Goal: Communication & Community: Share content

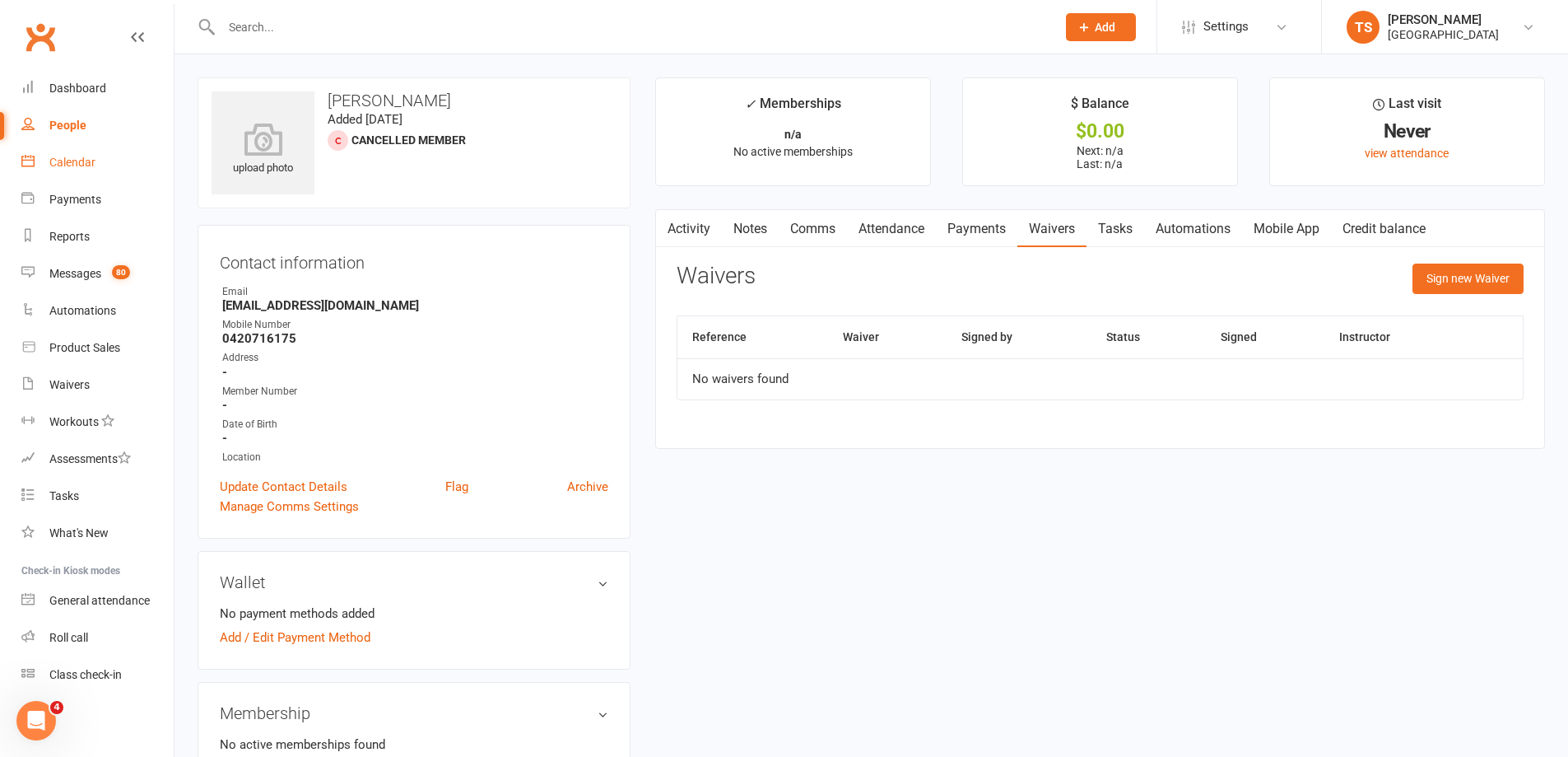
click at [67, 164] on div "Calendar" at bounding box center [72, 162] width 47 height 13
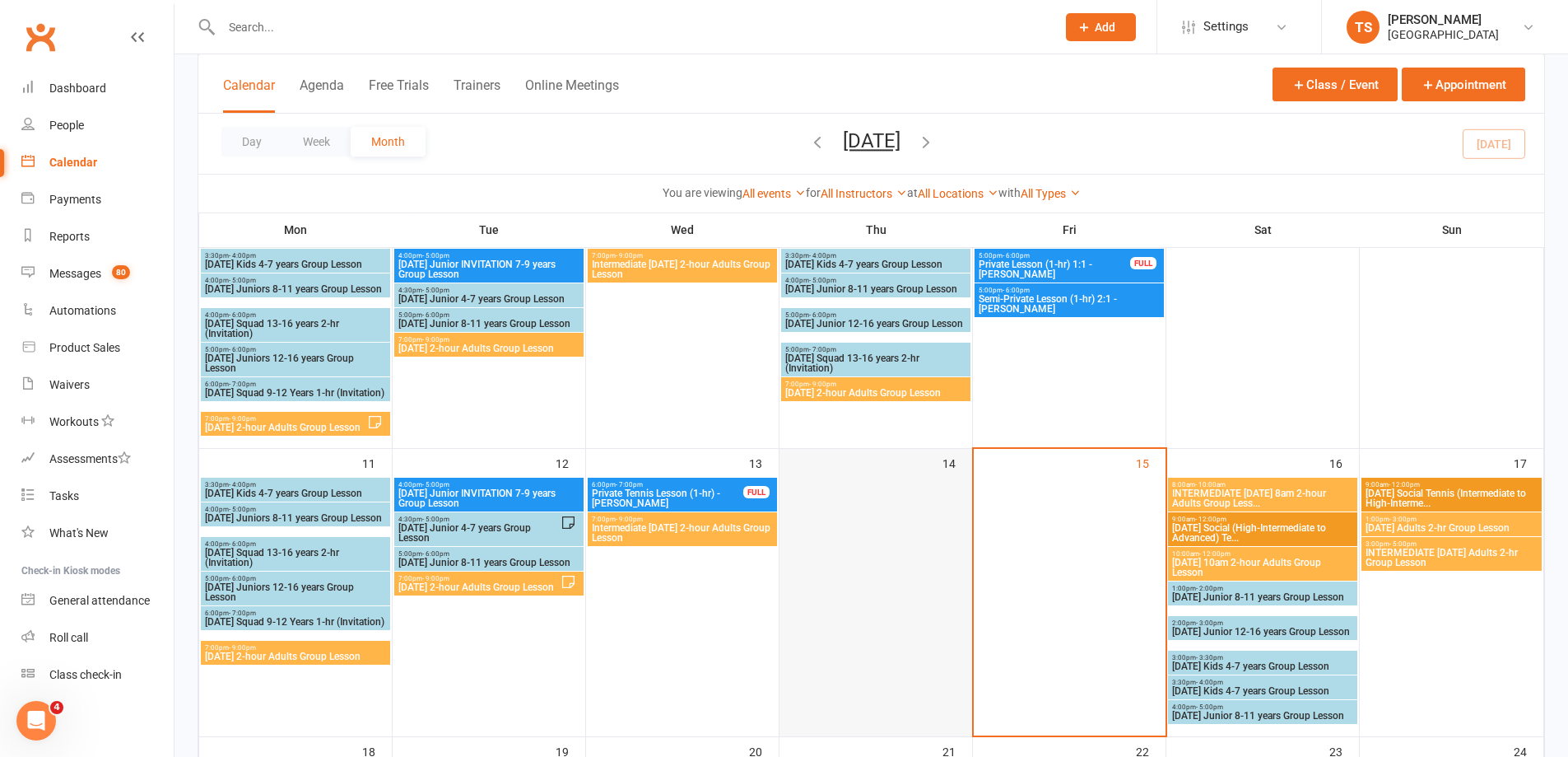
scroll to position [412, 0]
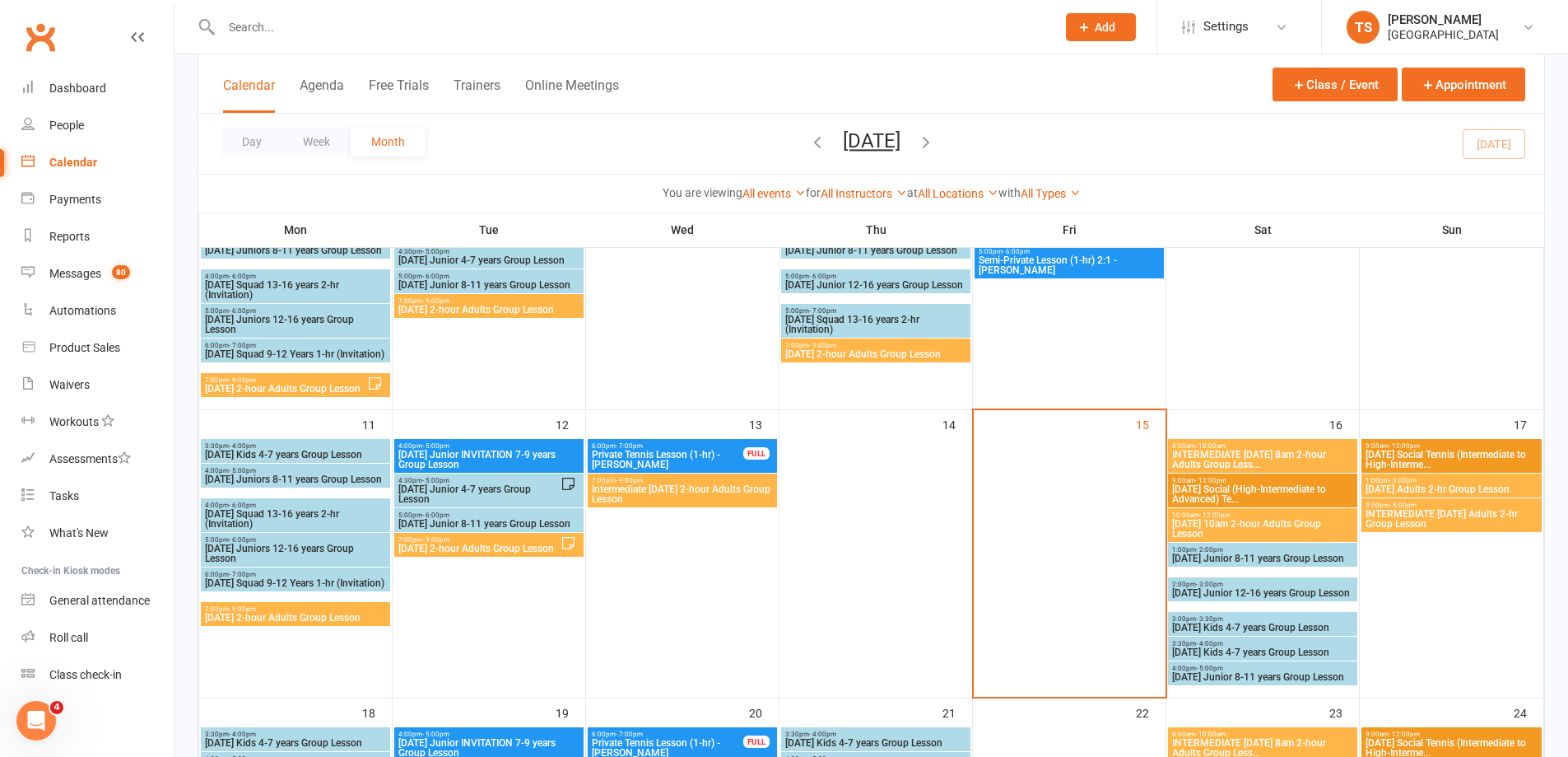
click at [1249, 556] on span "[DATE] Junior 8-11 years Group Lesson" at bounding box center [1263, 557] width 182 height 10
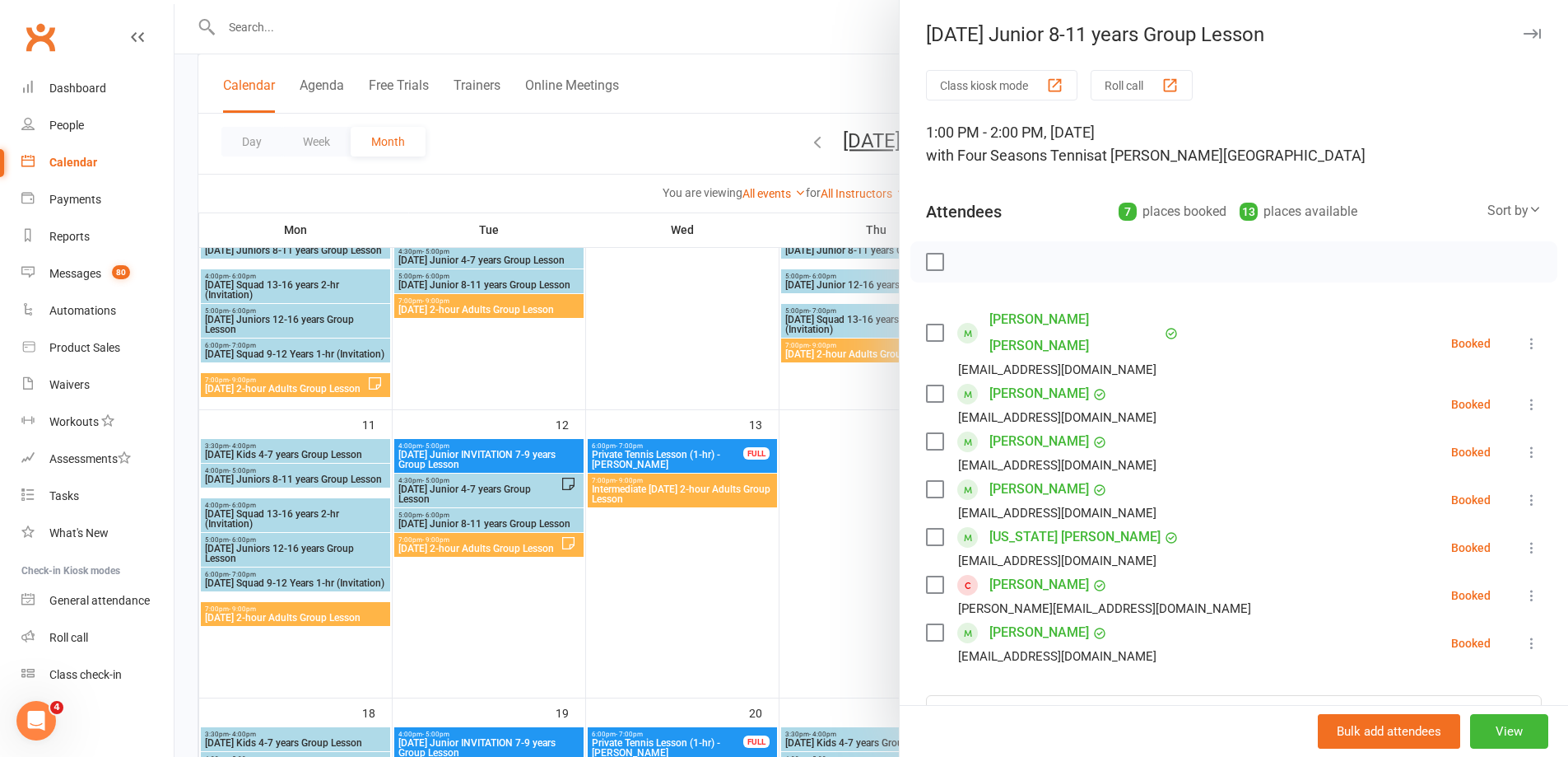
click at [247, 25] on div at bounding box center [871, 378] width 1394 height 757
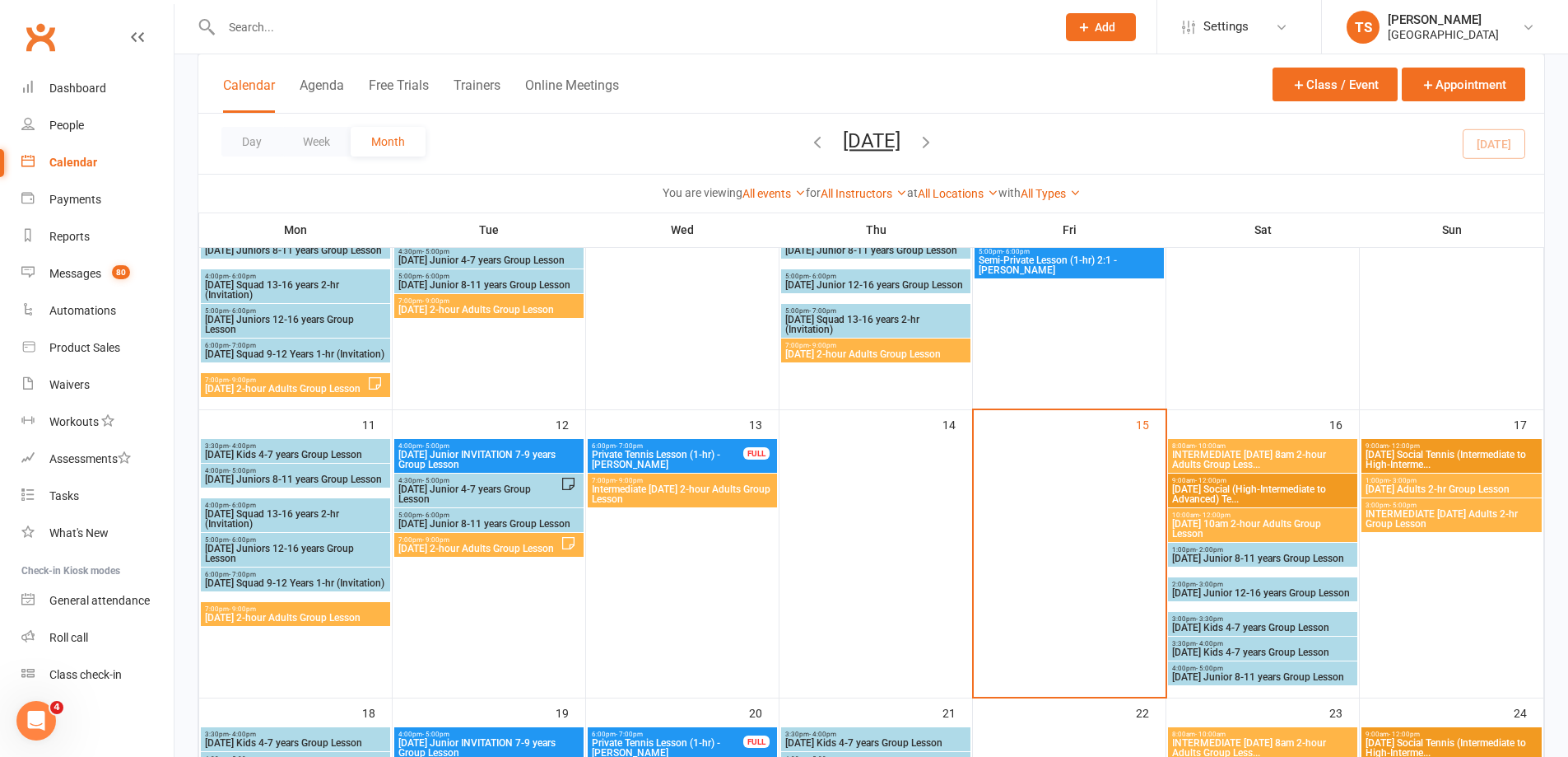
click at [234, 26] on input "text" at bounding box center [631, 27] width 828 height 23
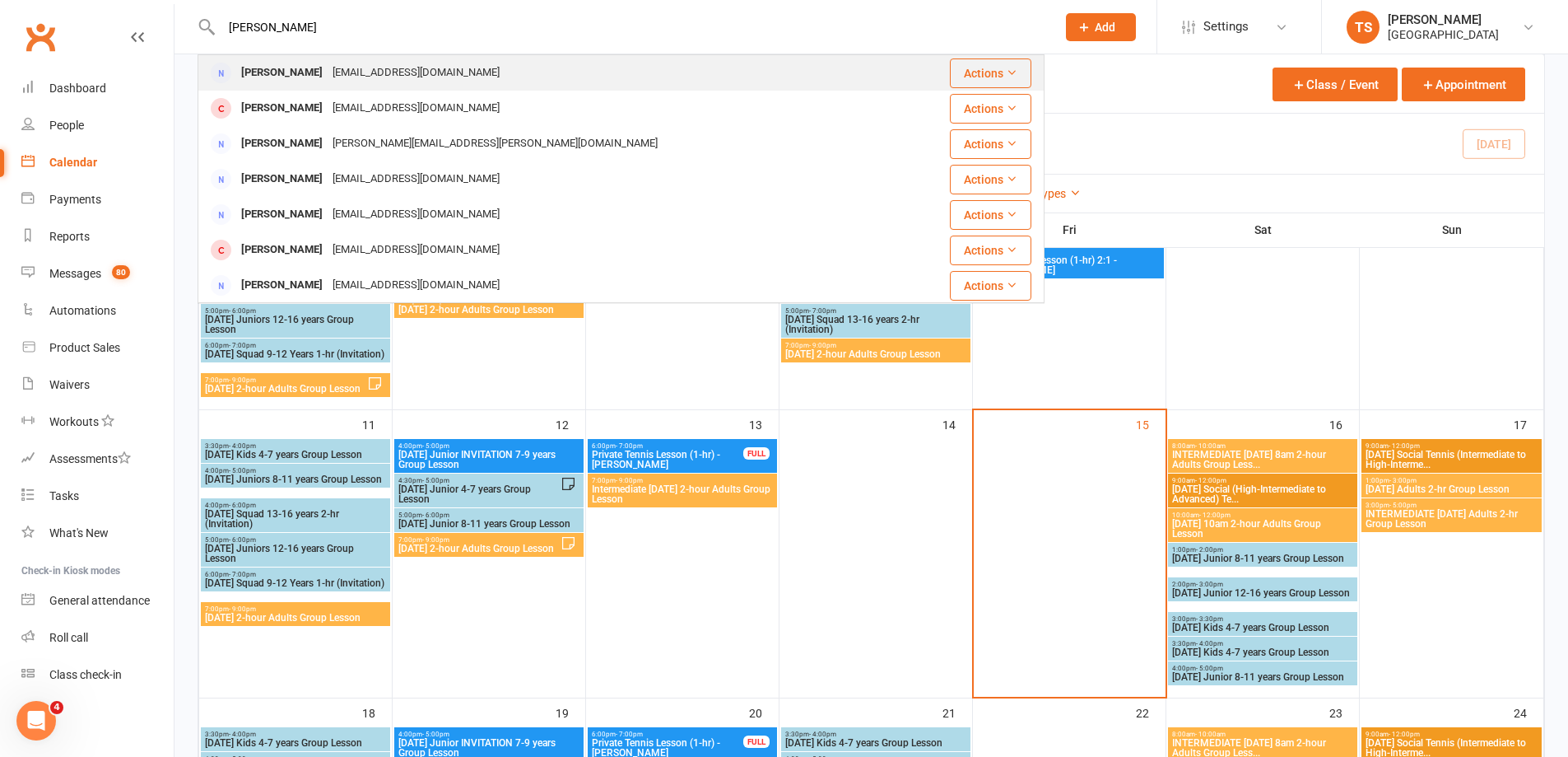
type input "[PERSON_NAME]"
click at [310, 67] on div "[PERSON_NAME]" at bounding box center [282, 72] width 91 height 24
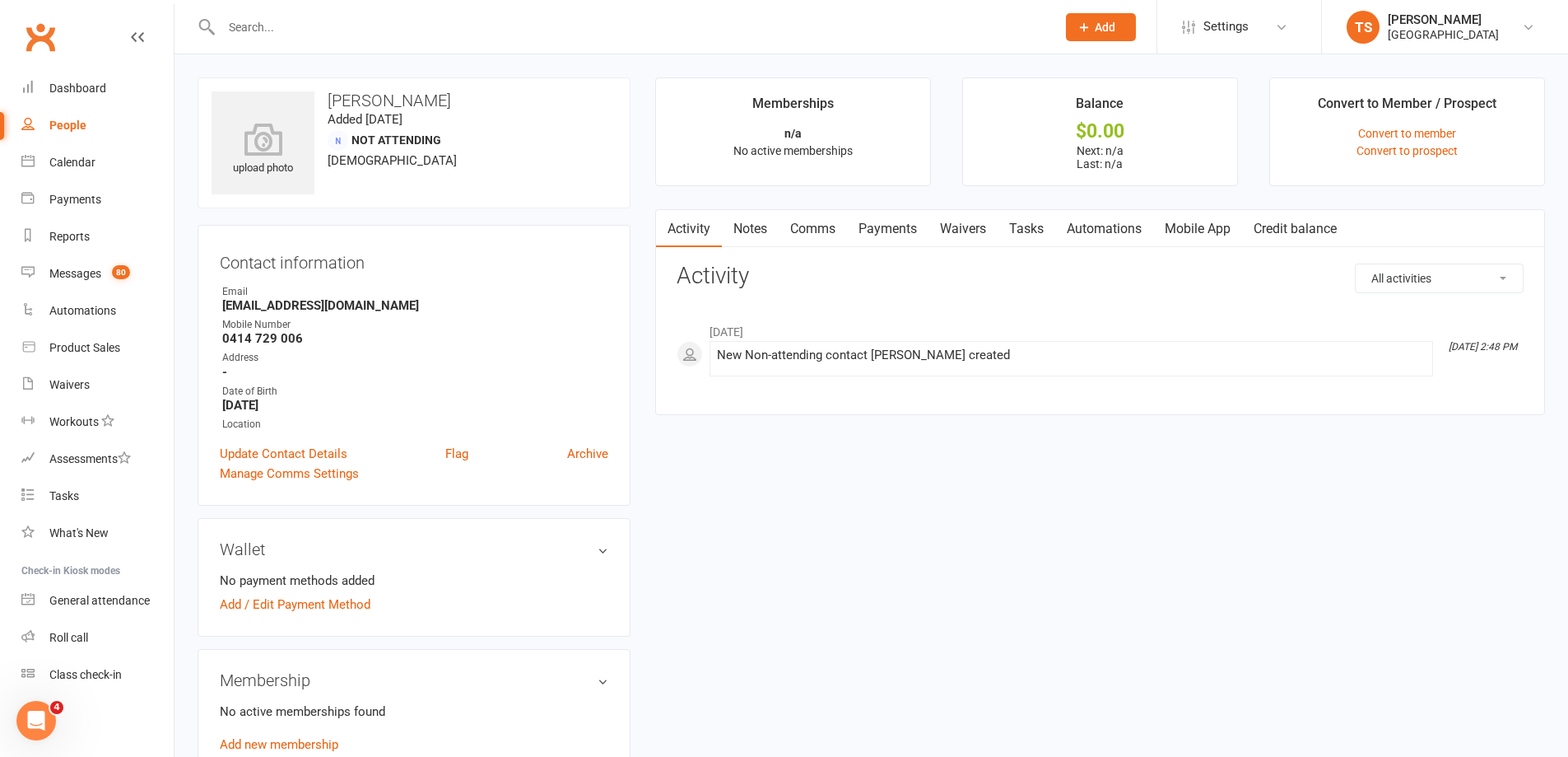
drag, startPoint x: 241, startPoint y: 10, endPoint x: 238, endPoint y: 24, distance: 14.3
click at [240, 10] on div at bounding box center [621, 27] width 847 height 54
click at [232, 29] on input "text" at bounding box center [631, 27] width 828 height 23
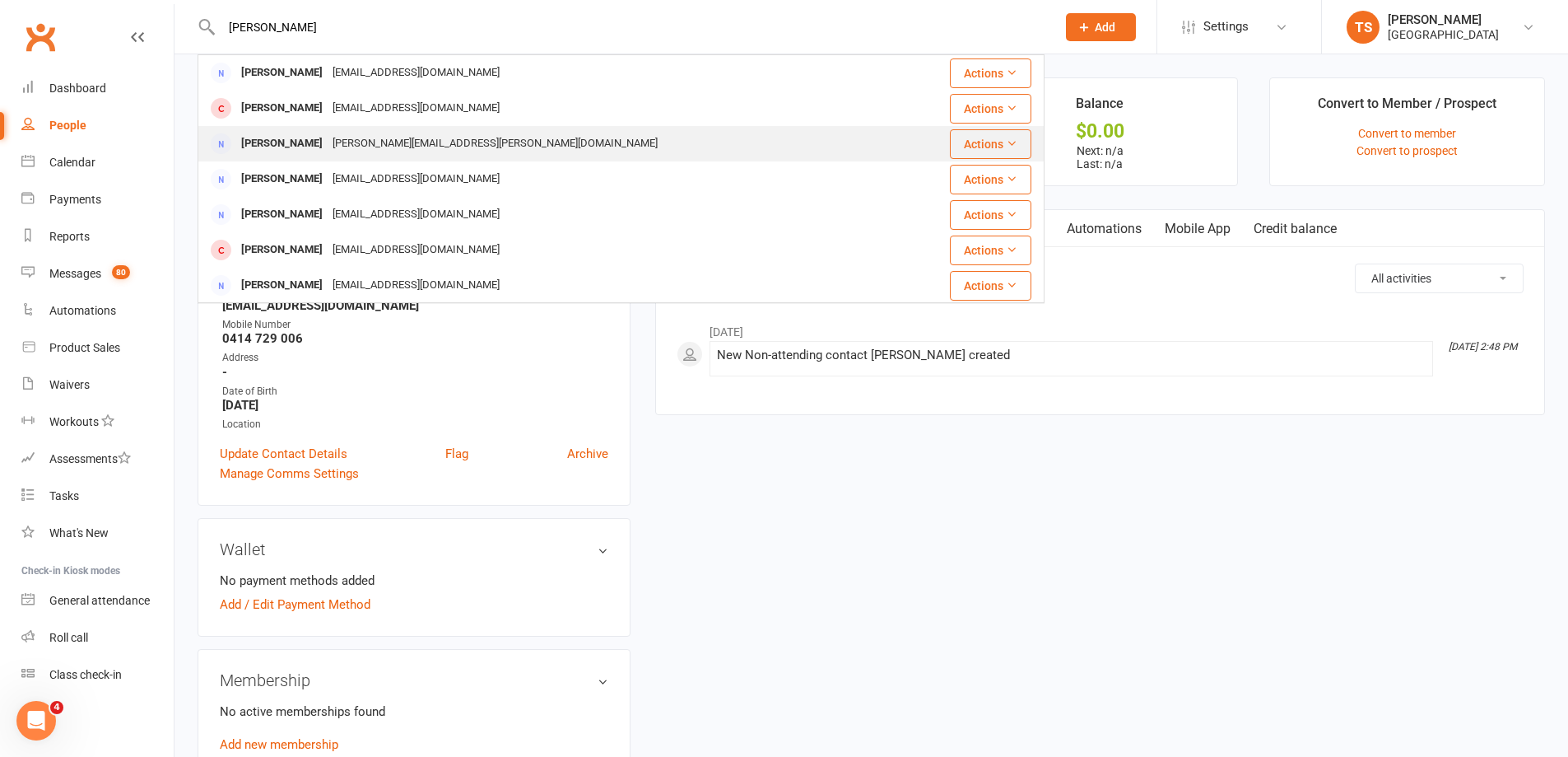
type input "[PERSON_NAME]"
click at [378, 140] on div "[PERSON_NAME][EMAIL_ADDRESS][PERSON_NAME][DOMAIN_NAME]" at bounding box center [495, 143] width 335 height 24
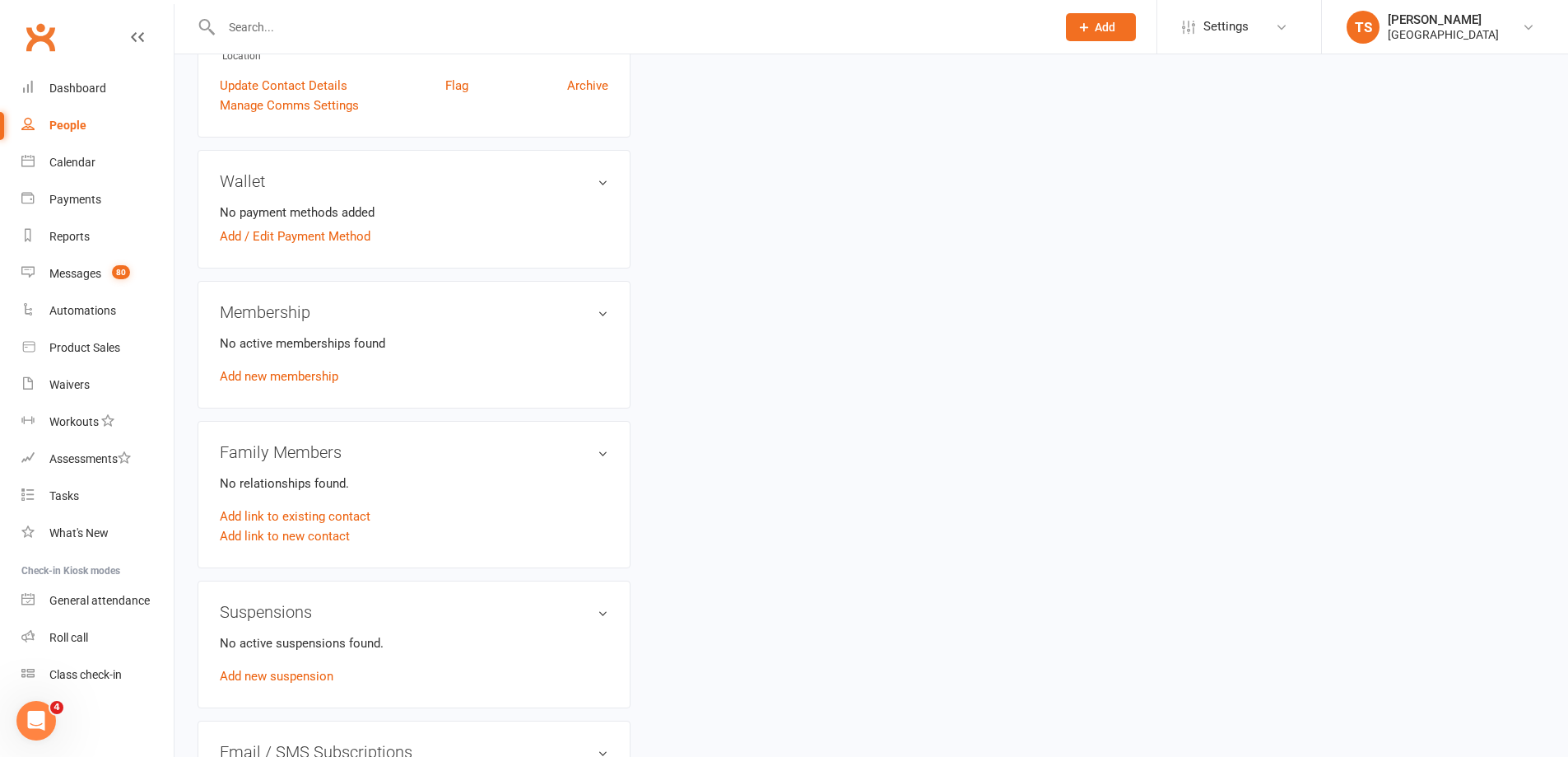
scroll to position [126, 0]
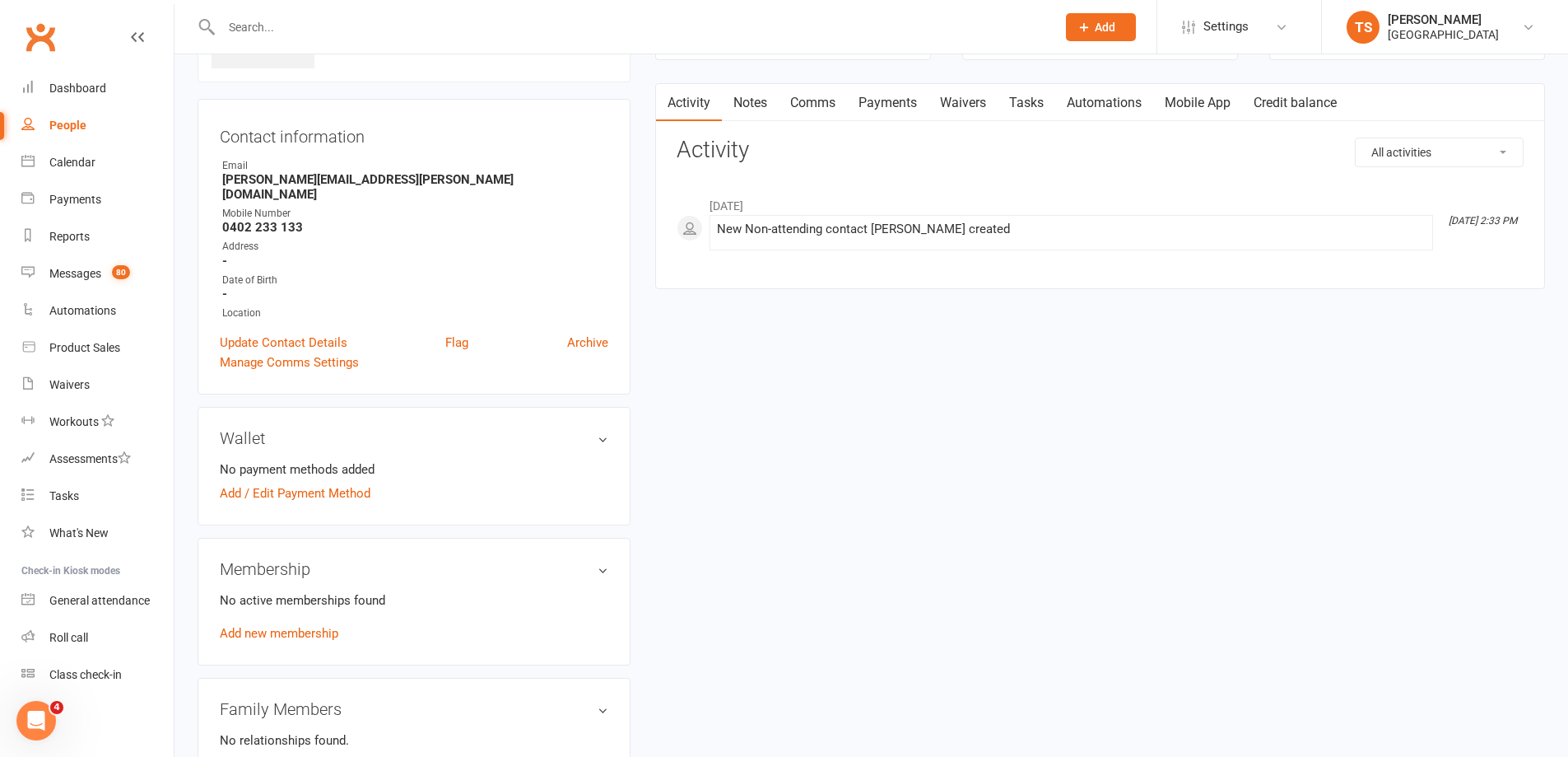
click at [267, 29] on input "text" at bounding box center [631, 27] width 828 height 23
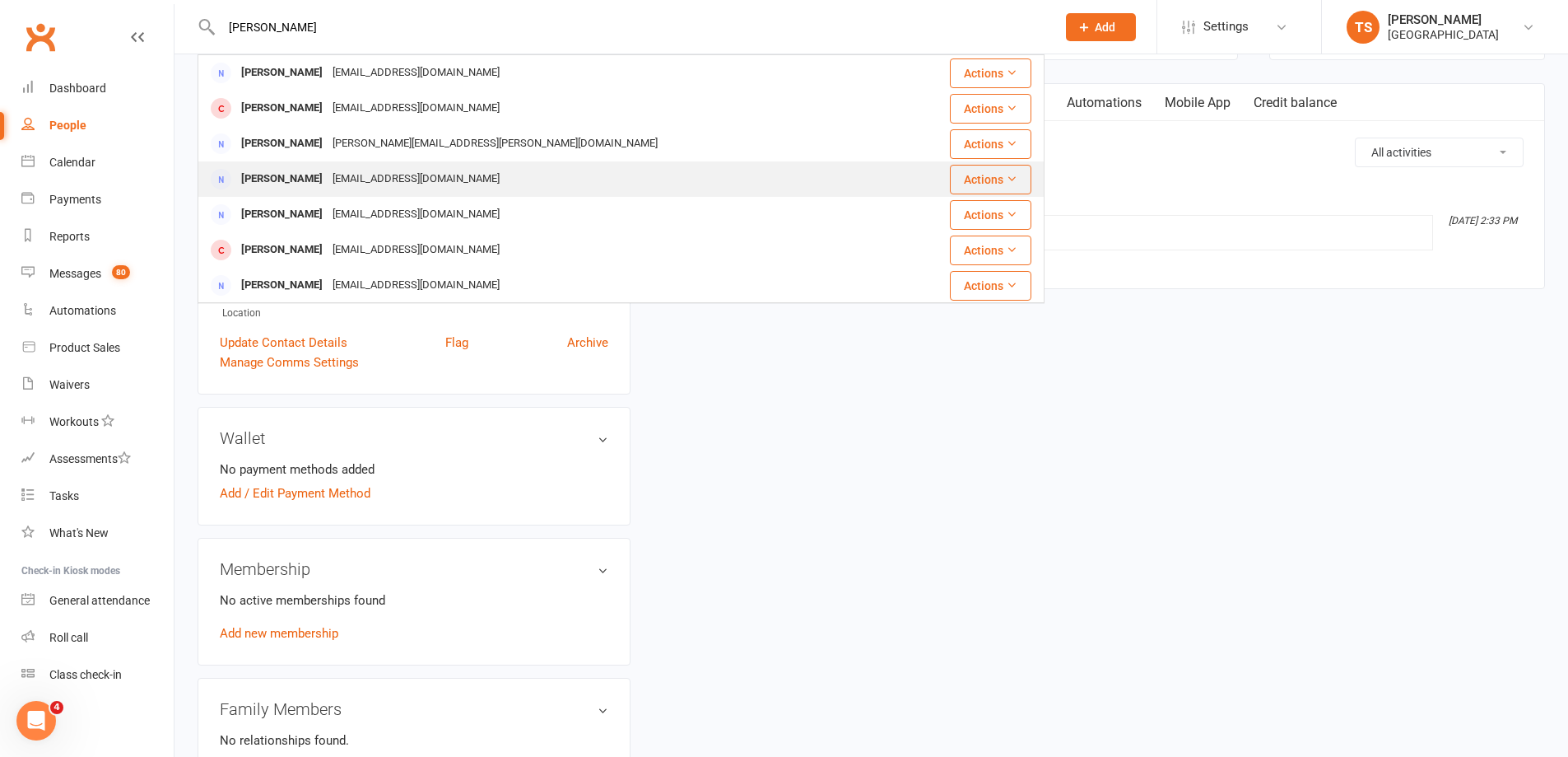
type input "[PERSON_NAME]"
click at [333, 176] on div "[EMAIL_ADDRESS][DOMAIN_NAME]" at bounding box center [416, 179] width 177 height 24
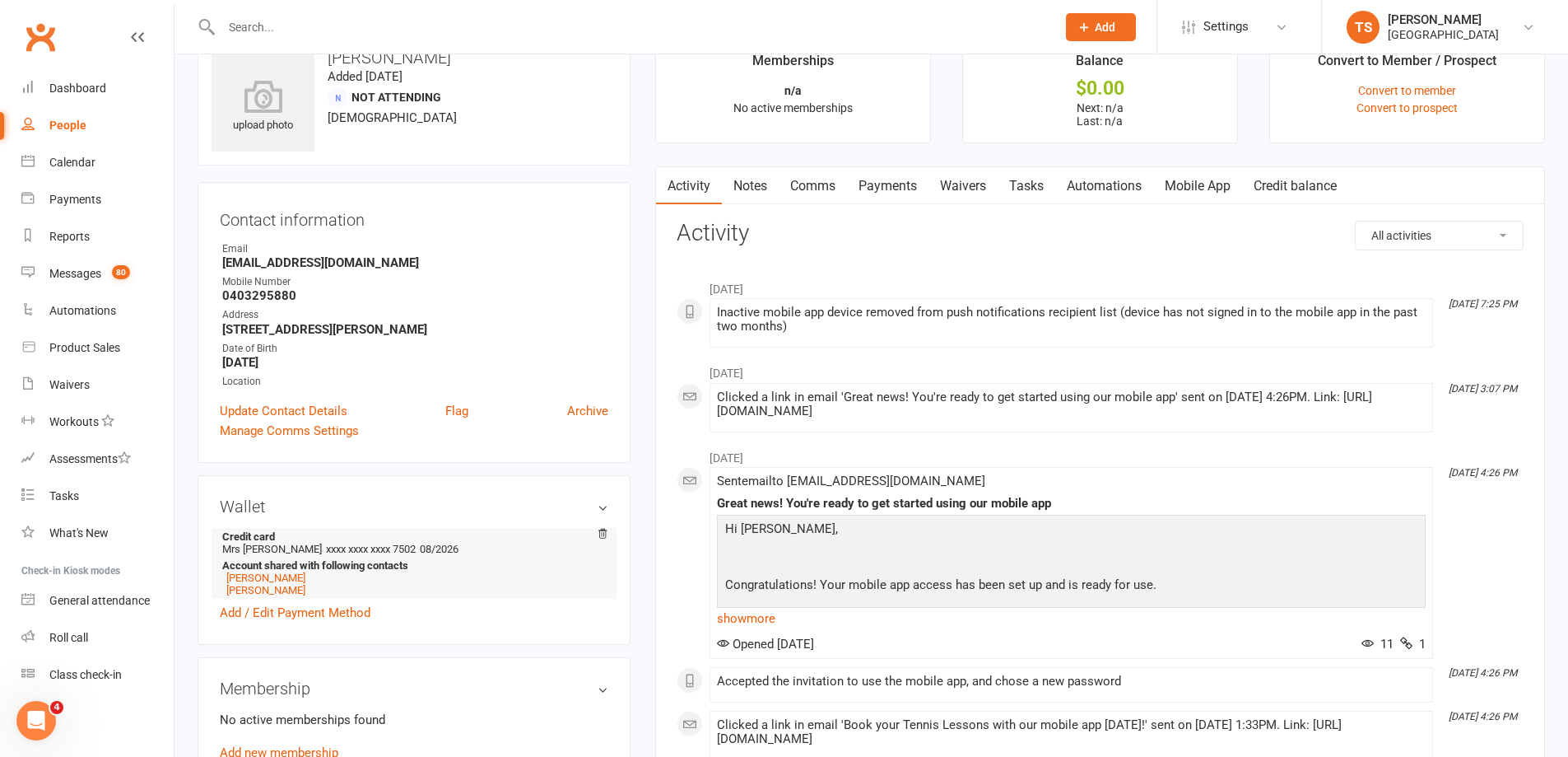
scroll to position [82, 0]
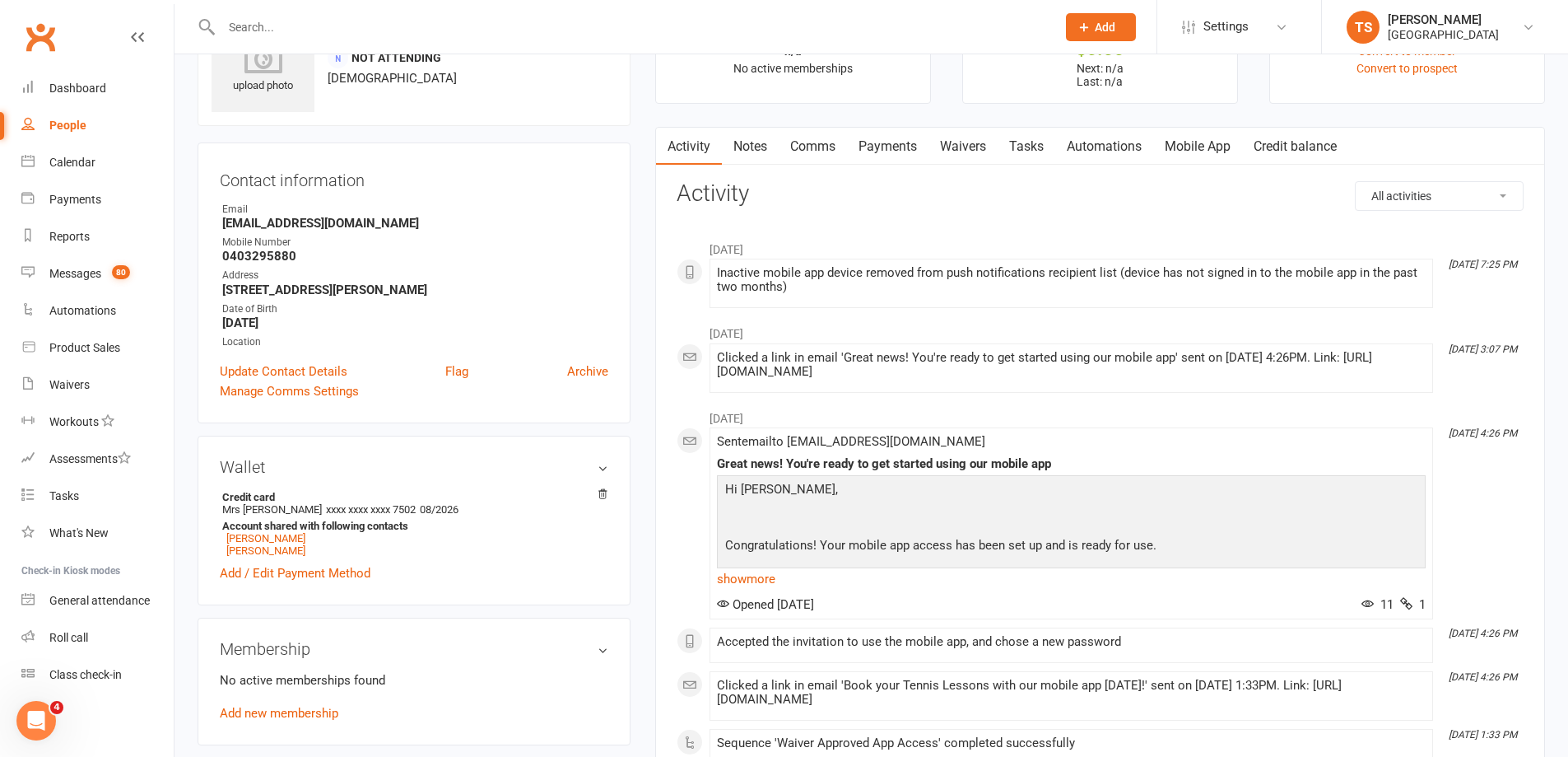
click at [894, 140] on link "Payments" at bounding box center [887, 147] width 81 height 38
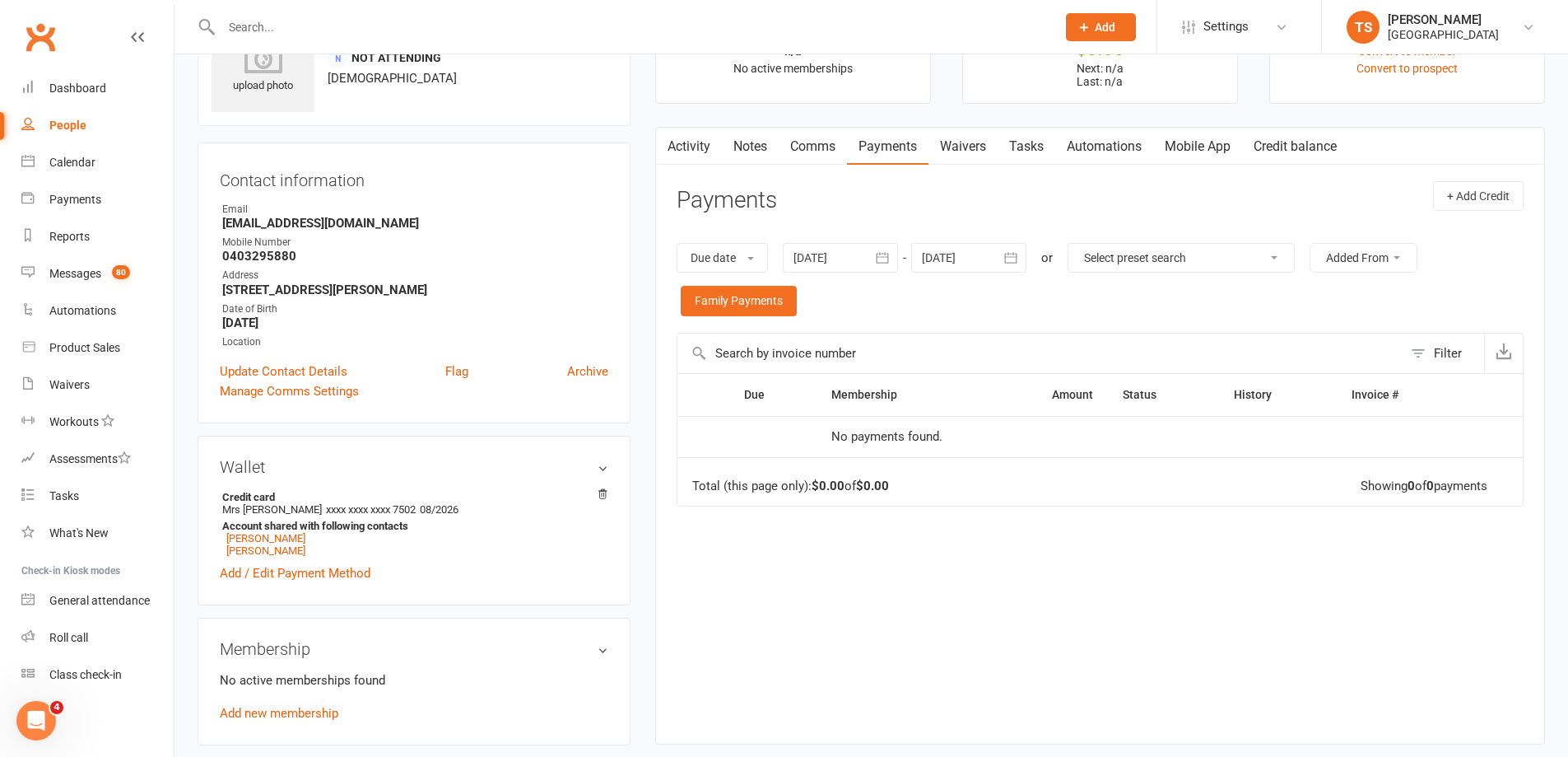
click at [820, 257] on div at bounding box center [840, 257] width 115 height 30
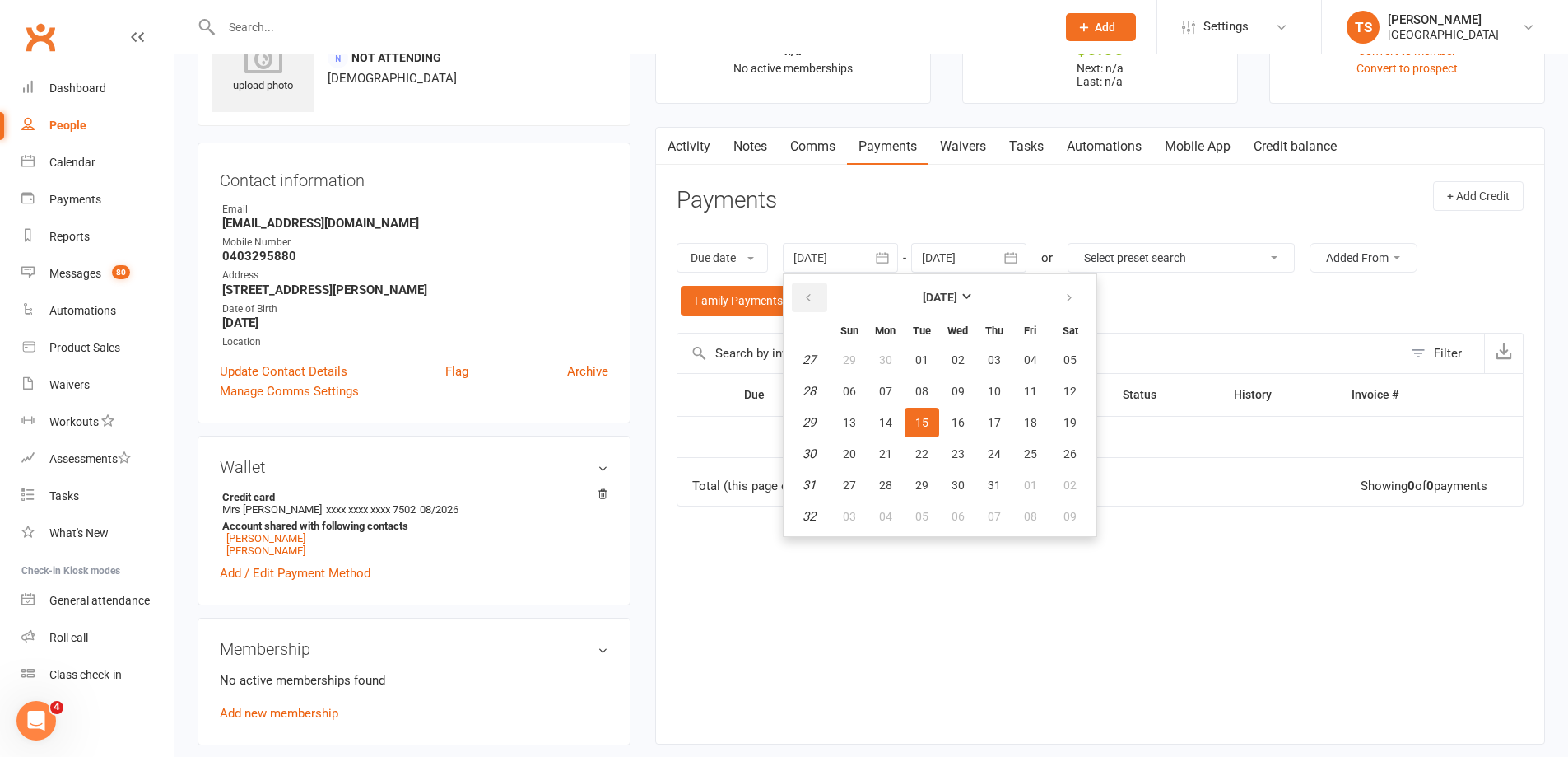
click at [817, 292] on button "button" at bounding box center [809, 297] width 36 height 30
click at [886, 392] on span "05" at bounding box center [886, 391] width 13 height 13
type input "[DATE]"
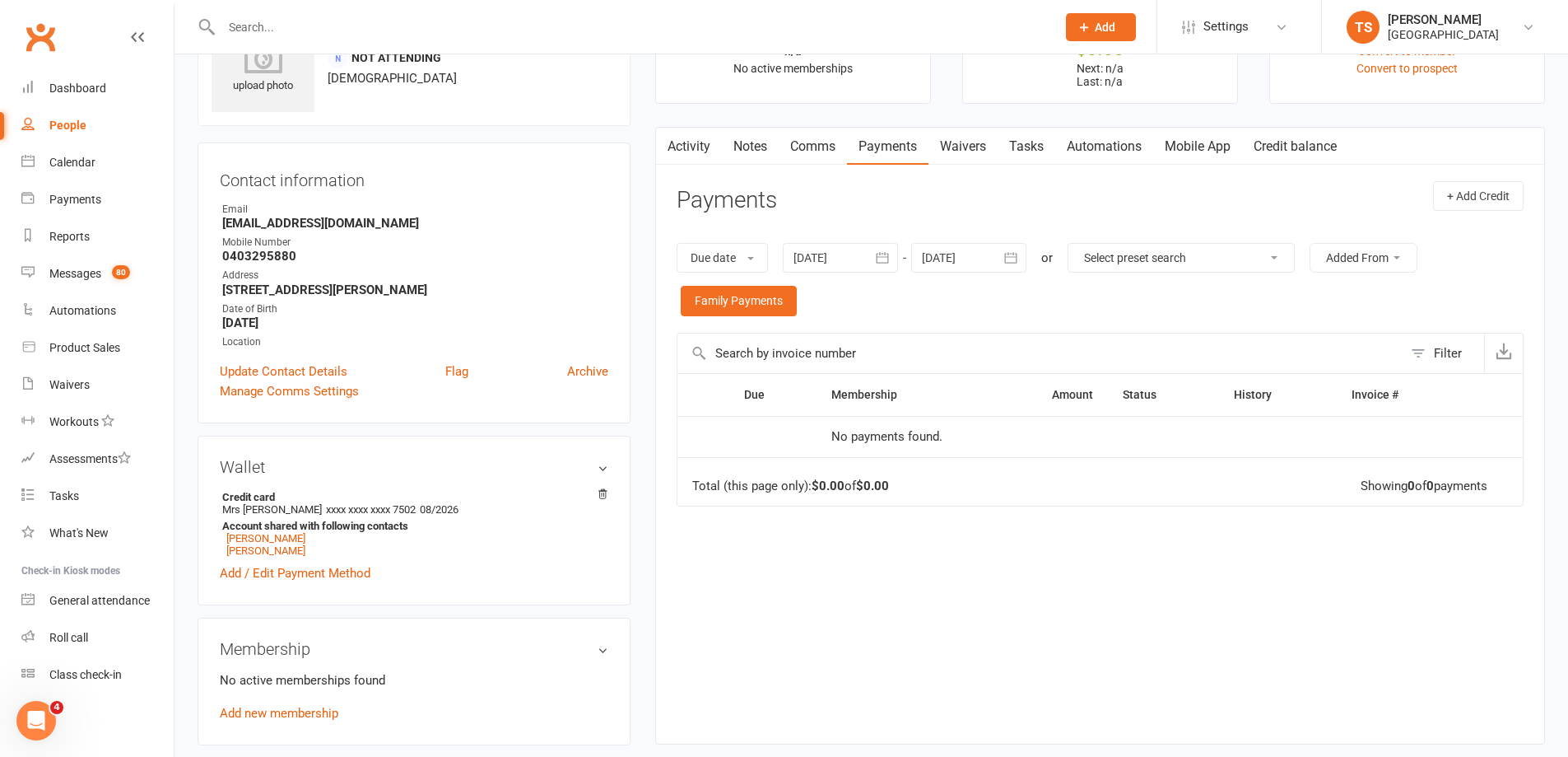
click at [695, 140] on link "Activity" at bounding box center [689, 147] width 66 height 38
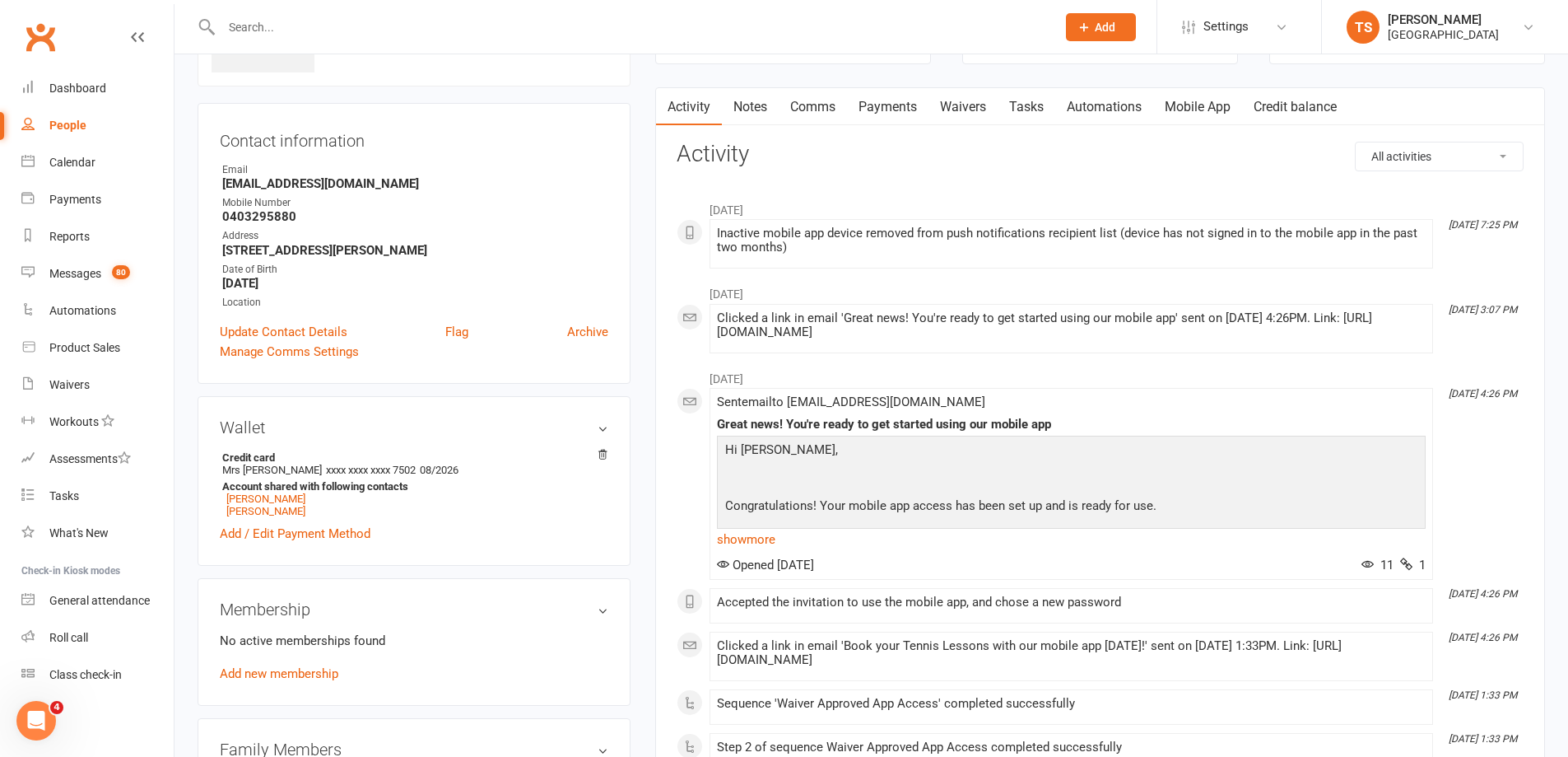
scroll to position [247, 0]
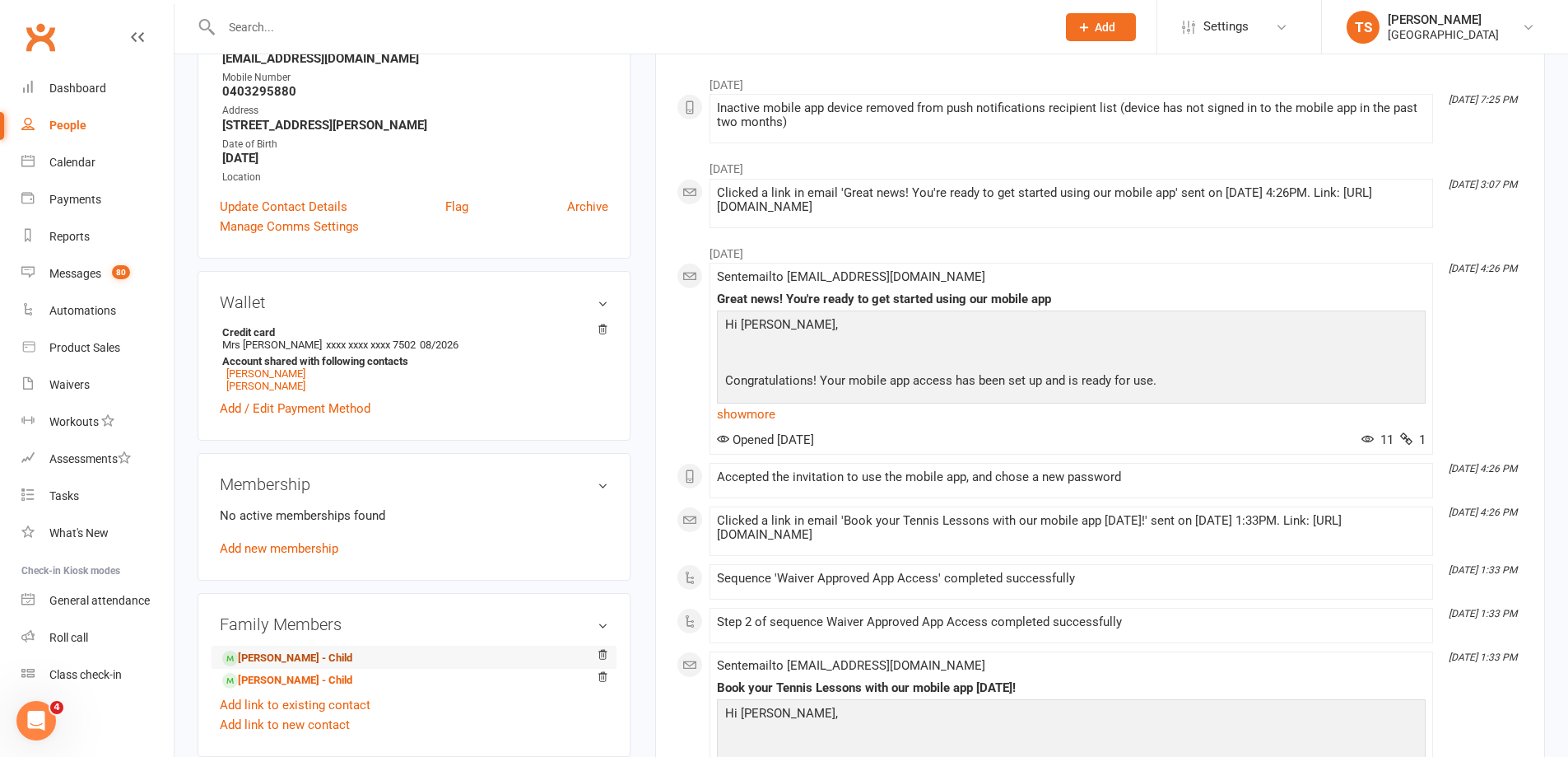
click at [289, 660] on link "[PERSON_NAME] - Child" at bounding box center [286, 658] width 130 height 17
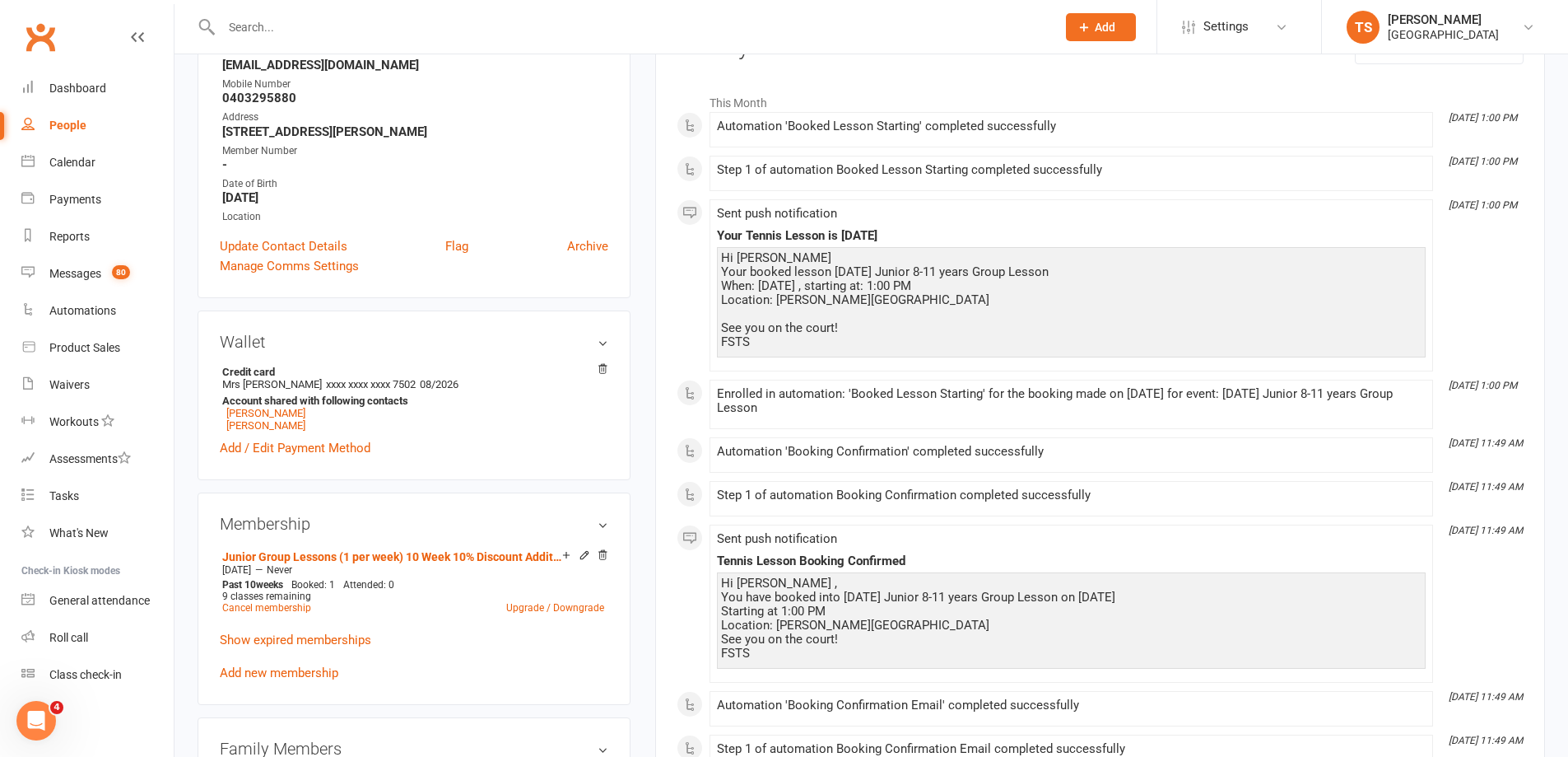
scroll to position [247, 0]
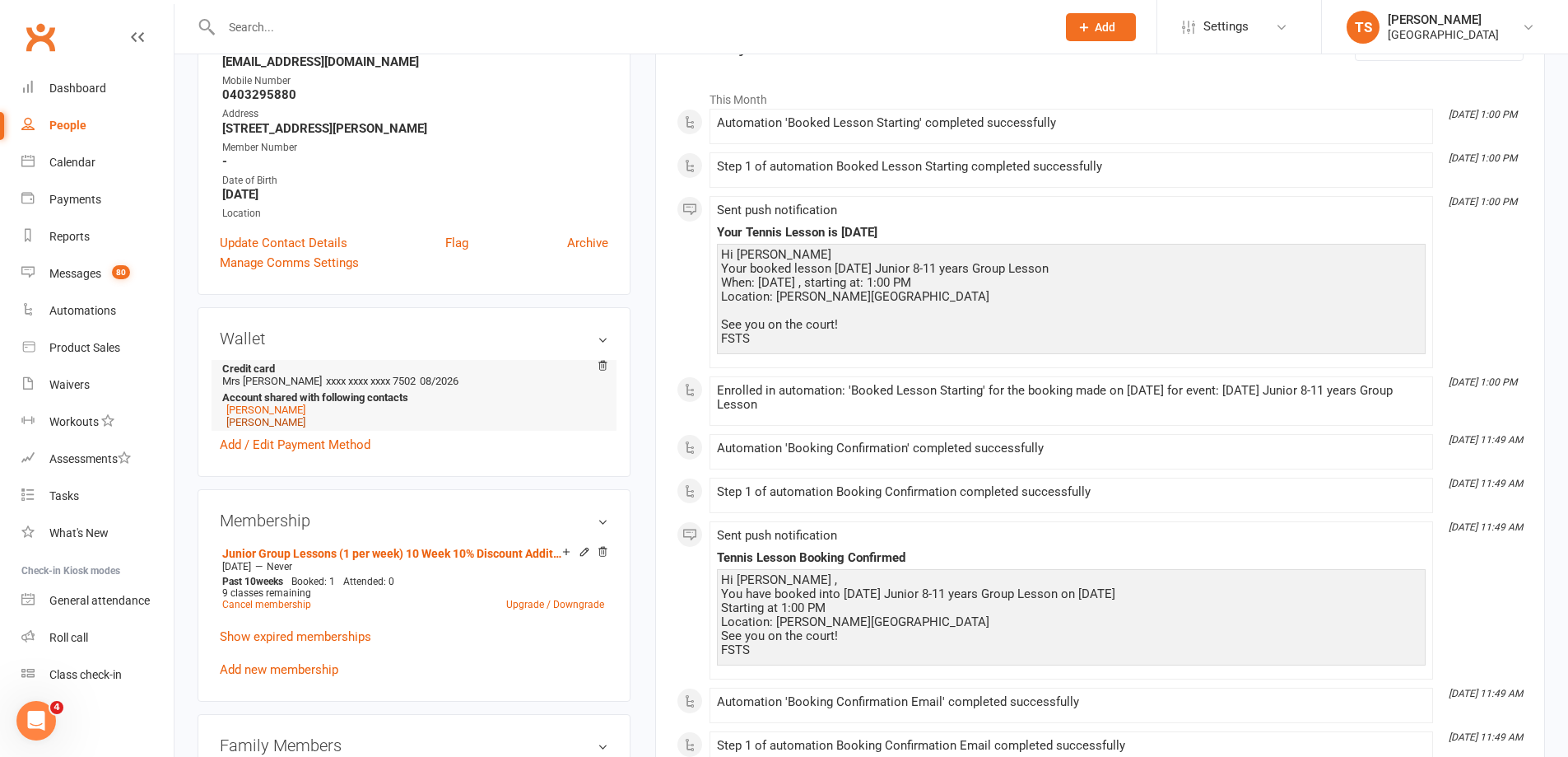
click at [261, 421] on link "[PERSON_NAME]" at bounding box center [266, 422] width 79 height 13
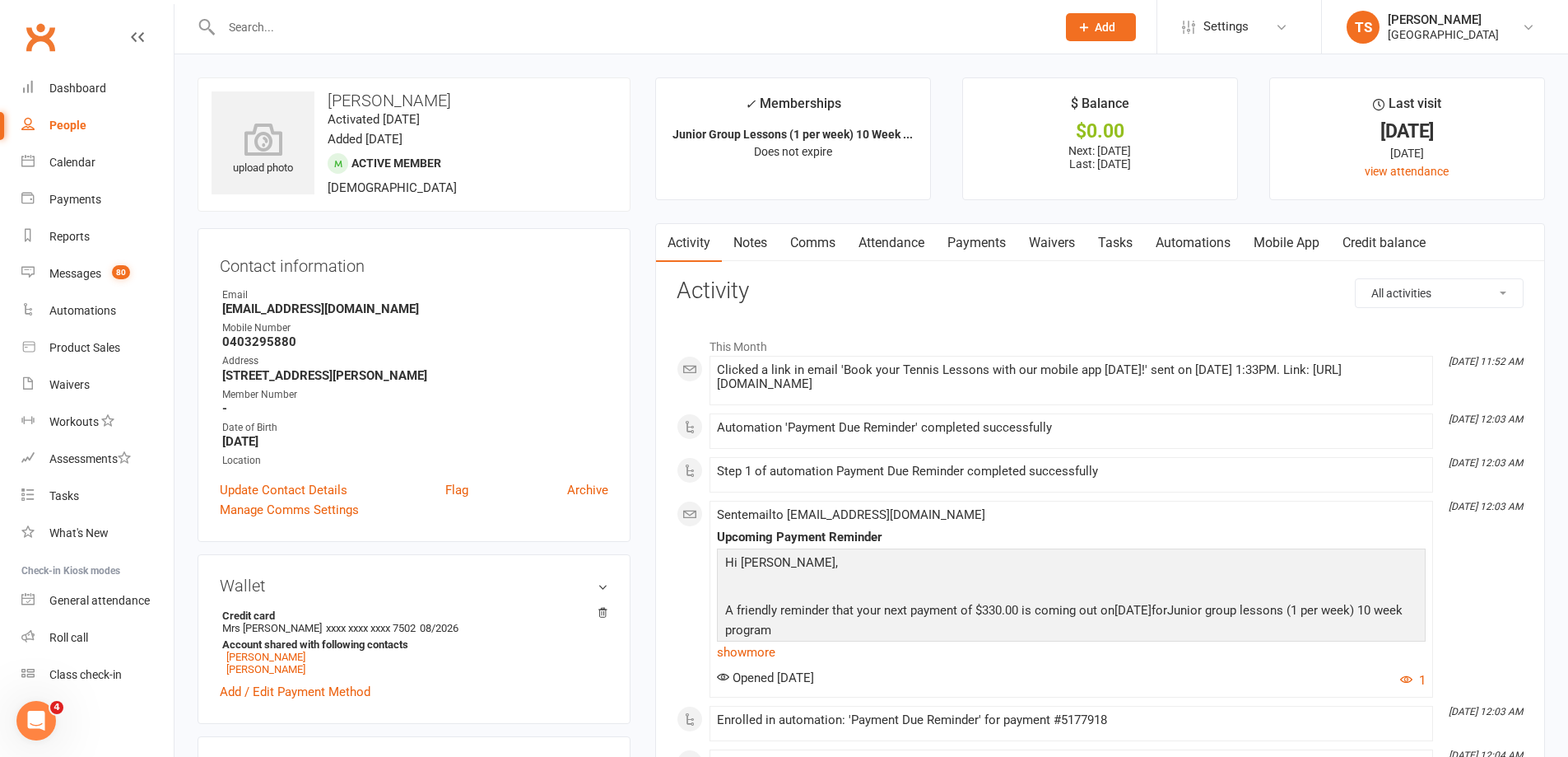
click at [977, 242] on link "Payments" at bounding box center [976, 242] width 81 height 38
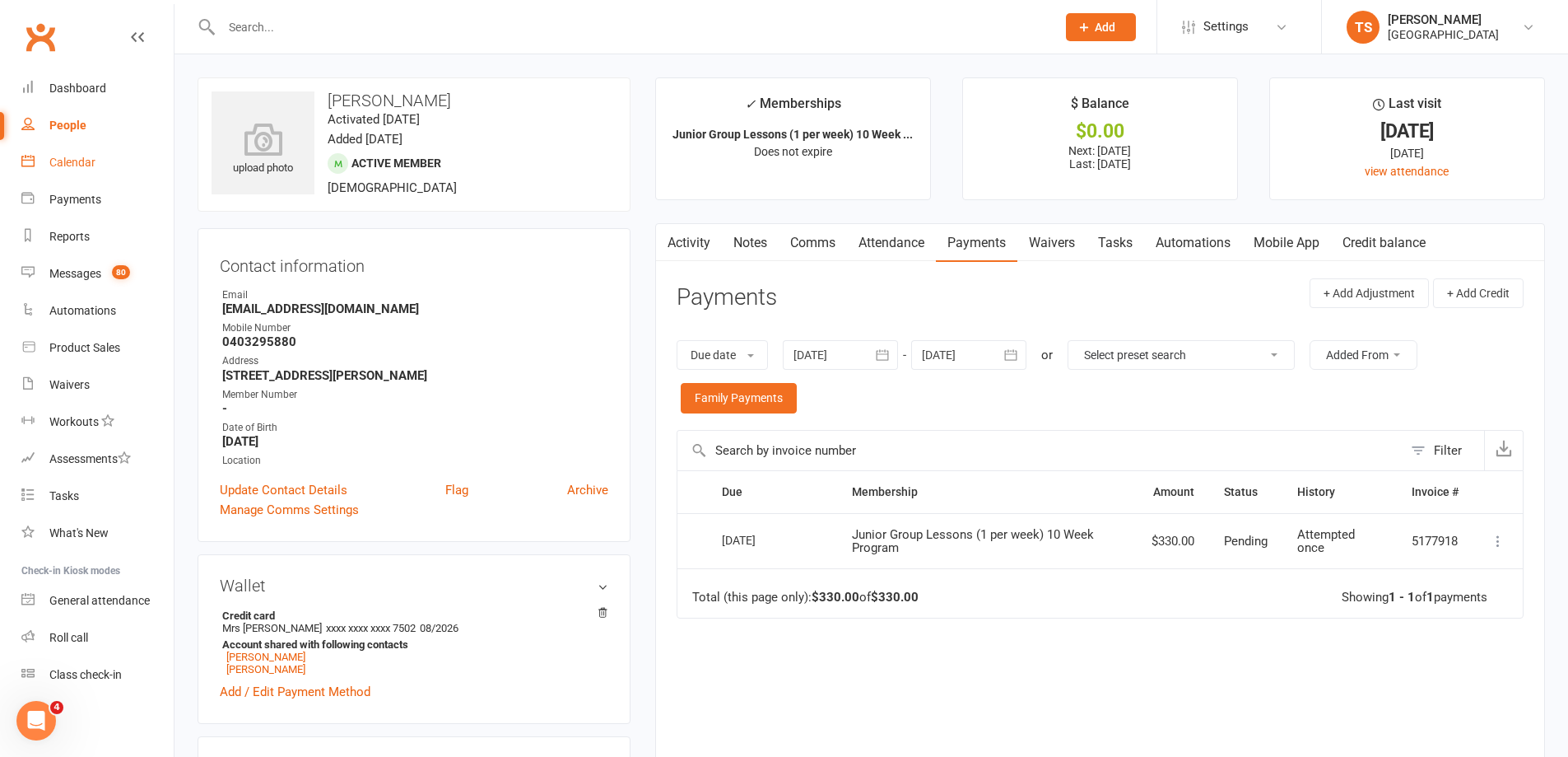
click at [78, 158] on div "Calendar" at bounding box center [72, 162] width 47 height 13
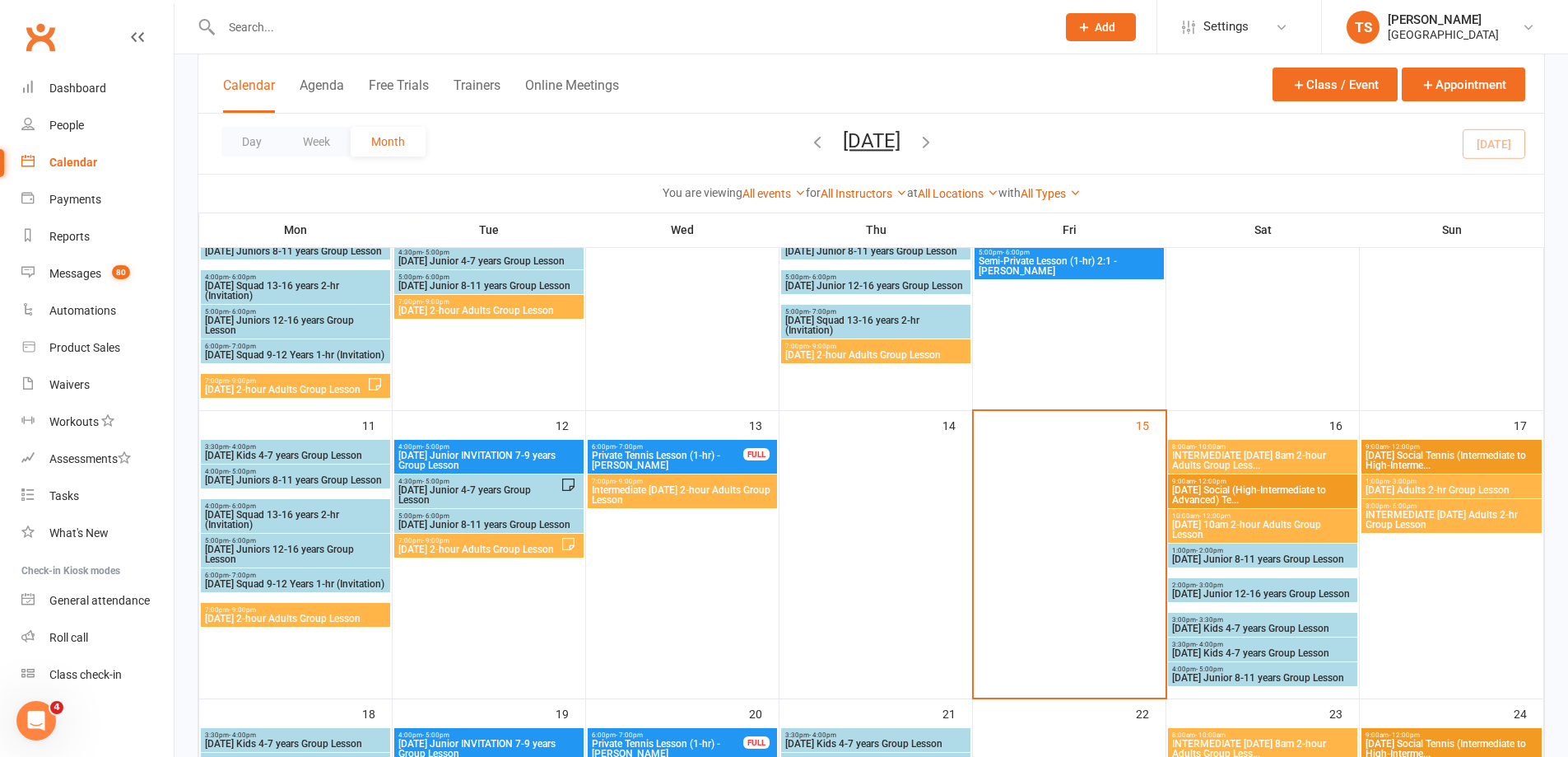
scroll to position [412, 0]
click at [1221, 558] on span "[DATE] Junior 8-11 years Group Lesson" at bounding box center [1263, 557] width 182 height 10
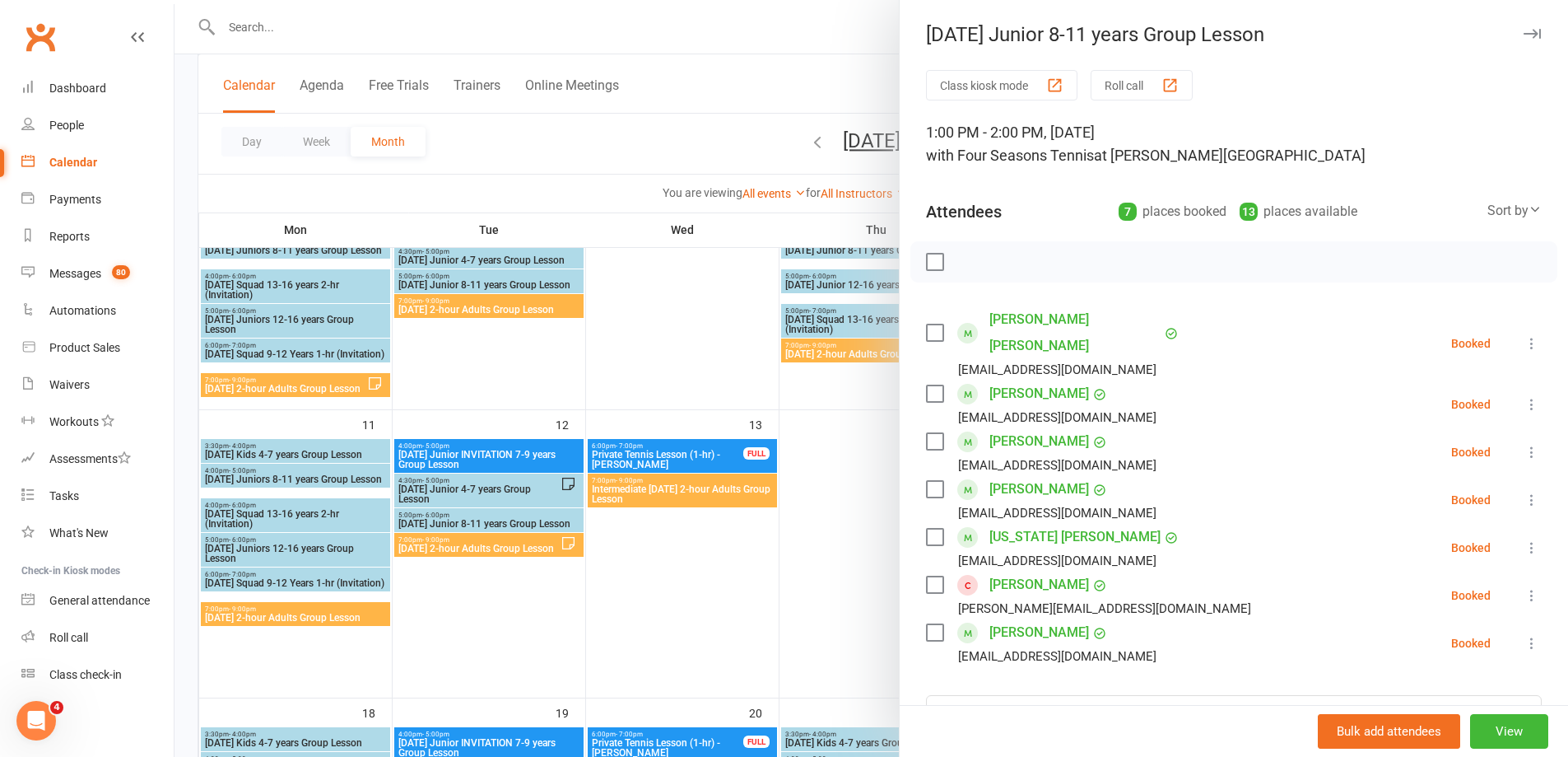
click at [249, 21] on div at bounding box center [871, 378] width 1394 height 757
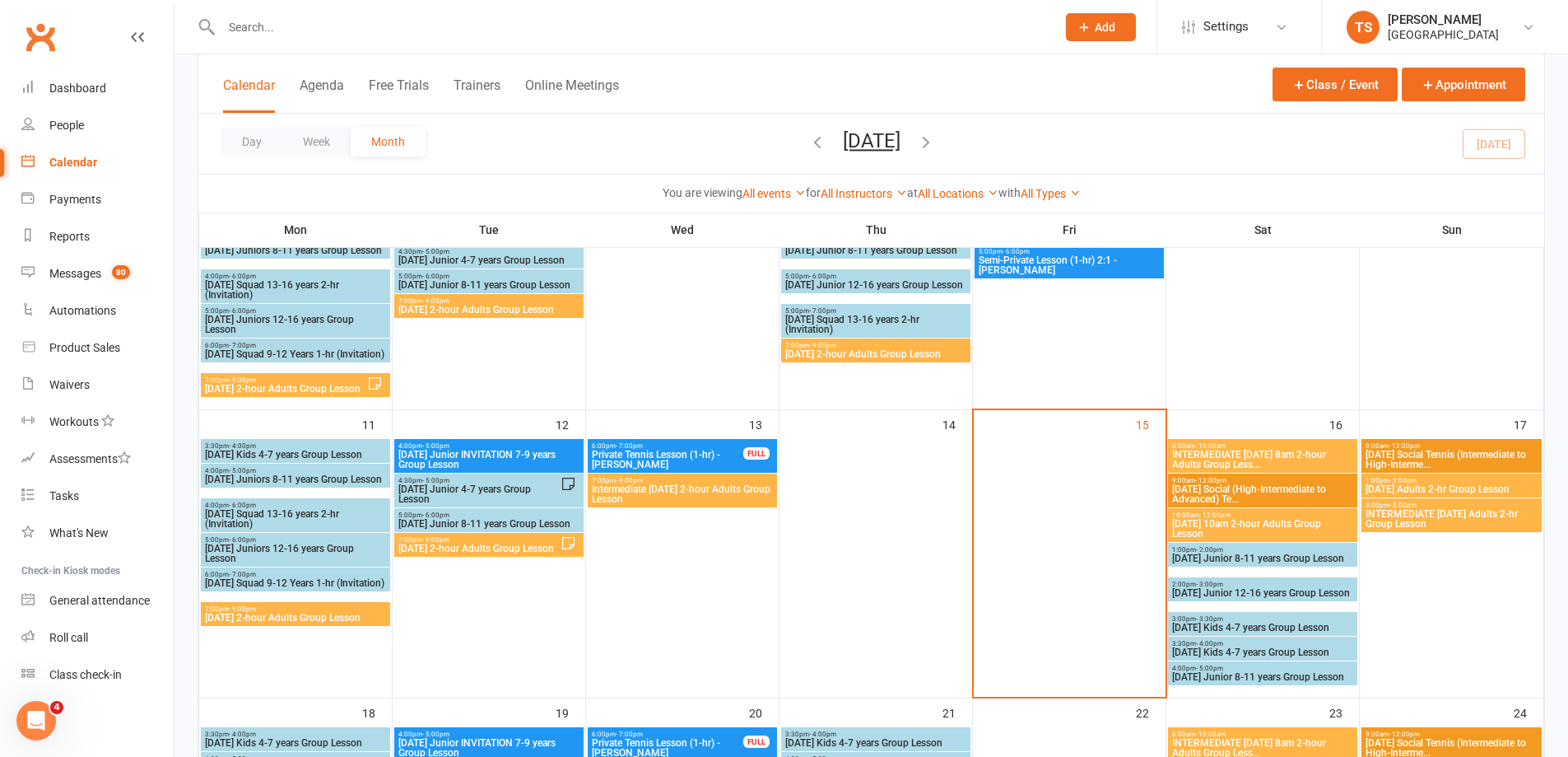
click at [242, 24] on input "text" at bounding box center [631, 27] width 828 height 23
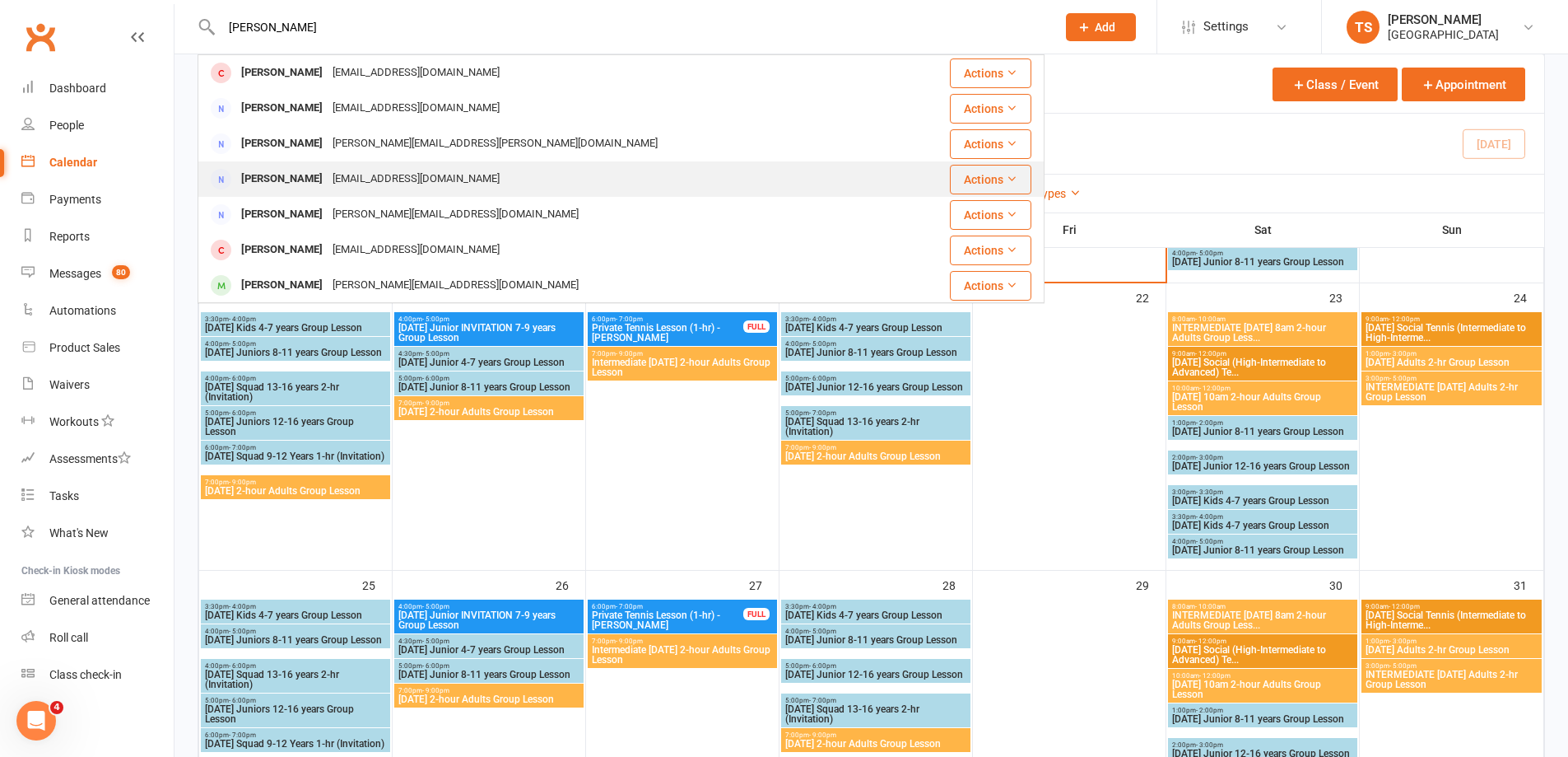
scroll to position [823, 0]
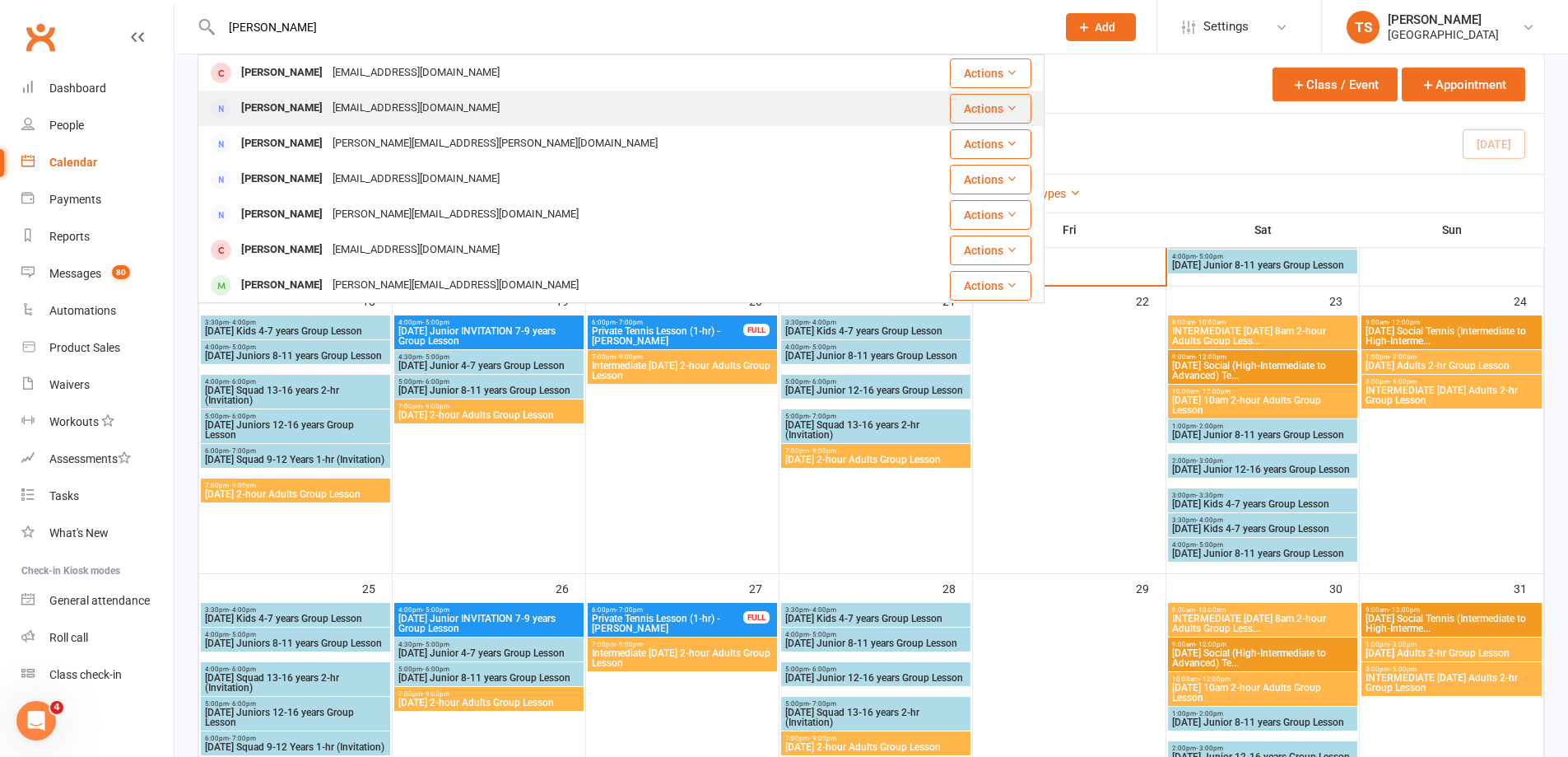
type input "[PERSON_NAME]"
click at [360, 101] on div "[EMAIL_ADDRESS][DOMAIN_NAME]" at bounding box center [416, 108] width 177 height 24
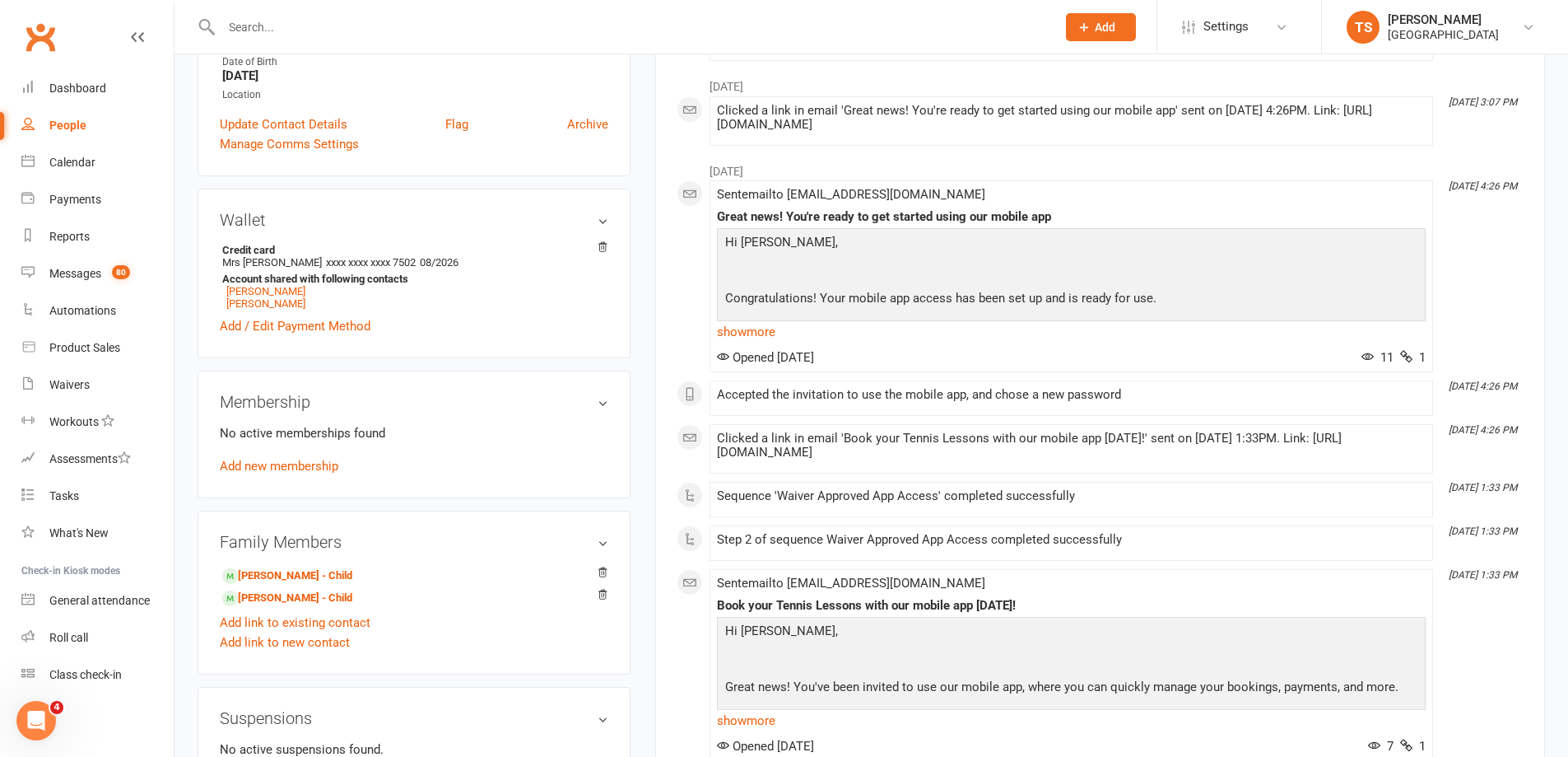
scroll to position [576, 0]
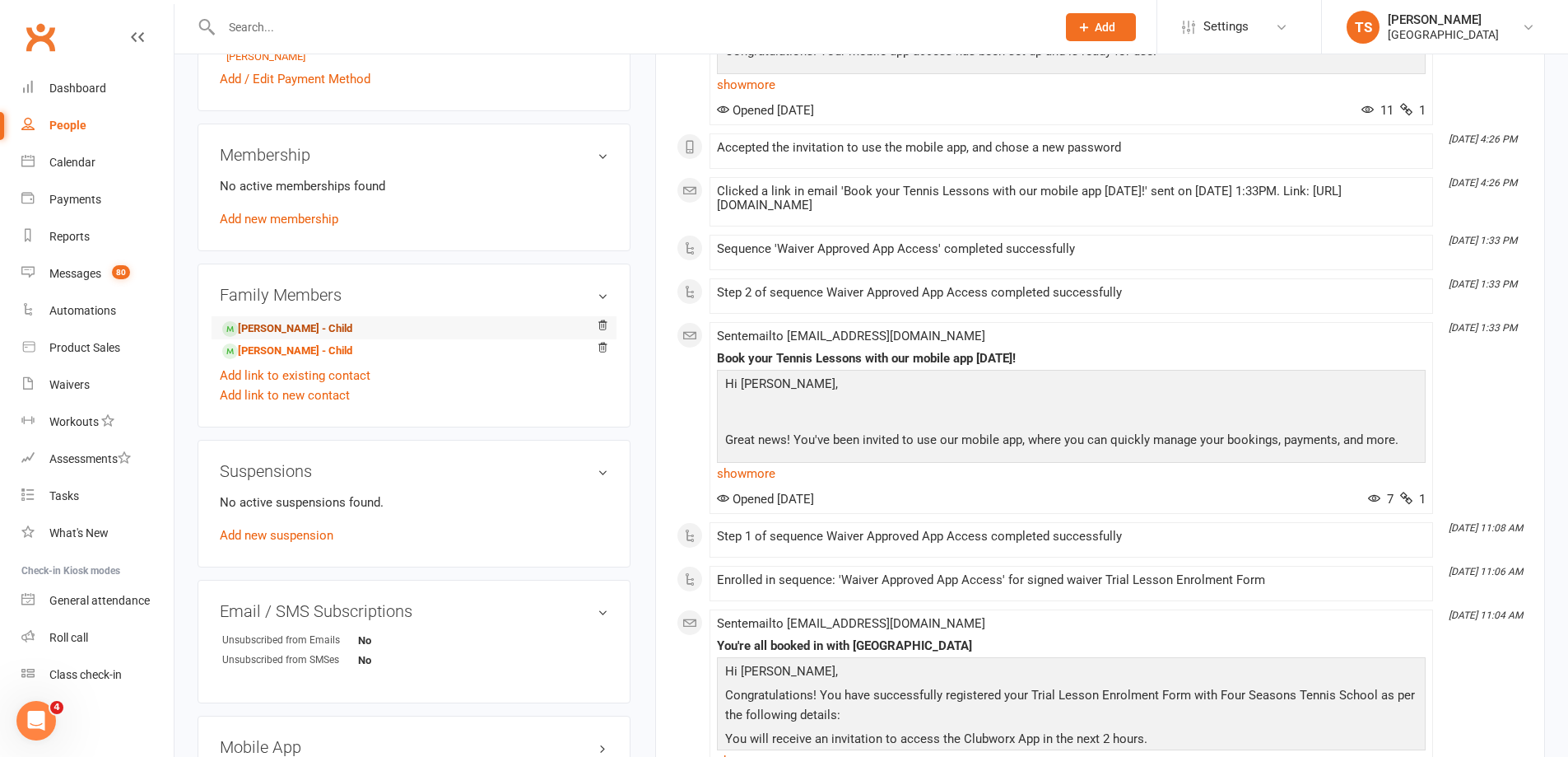
click at [297, 329] on link "[PERSON_NAME] - Child" at bounding box center [286, 328] width 130 height 17
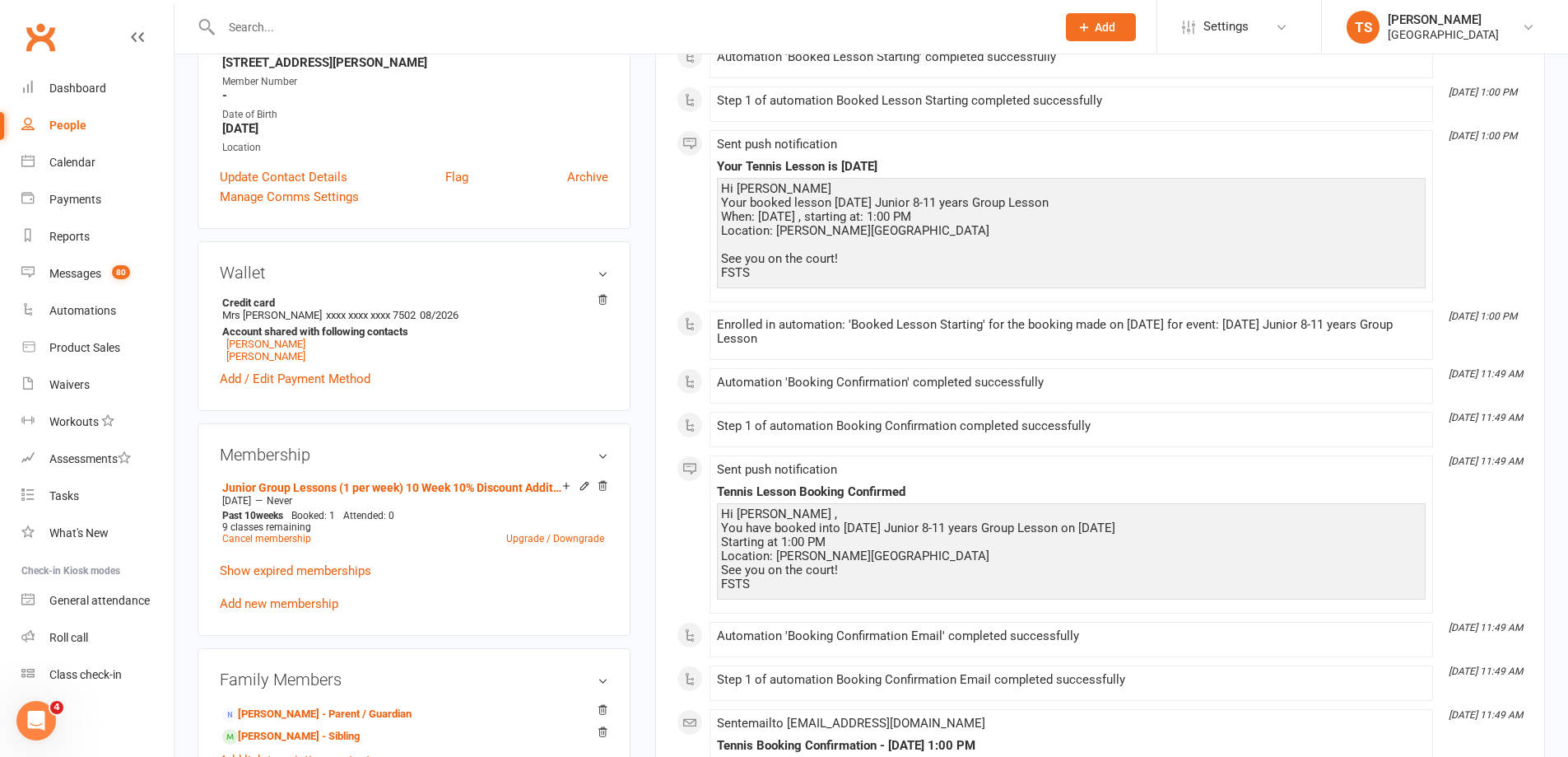
scroll to position [494, 0]
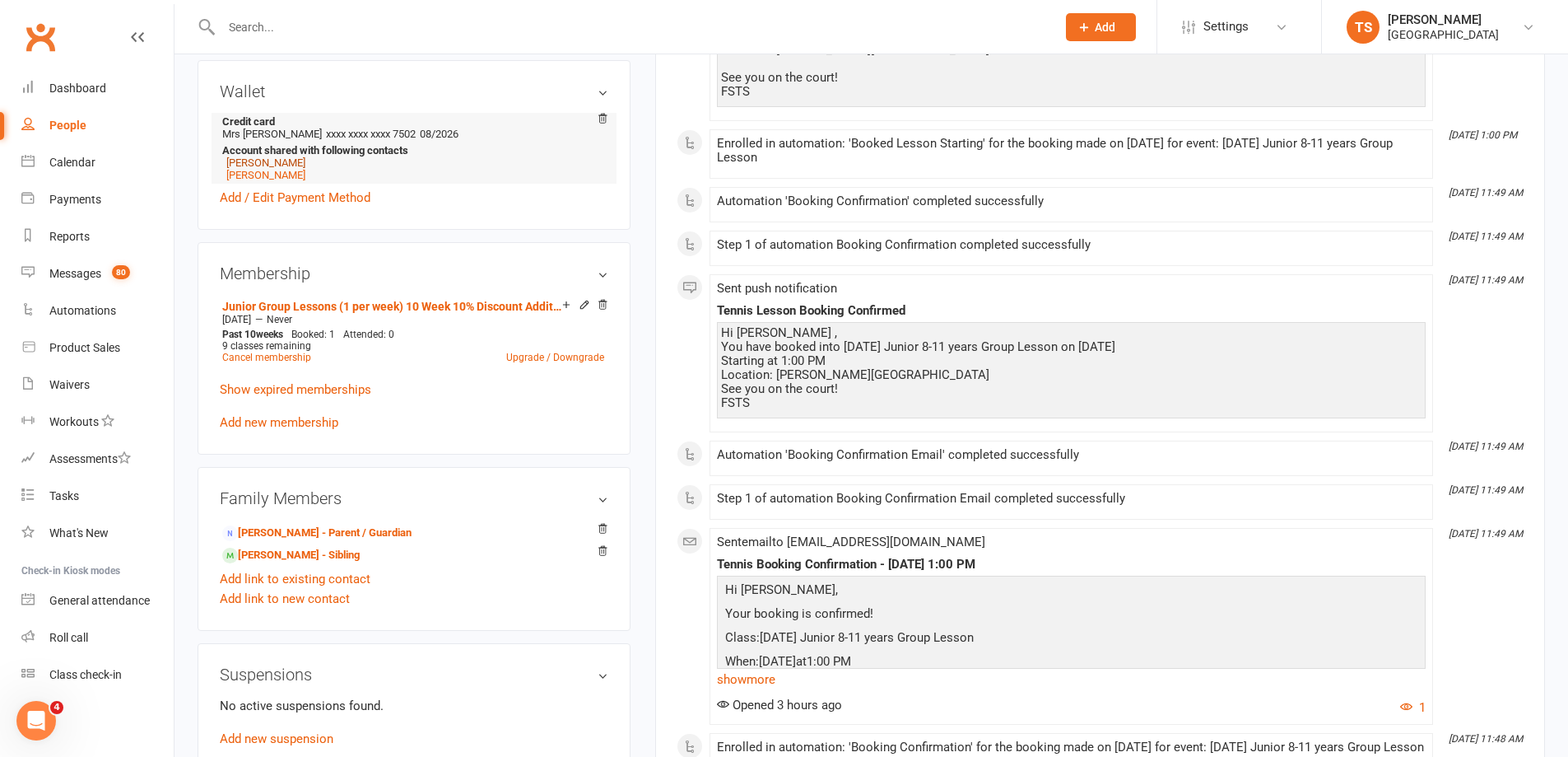
click at [273, 165] on link "[PERSON_NAME]" at bounding box center [266, 163] width 79 height 13
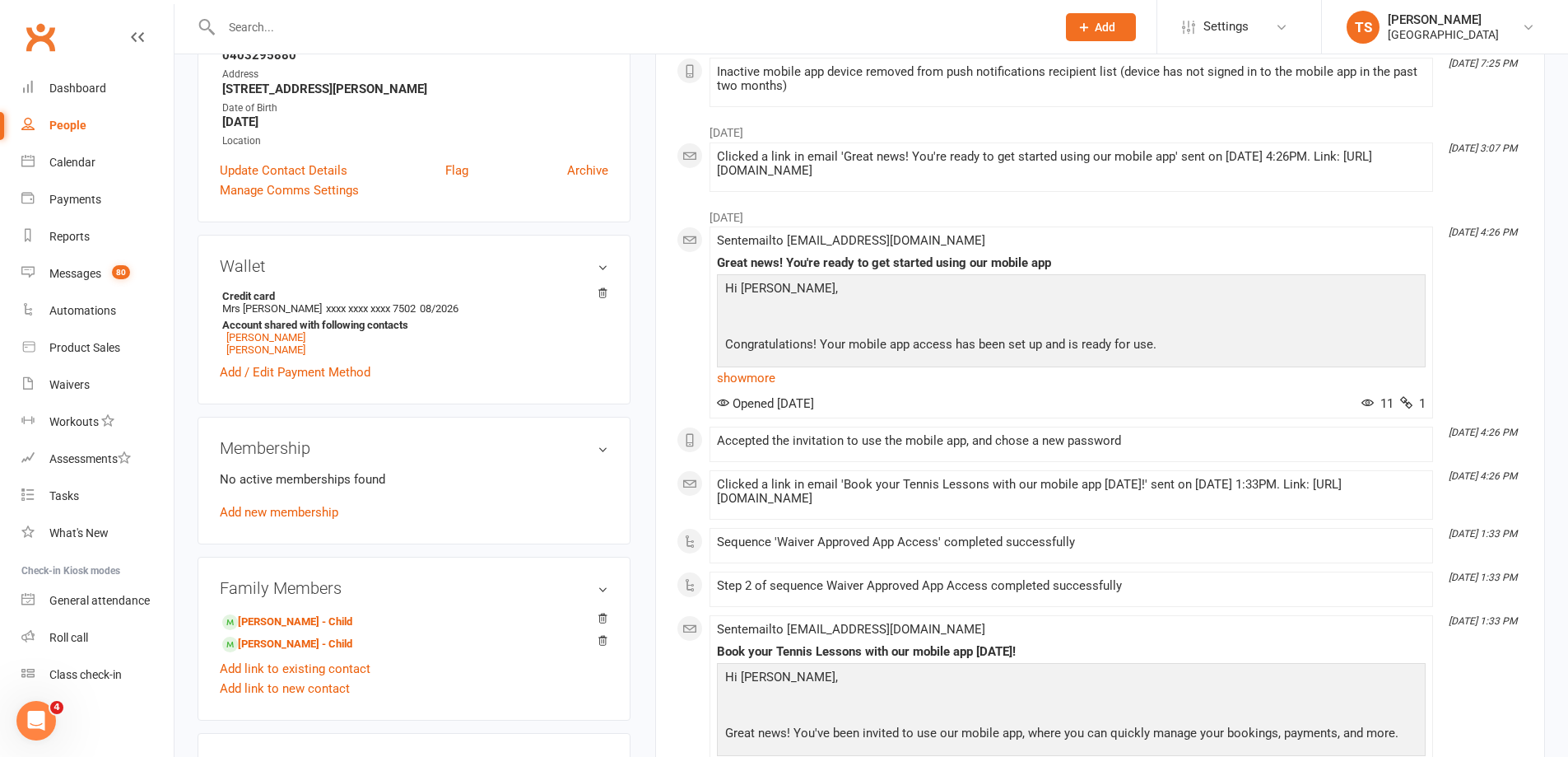
scroll to position [329, 0]
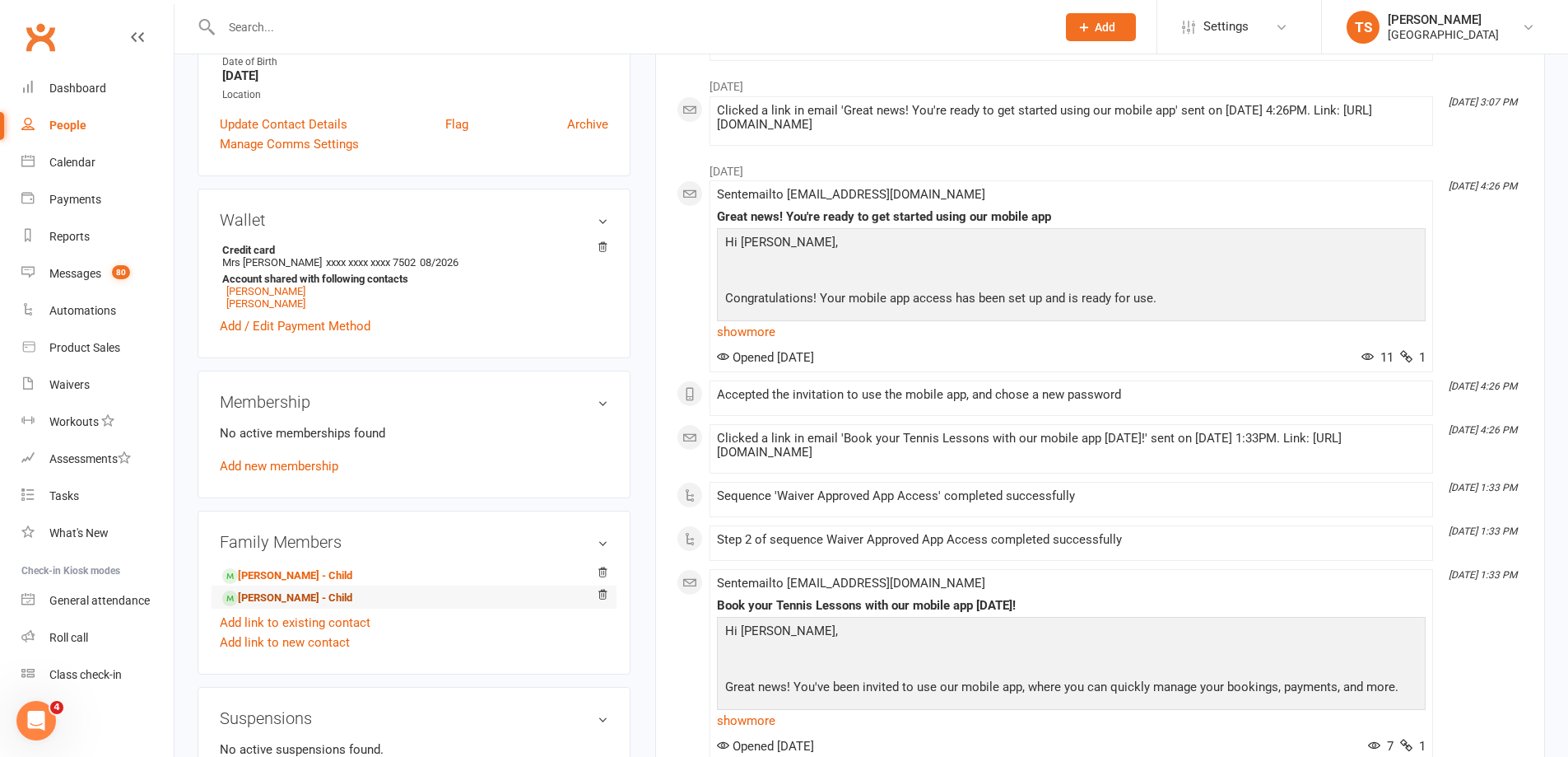
click at [268, 596] on link "[PERSON_NAME] - Child" at bounding box center [286, 598] width 130 height 17
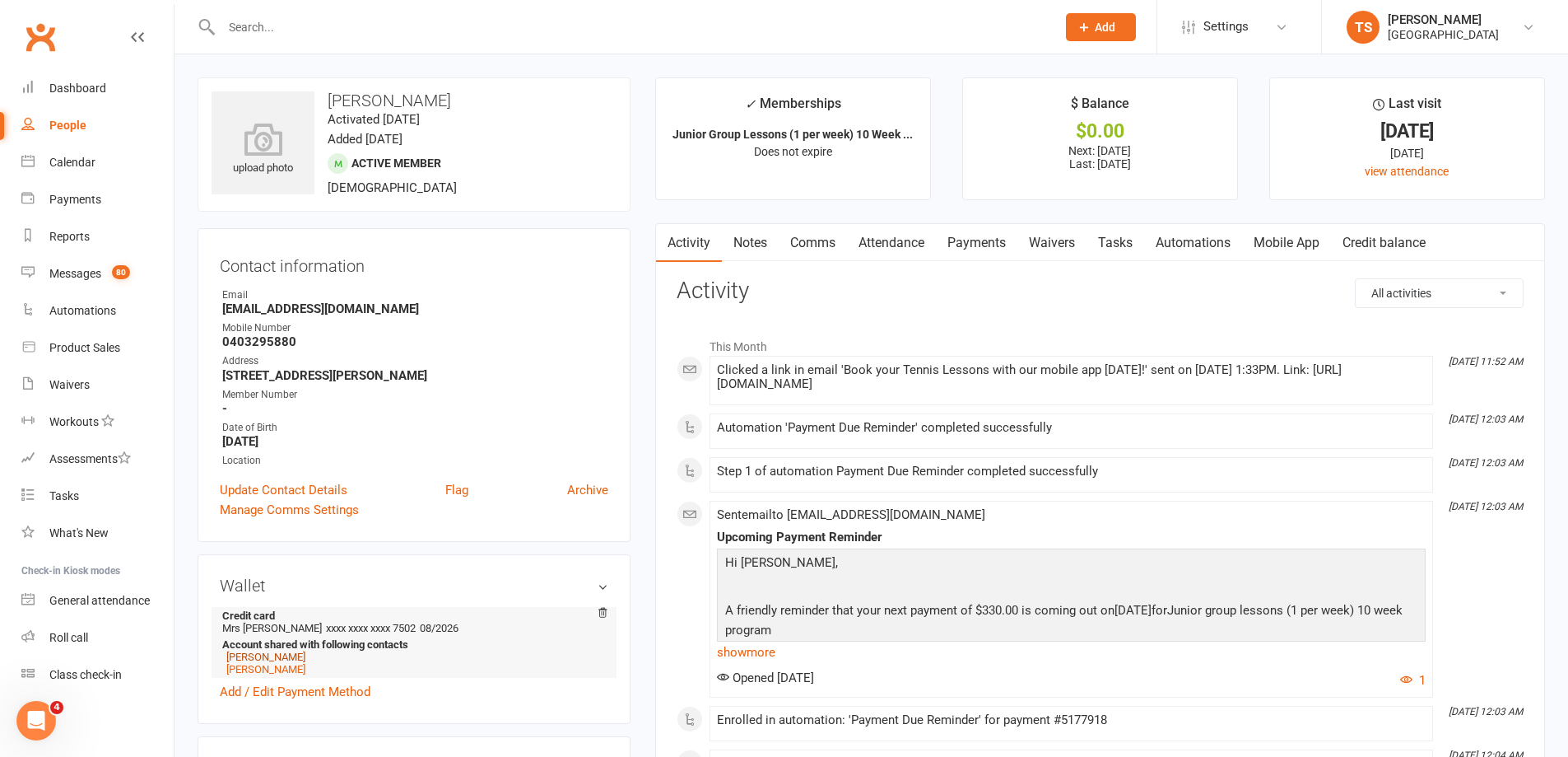
click at [272, 656] on link "[PERSON_NAME]" at bounding box center [266, 657] width 79 height 13
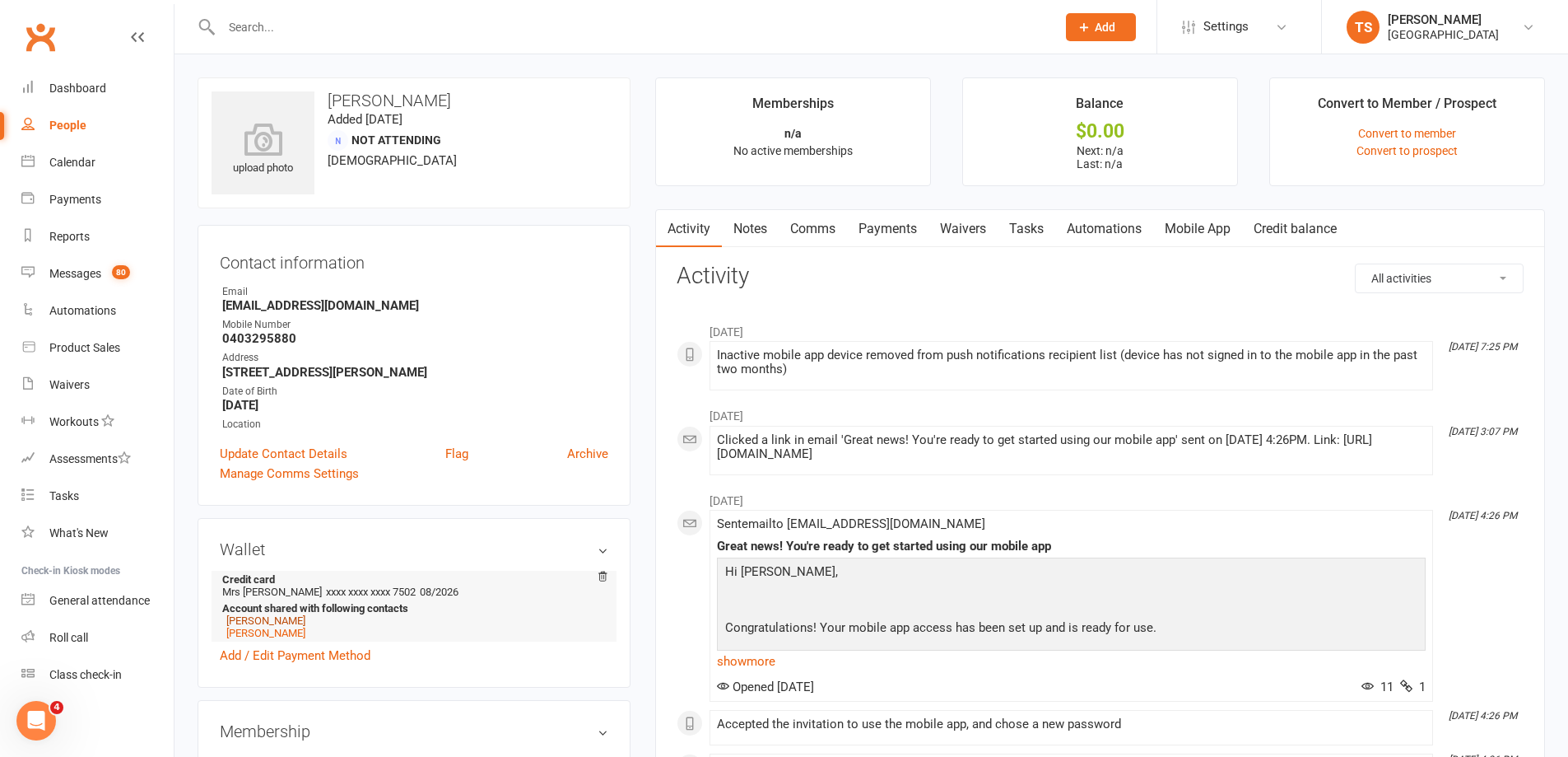
click at [259, 623] on link "[PERSON_NAME]" at bounding box center [266, 621] width 79 height 13
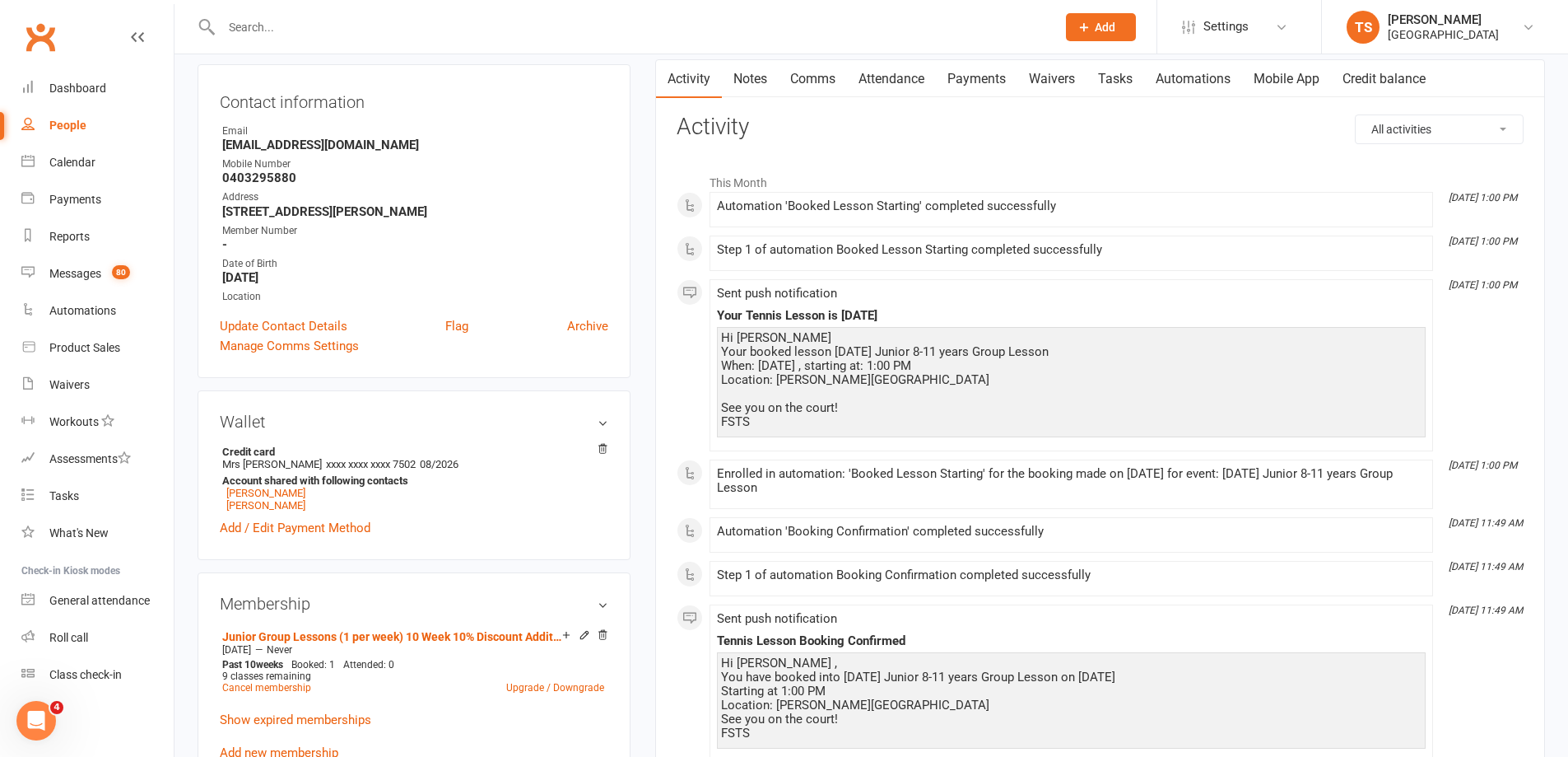
scroll to position [247, 0]
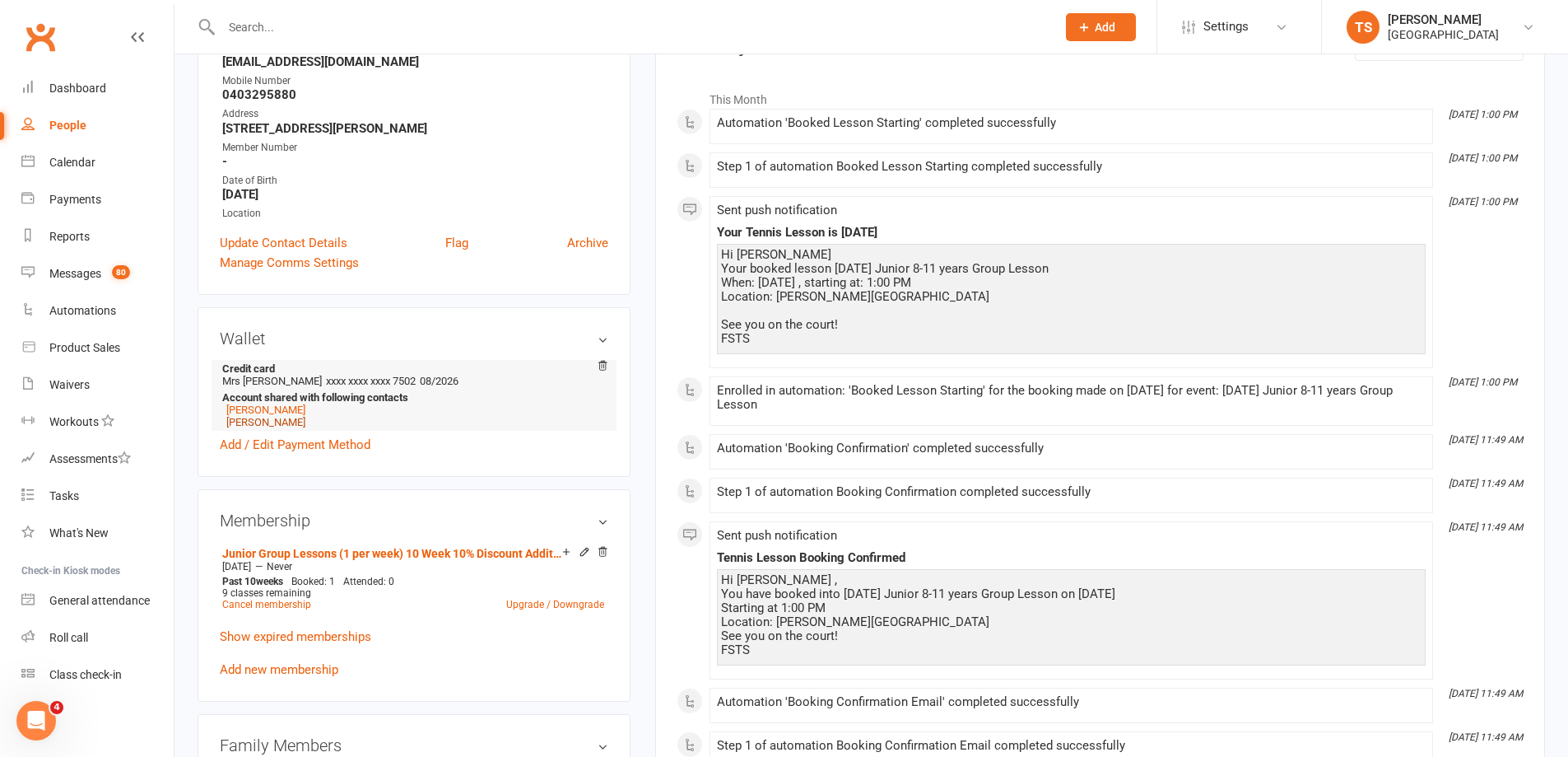
click at [250, 422] on link "[PERSON_NAME]" at bounding box center [266, 422] width 79 height 13
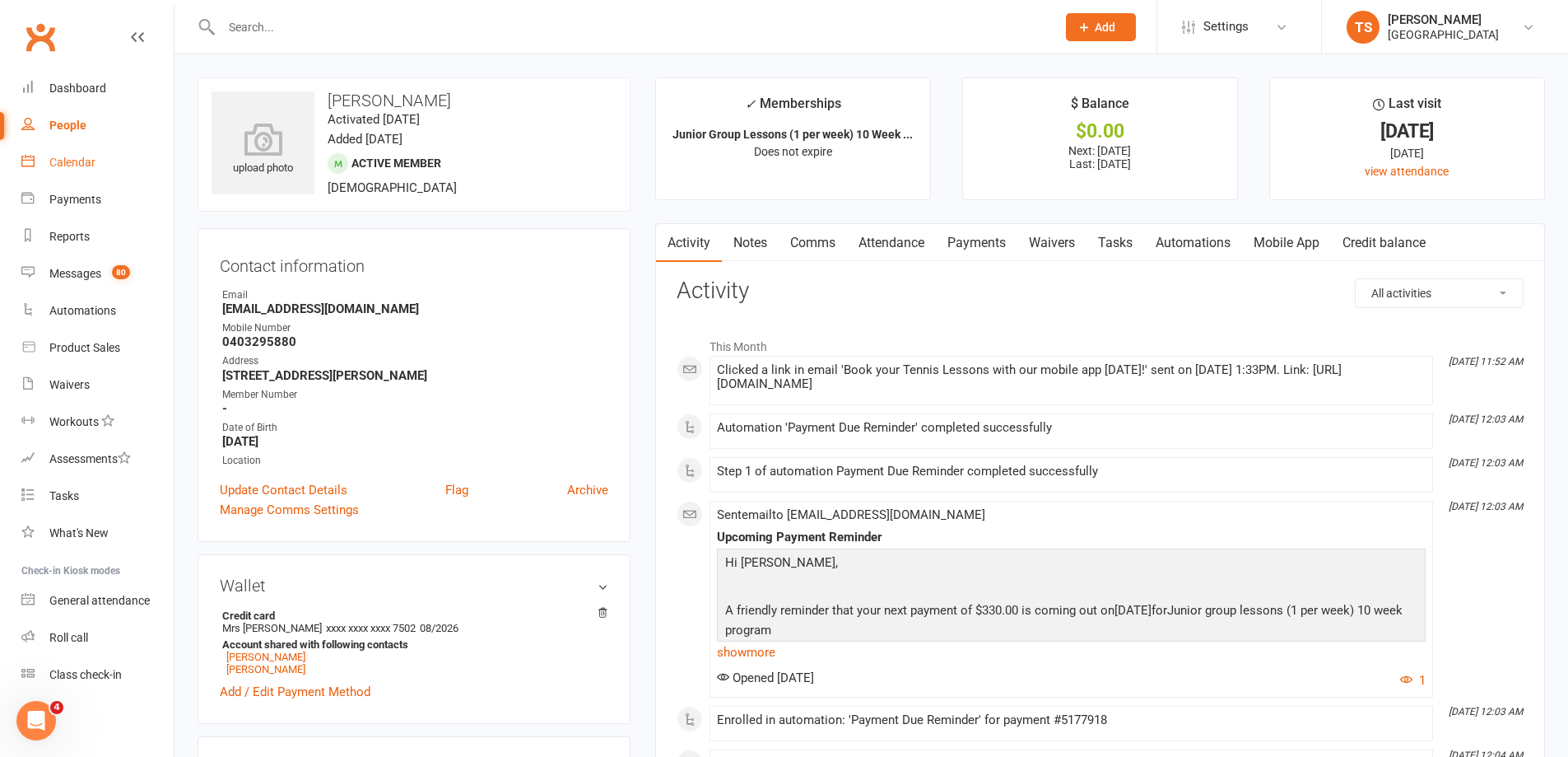
click at [74, 159] on div "Calendar" at bounding box center [72, 162] width 47 height 13
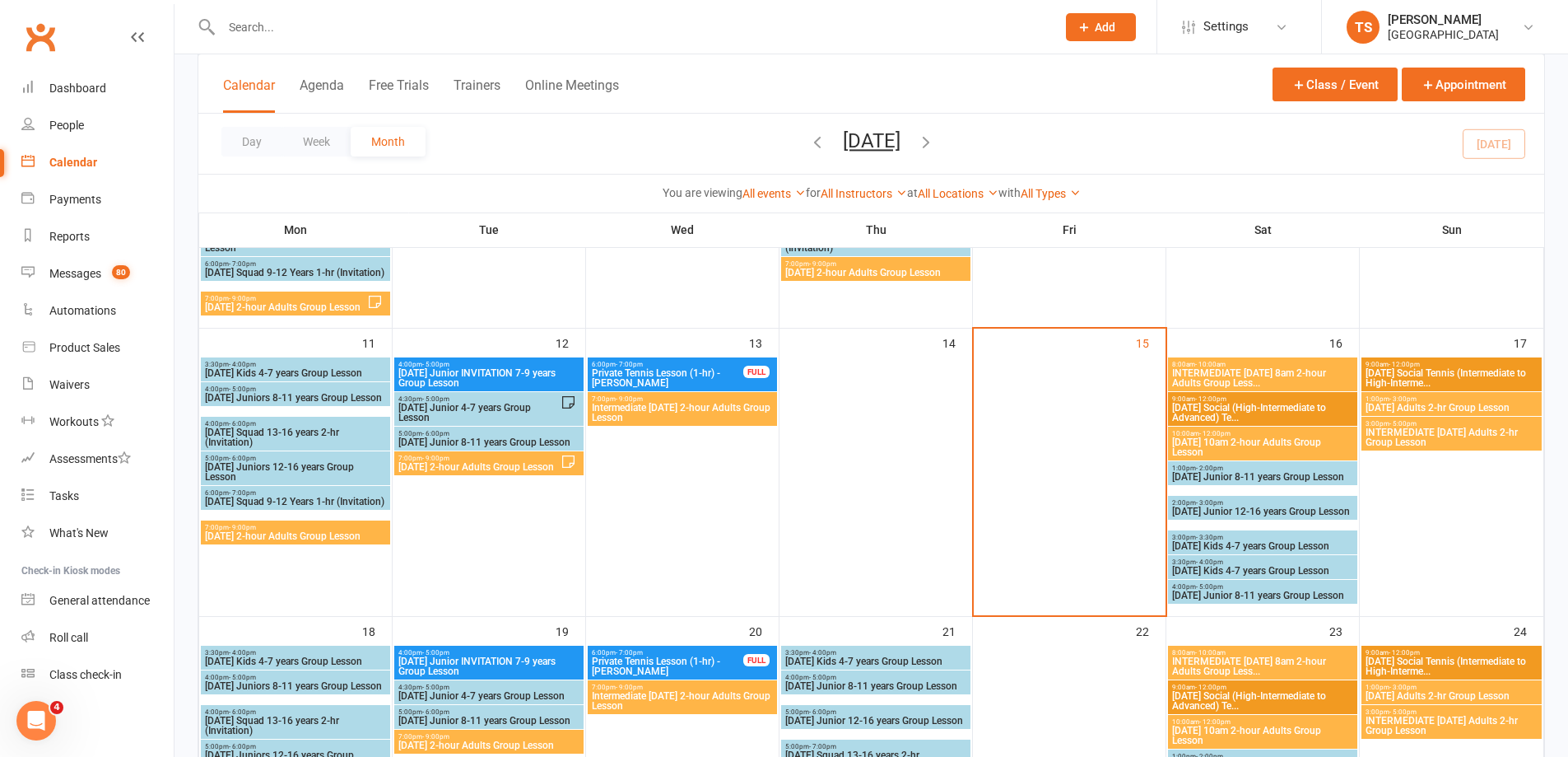
scroll to position [494, 0]
click at [1199, 474] on span "[DATE] Junior 8-11 years Group Lesson" at bounding box center [1263, 475] width 182 height 10
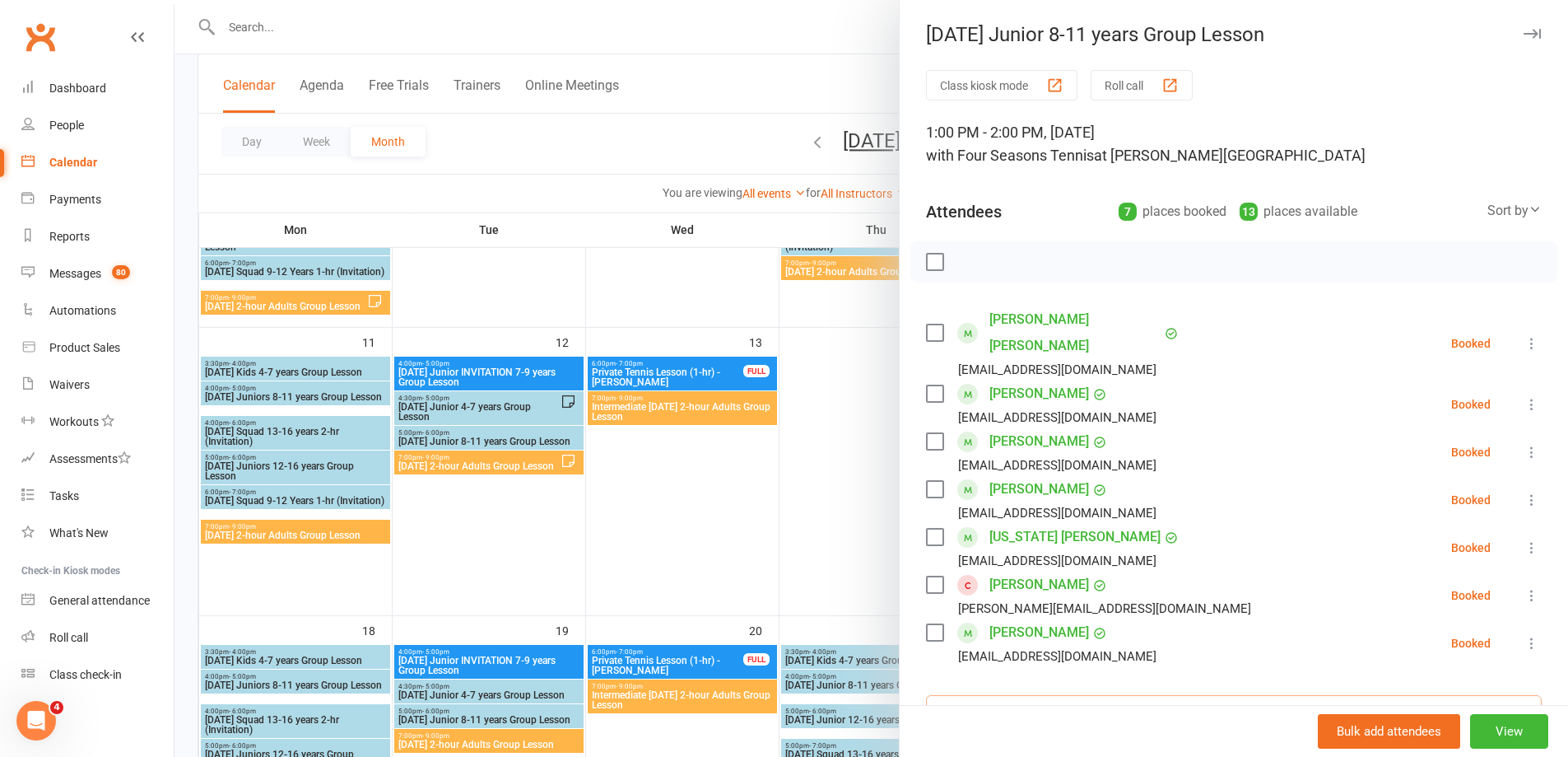
click at [972, 695] on input "search" at bounding box center [1233, 712] width 615 height 35
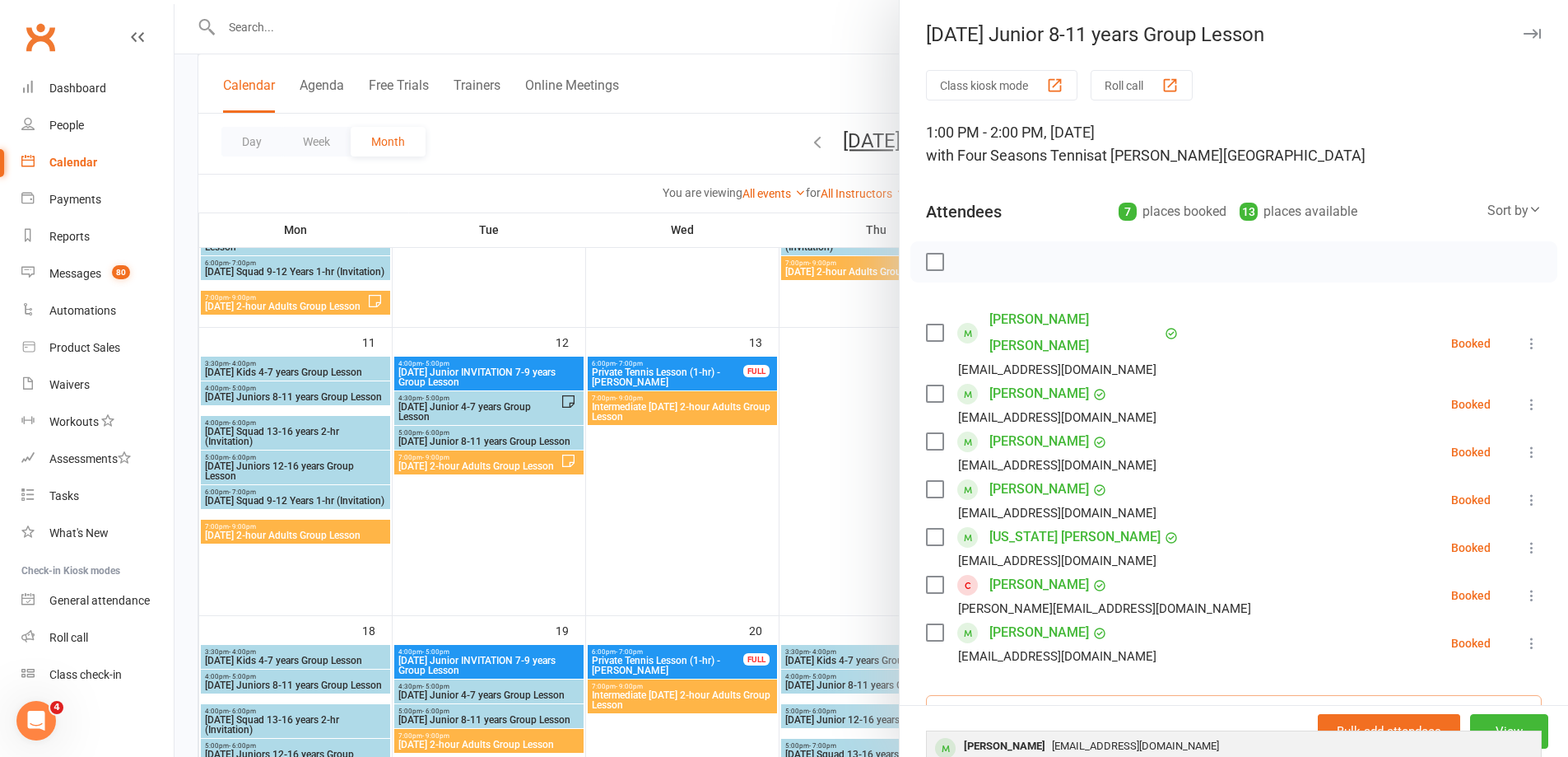
type input "[PERSON_NAME]"
click at [995, 735] on div "[PERSON_NAME]" at bounding box center [1004, 746] width 95 height 24
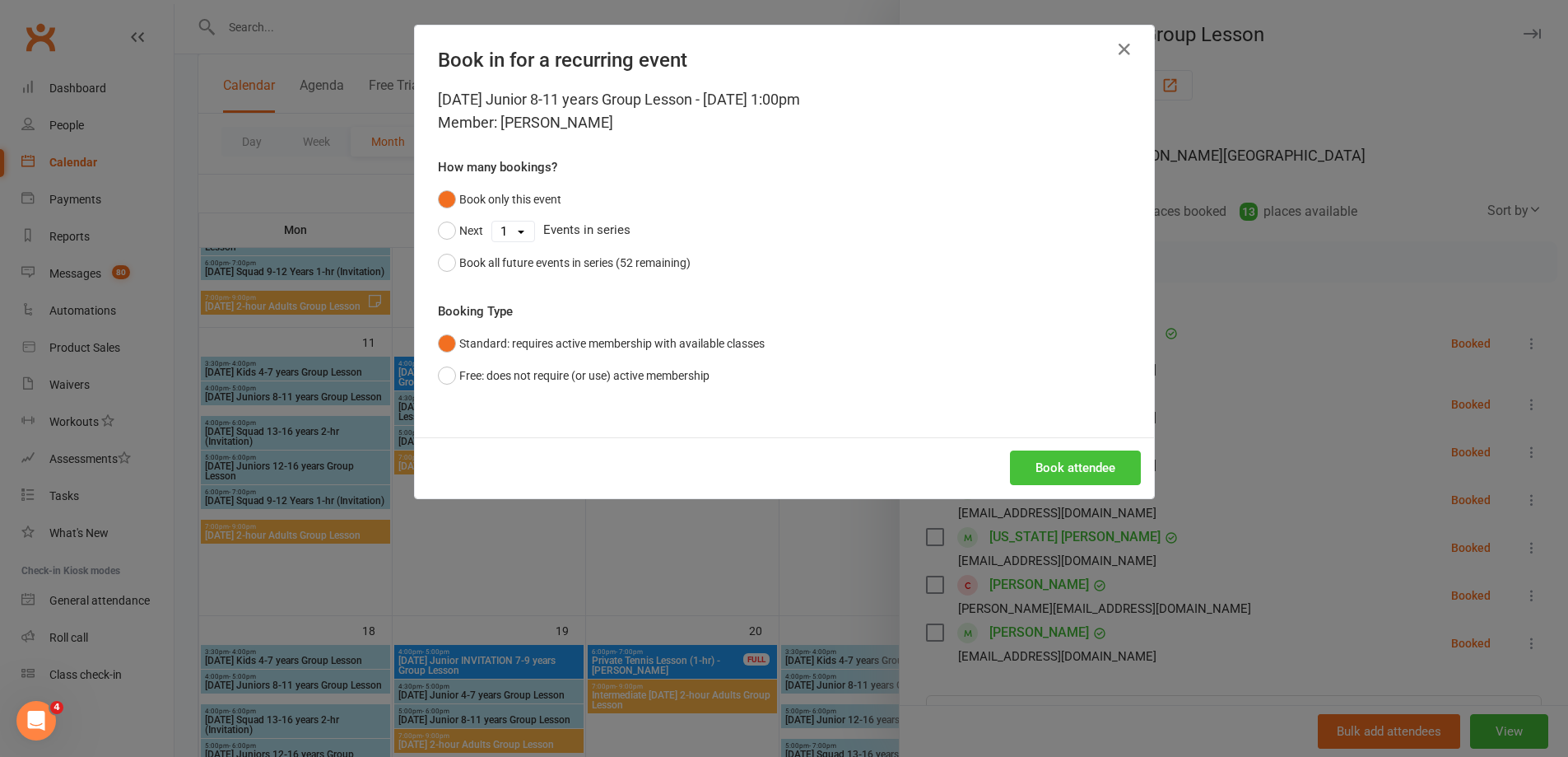
click at [1074, 472] on button "Book attendee" at bounding box center [1075, 467] width 131 height 35
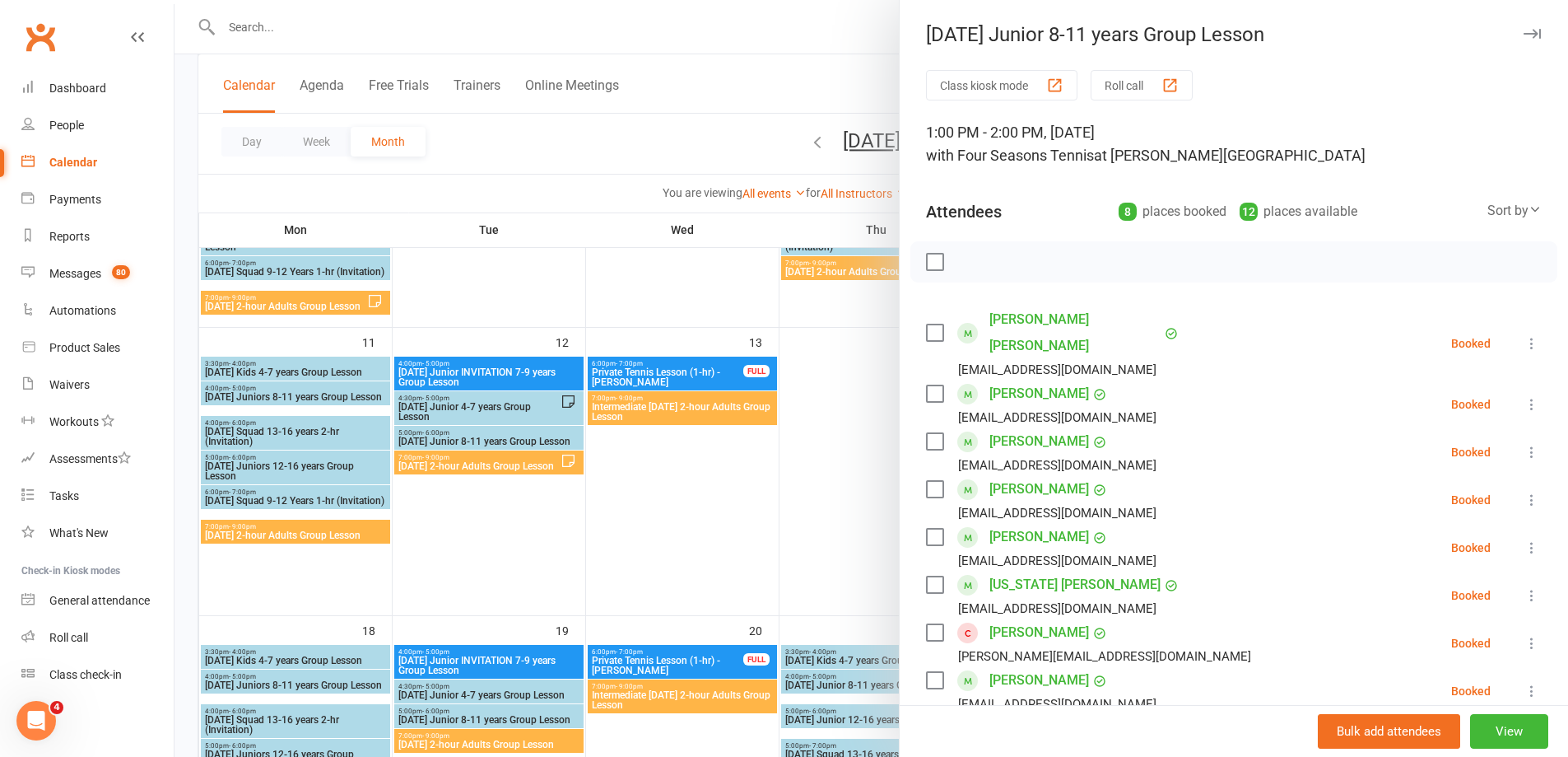
click at [810, 481] on div at bounding box center [871, 378] width 1394 height 757
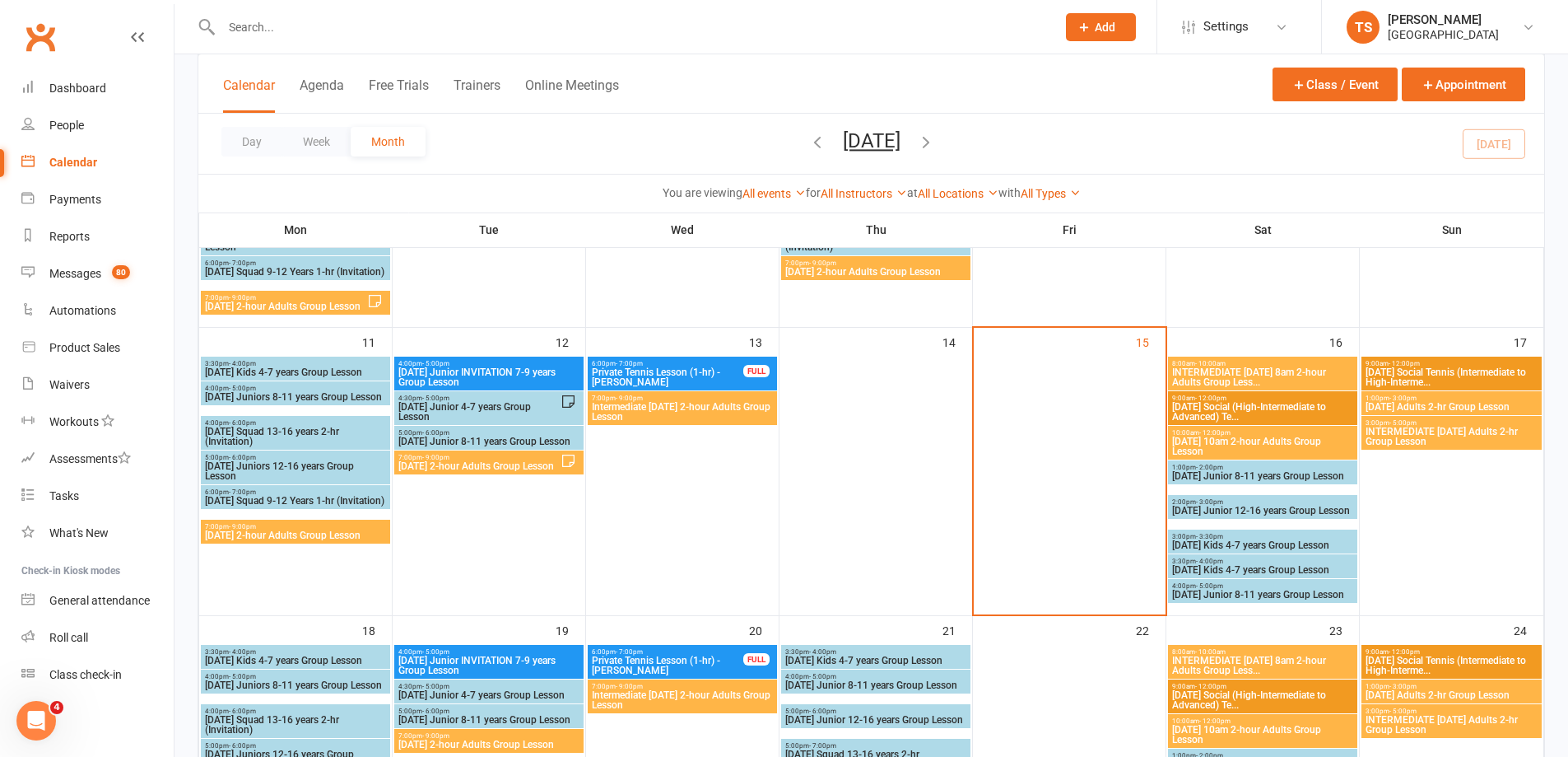
click at [1228, 376] on span "INTERMEDIATE [DATE] 8am 2-hour Adults Group Less..." at bounding box center [1263, 377] width 182 height 20
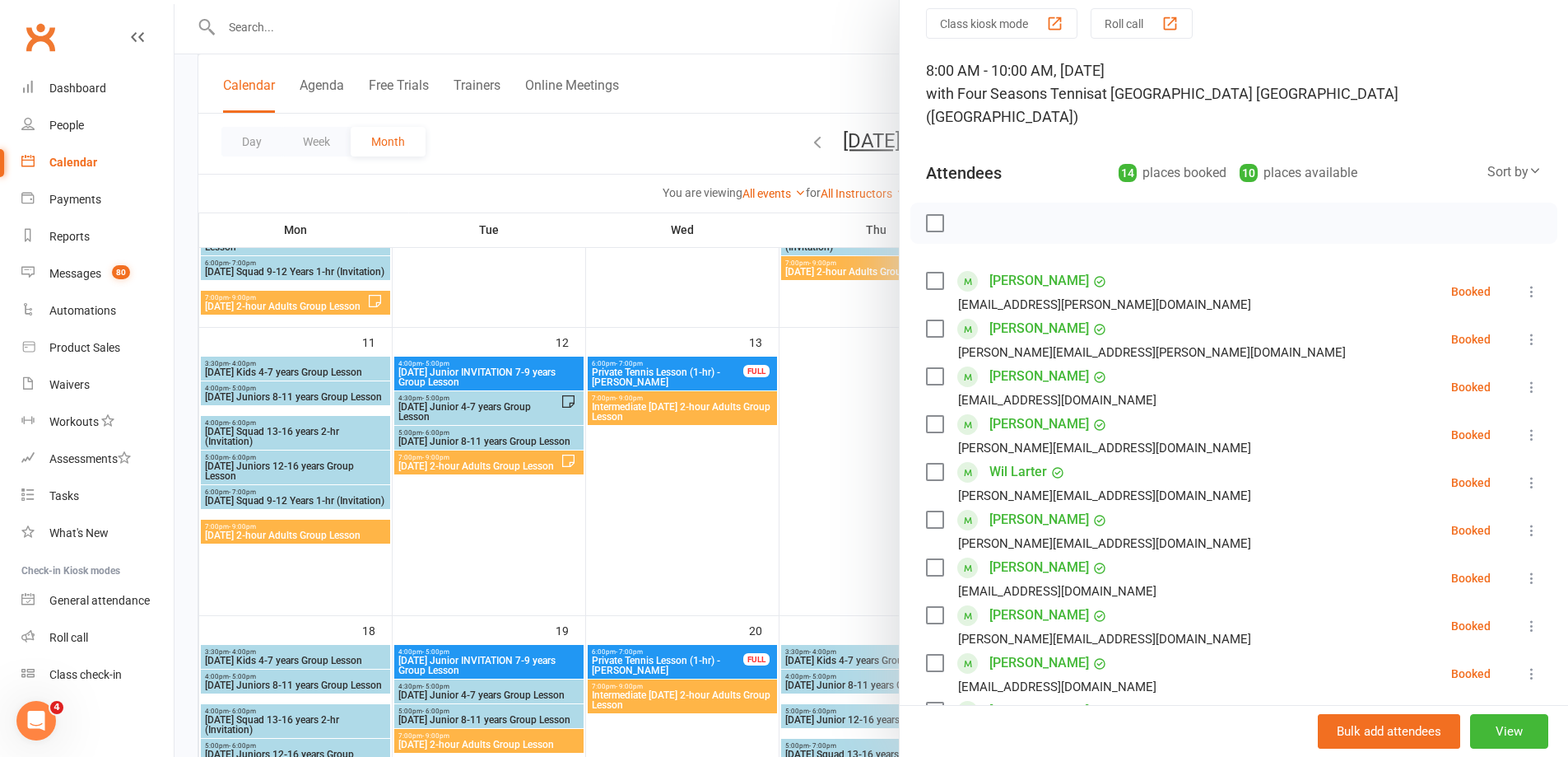
scroll to position [165, 0]
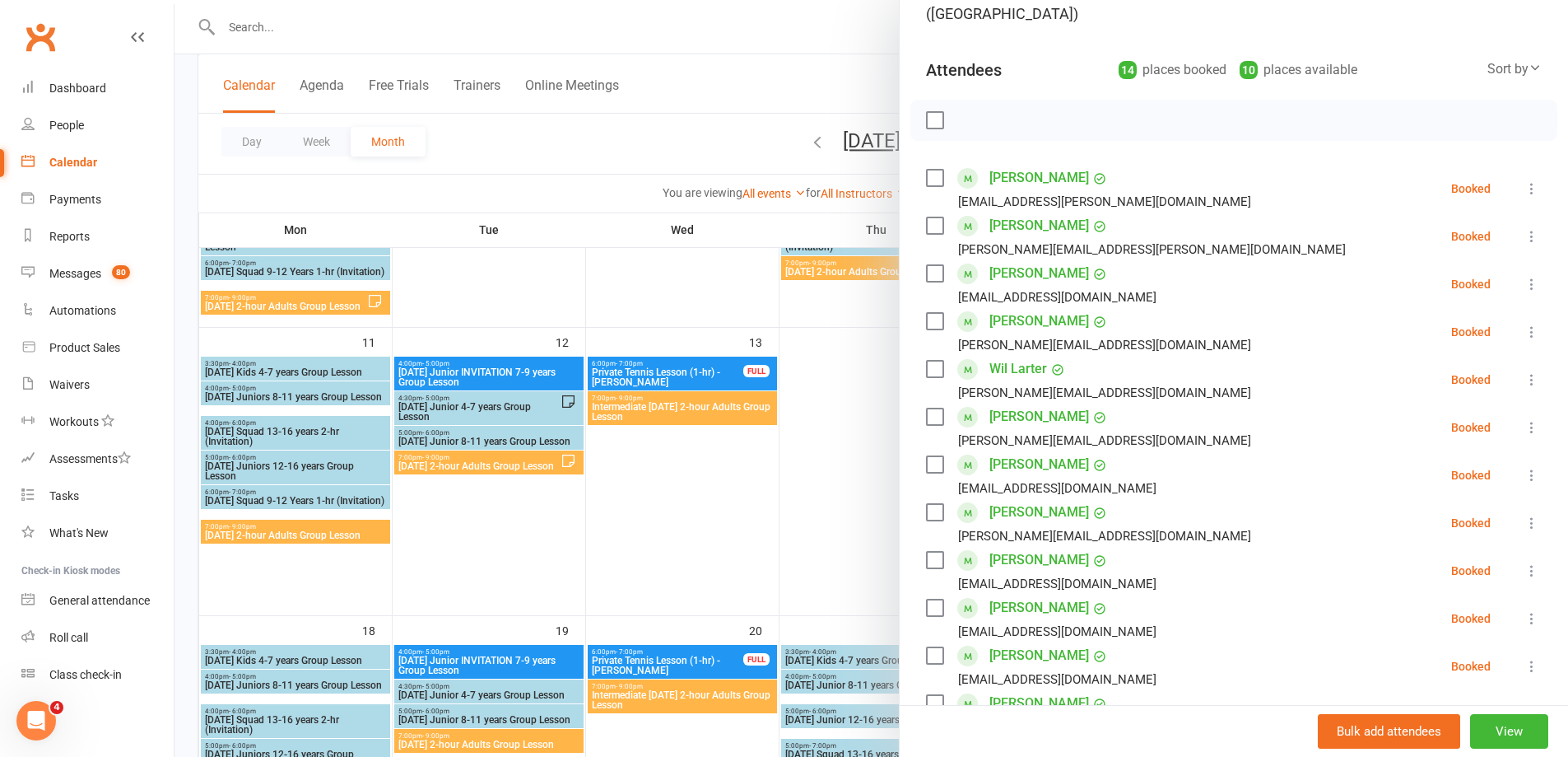
click at [832, 488] on div at bounding box center [871, 378] width 1394 height 757
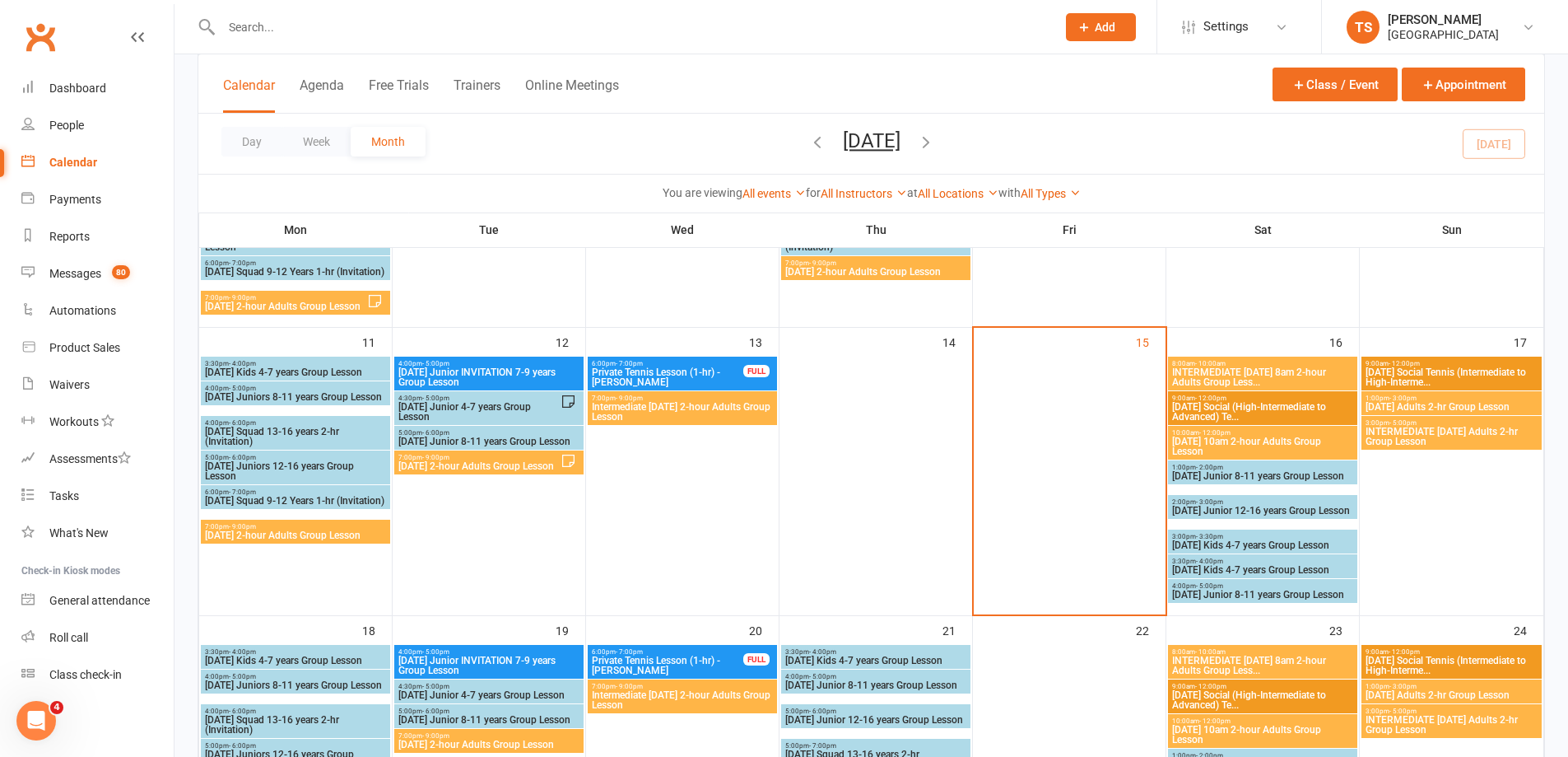
click at [1236, 439] on span "[DATE] 10am 2-hour Adults Group Lesson" at bounding box center [1263, 447] width 182 height 20
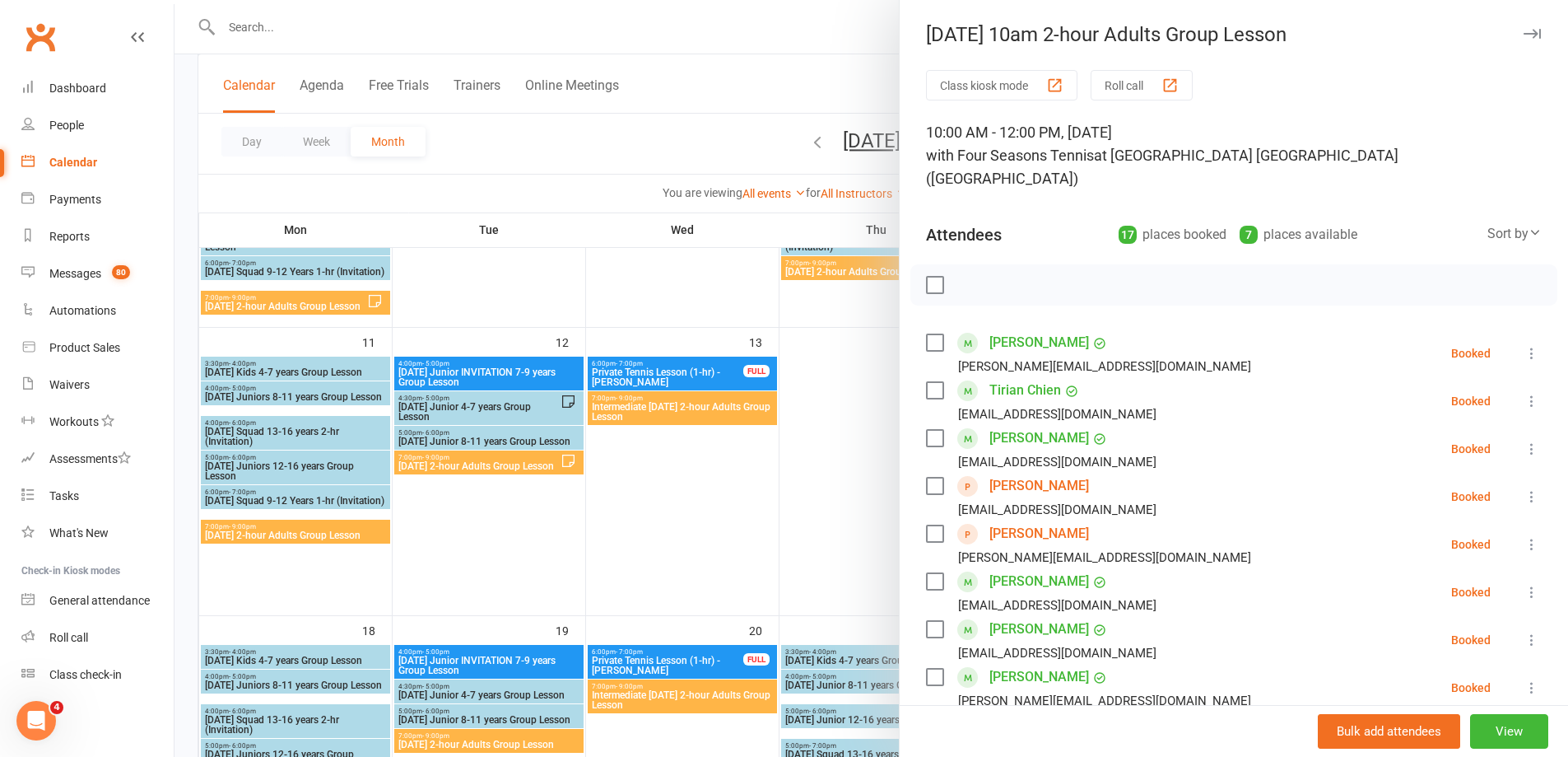
click at [830, 514] on div at bounding box center [871, 378] width 1394 height 757
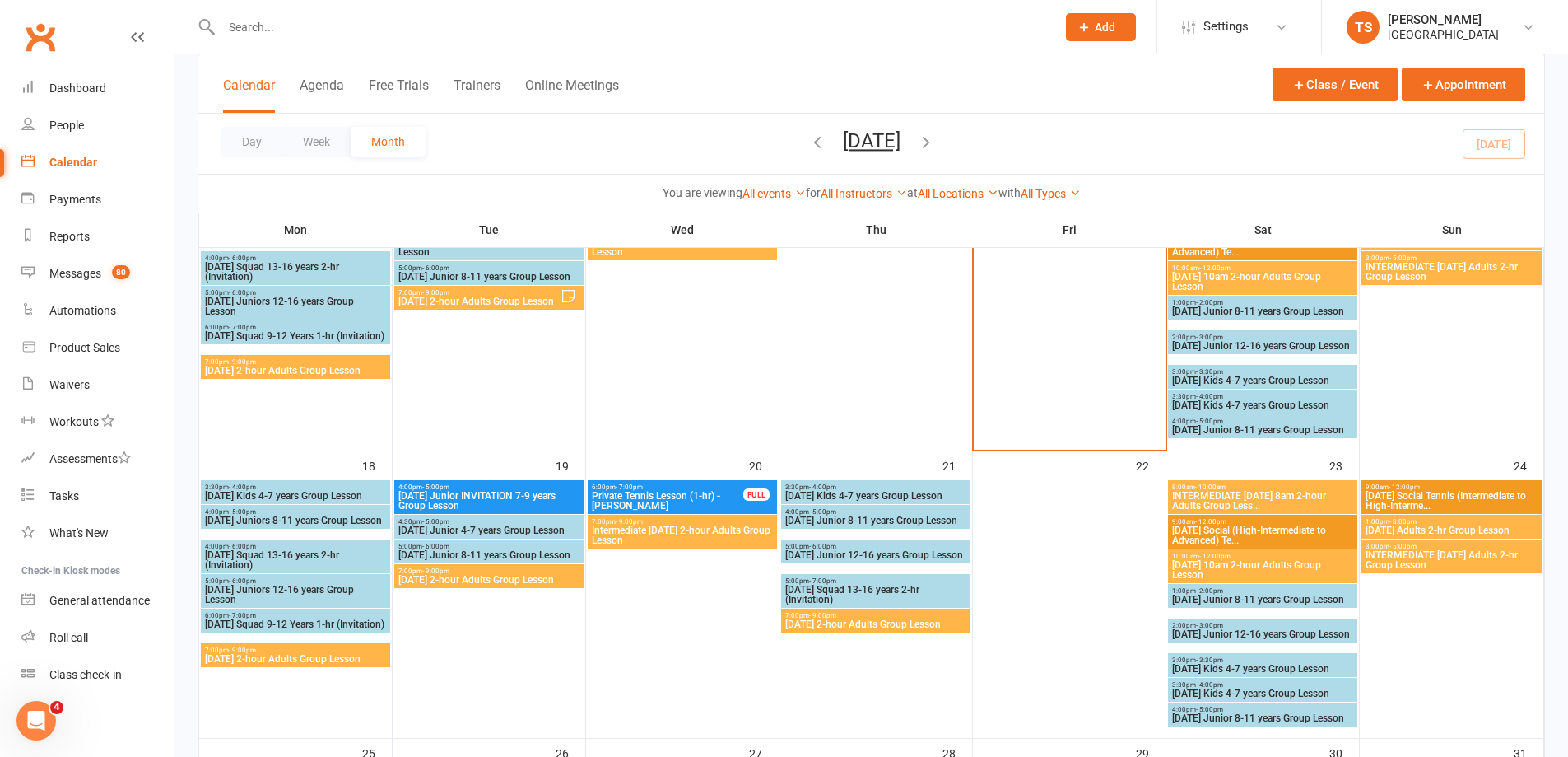
scroll to position [576, 0]
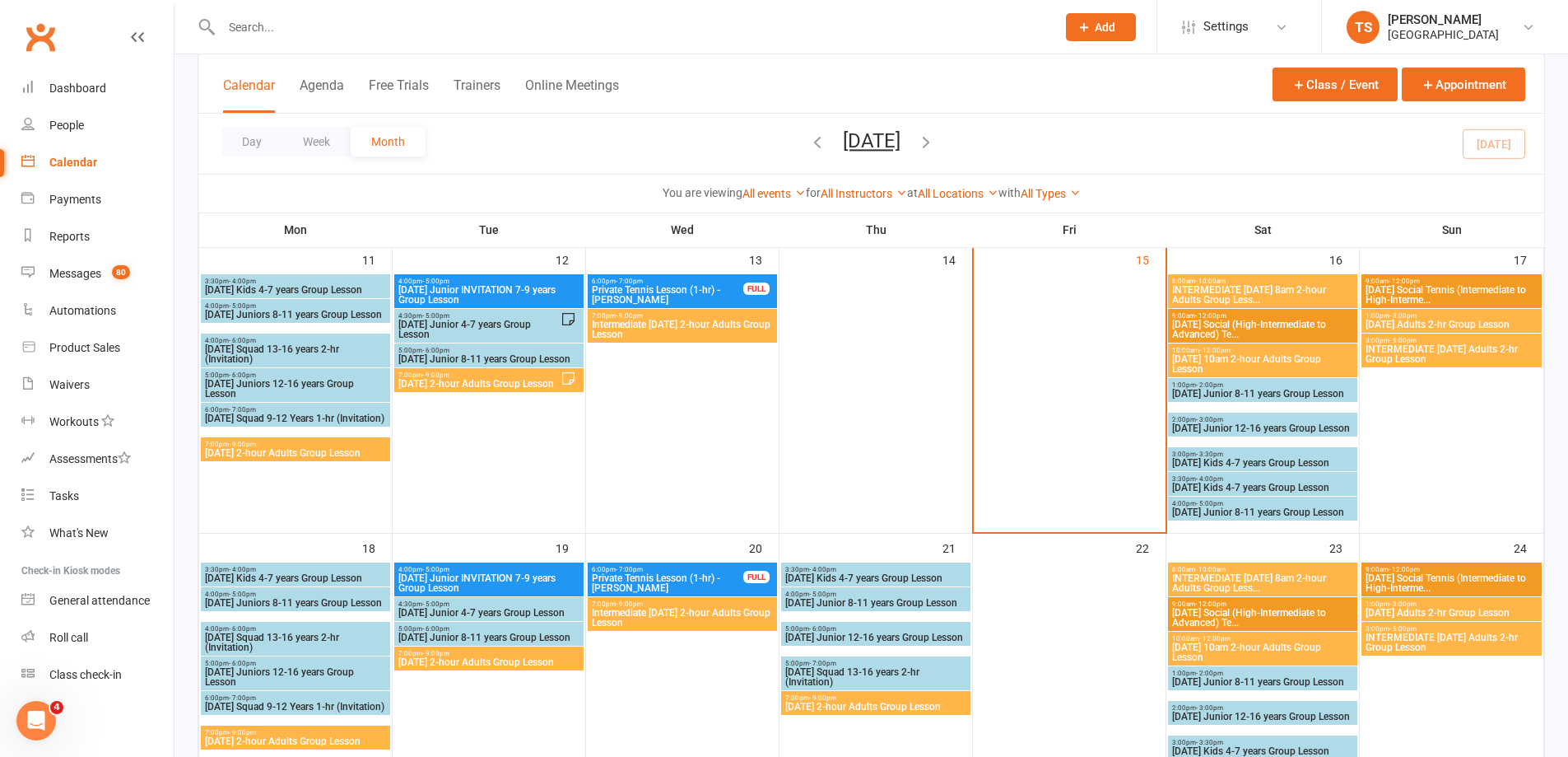
click at [1230, 285] on span "INTERMEDIATE [DATE] 8am 2-hour Adults Group Less..." at bounding box center [1263, 294] width 182 height 20
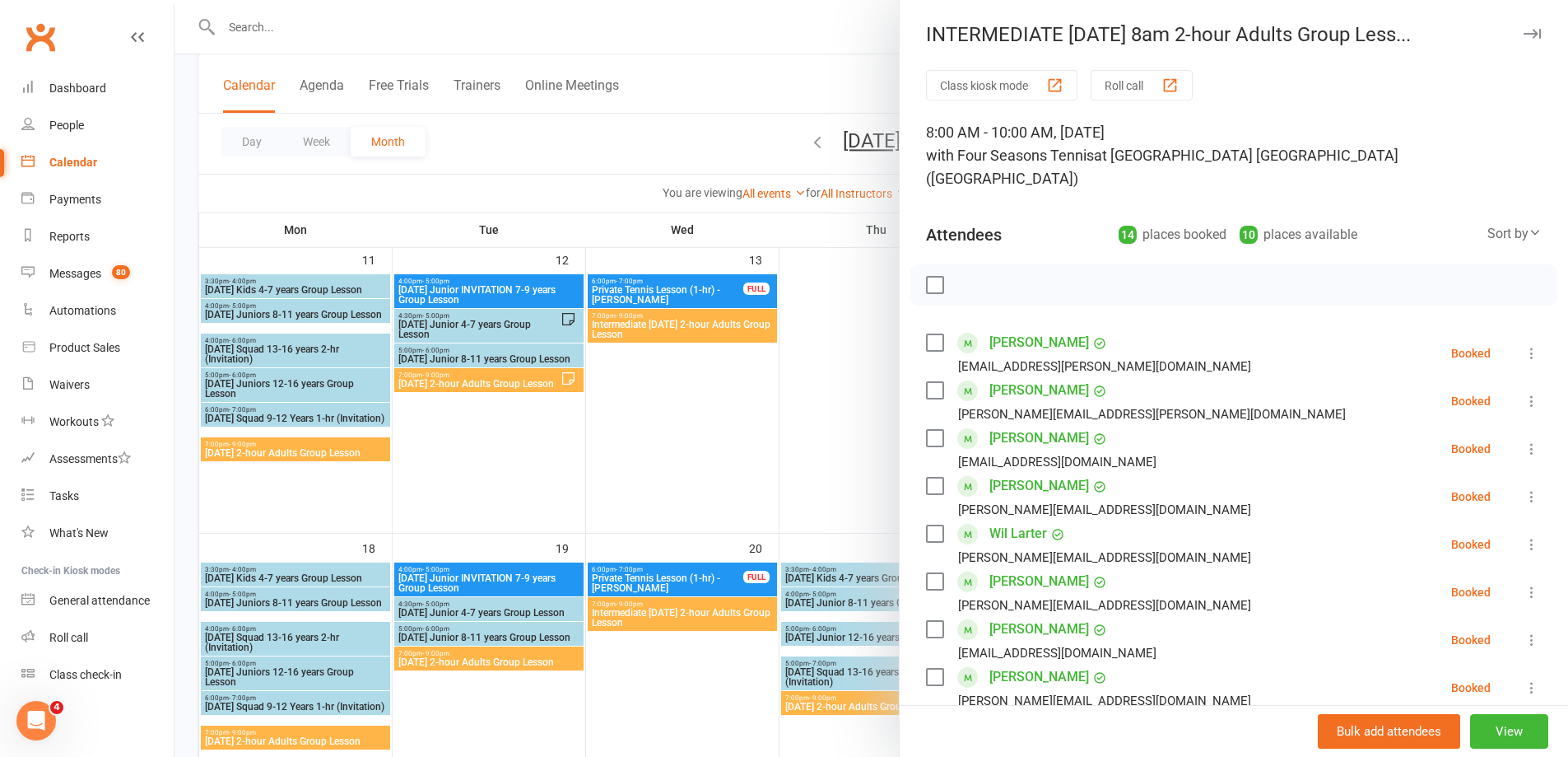
click at [827, 429] on div at bounding box center [871, 378] width 1394 height 757
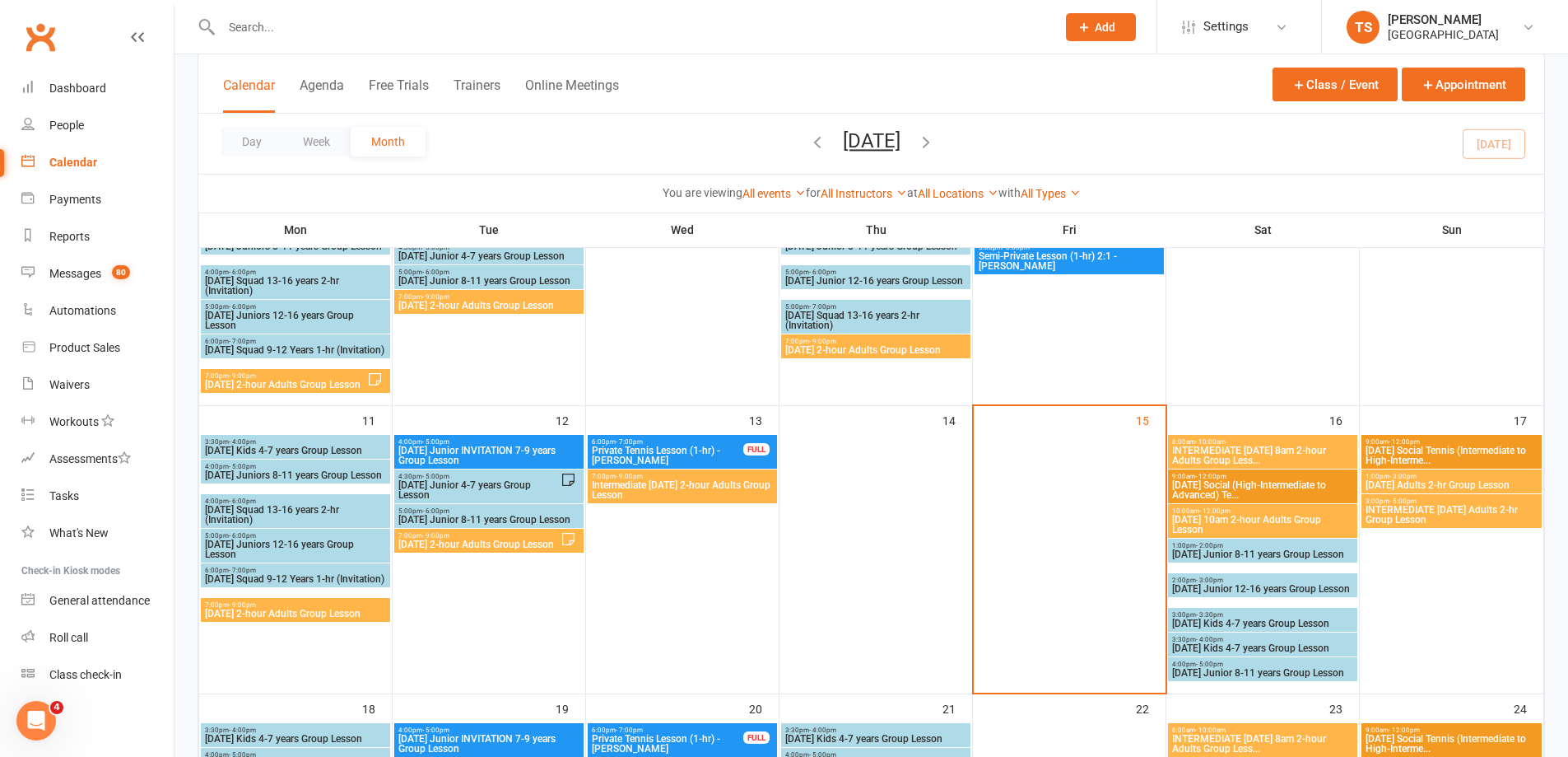
scroll to position [412, 0]
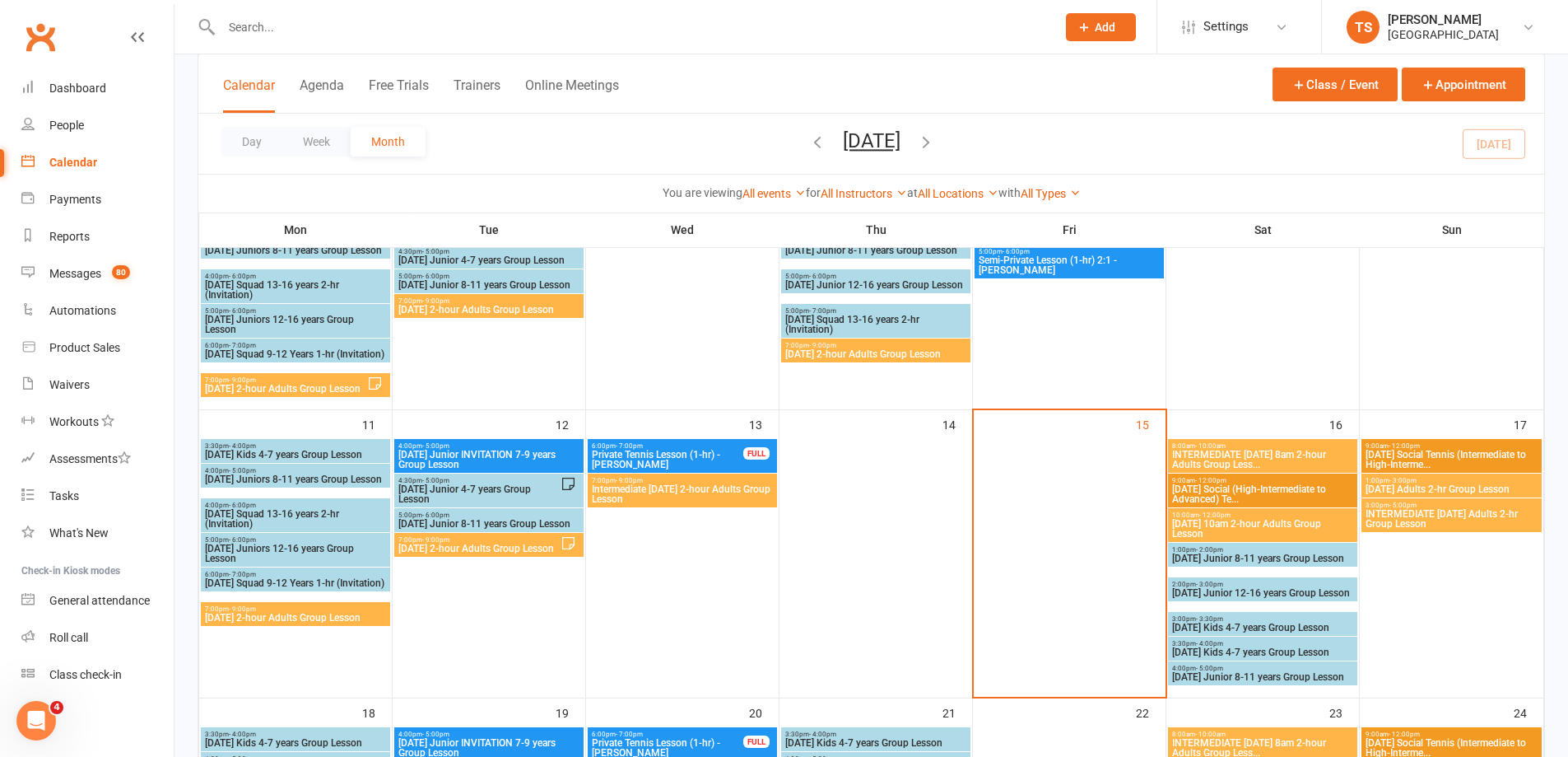
click at [1239, 463] on span "INTERMEDIATE [DATE] 8am 2-hour Adults Group Less..." at bounding box center [1263, 459] width 182 height 20
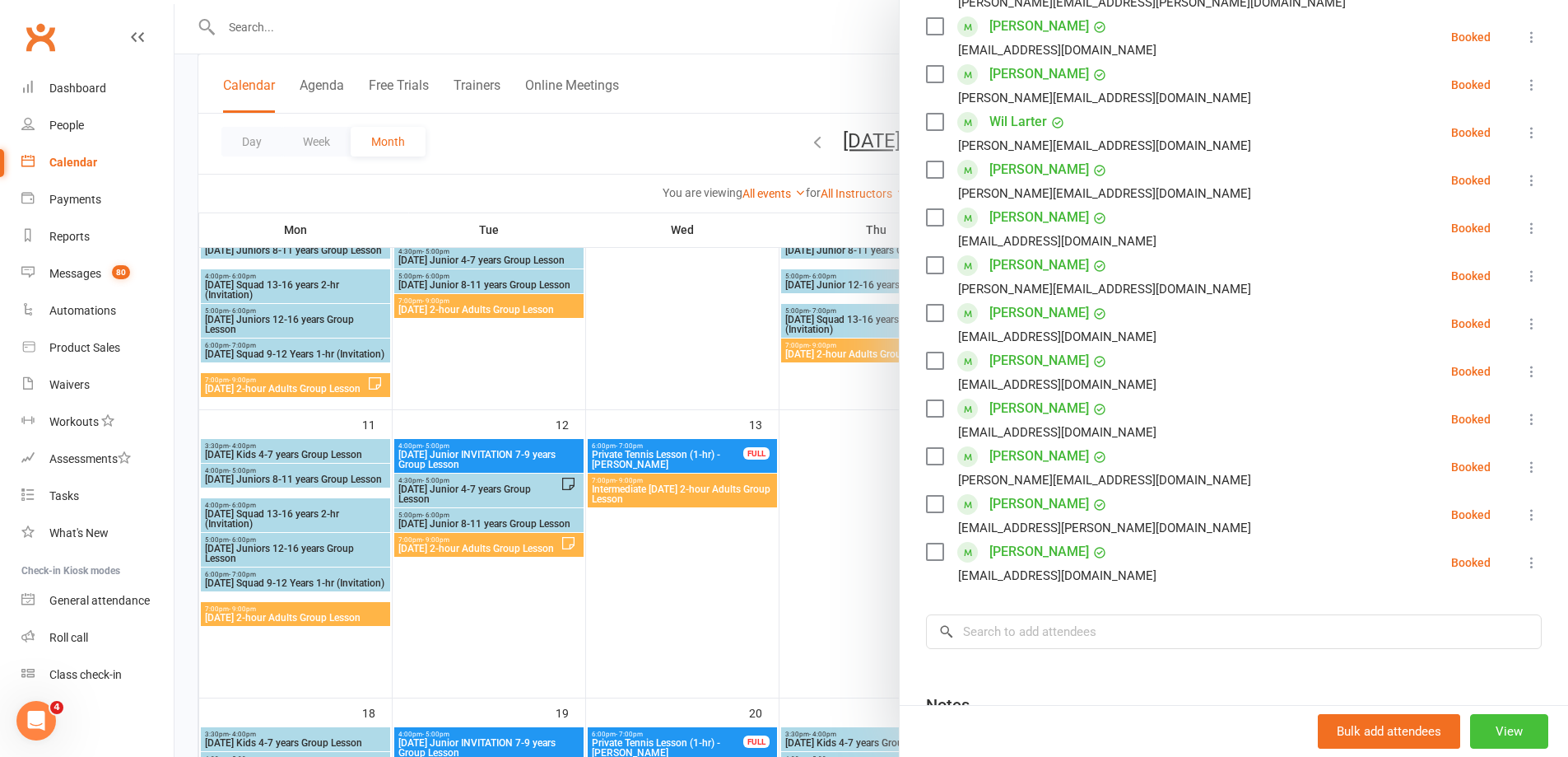
click at [1487, 726] on button "View" at bounding box center [1509, 731] width 78 height 35
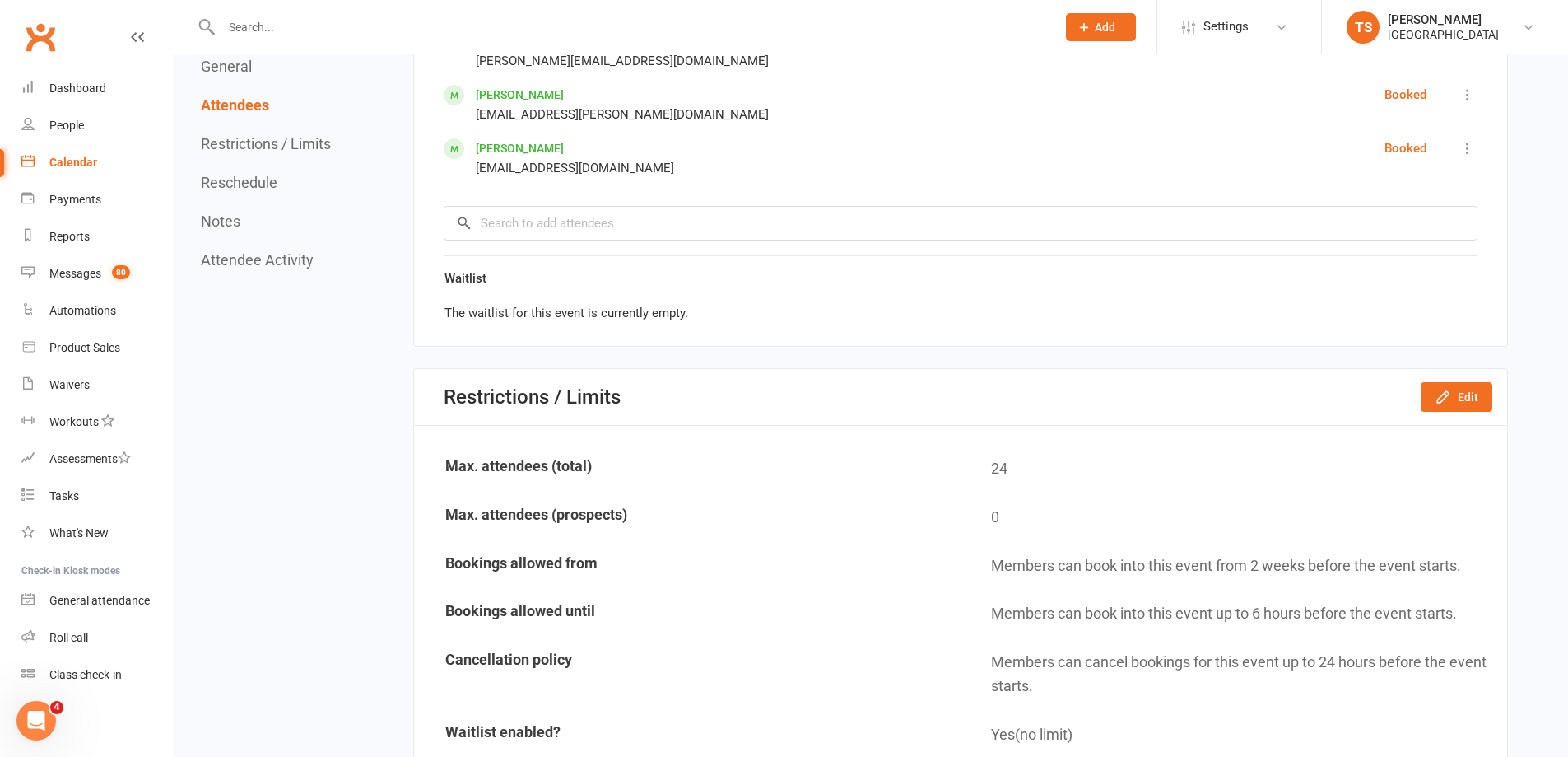
scroll to position [1565, 0]
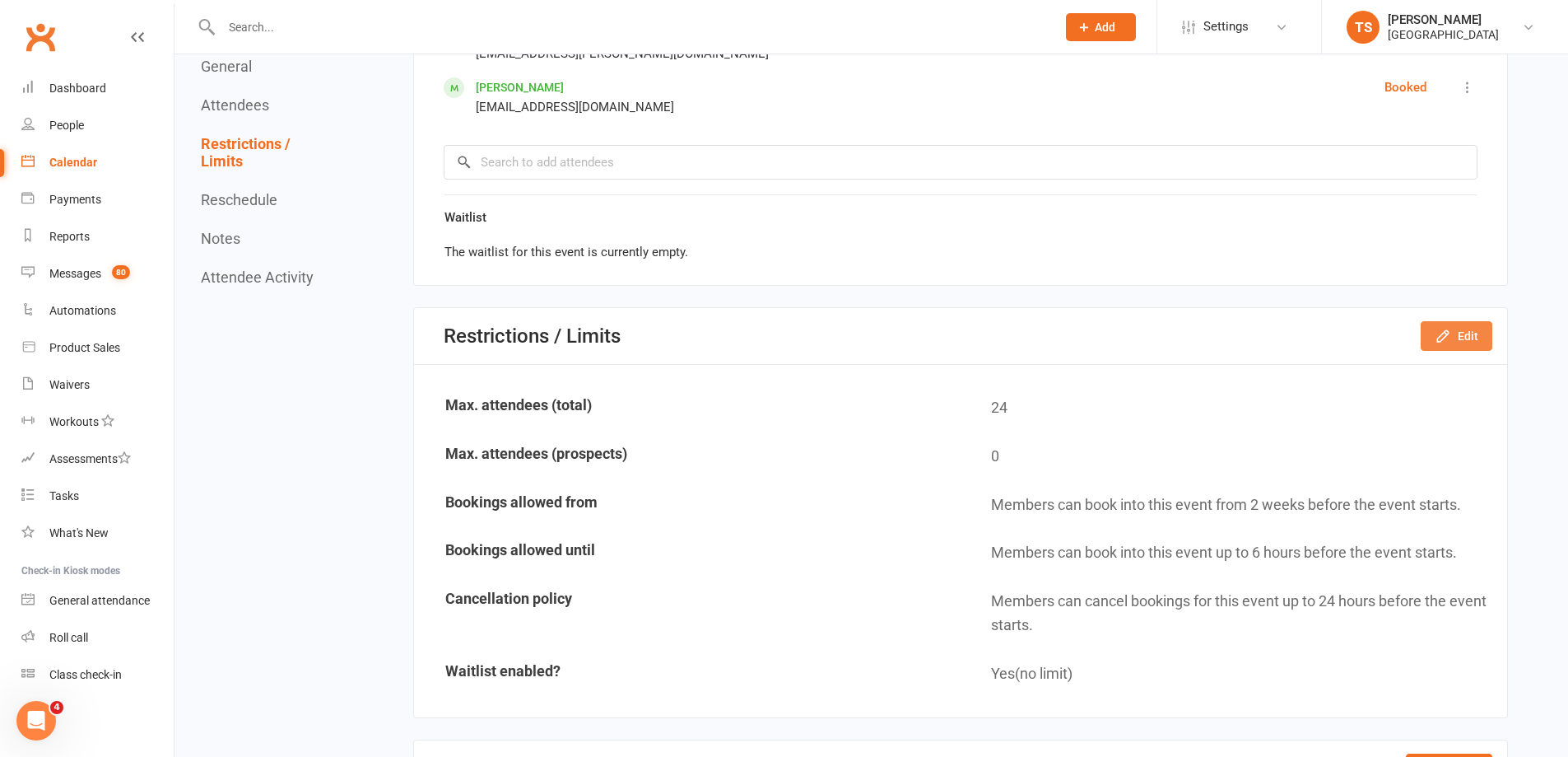
click at [1447, 336] on icon "button" at bounding box center [1443, 336] width 11 height 11
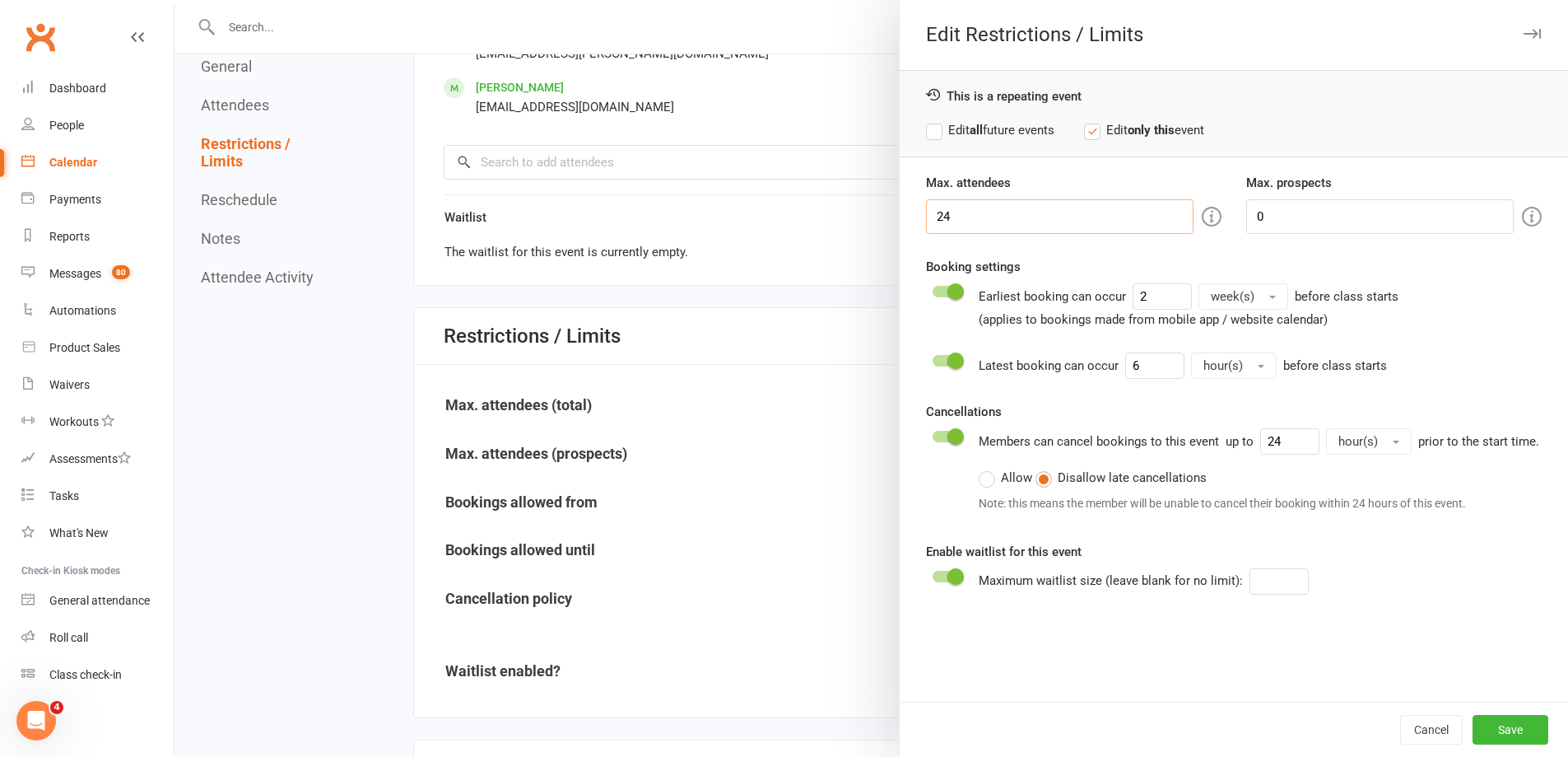
drag, startPoint x: 954, startPoint y: 227, endPoint x: 920, endPoint y: 218, distance: 35.2
click at [926, 218] on input "24" at bounding box center [1059, 217] width 267 height 35
type input "18"
click at [1489, 728] on button "Save" at bounding box center [1510, 729] width 76 height 30
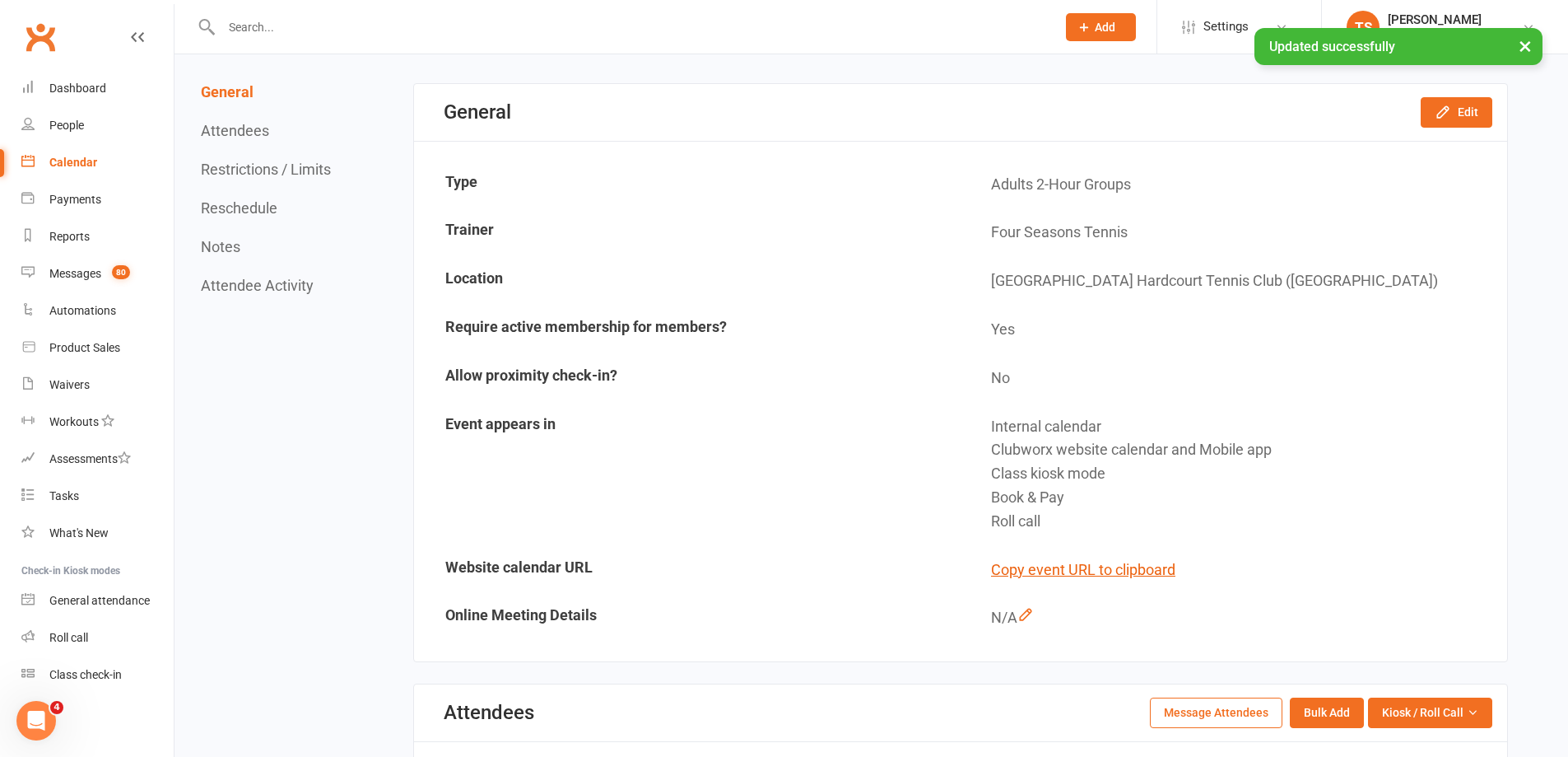
scroll to position [82, 0]
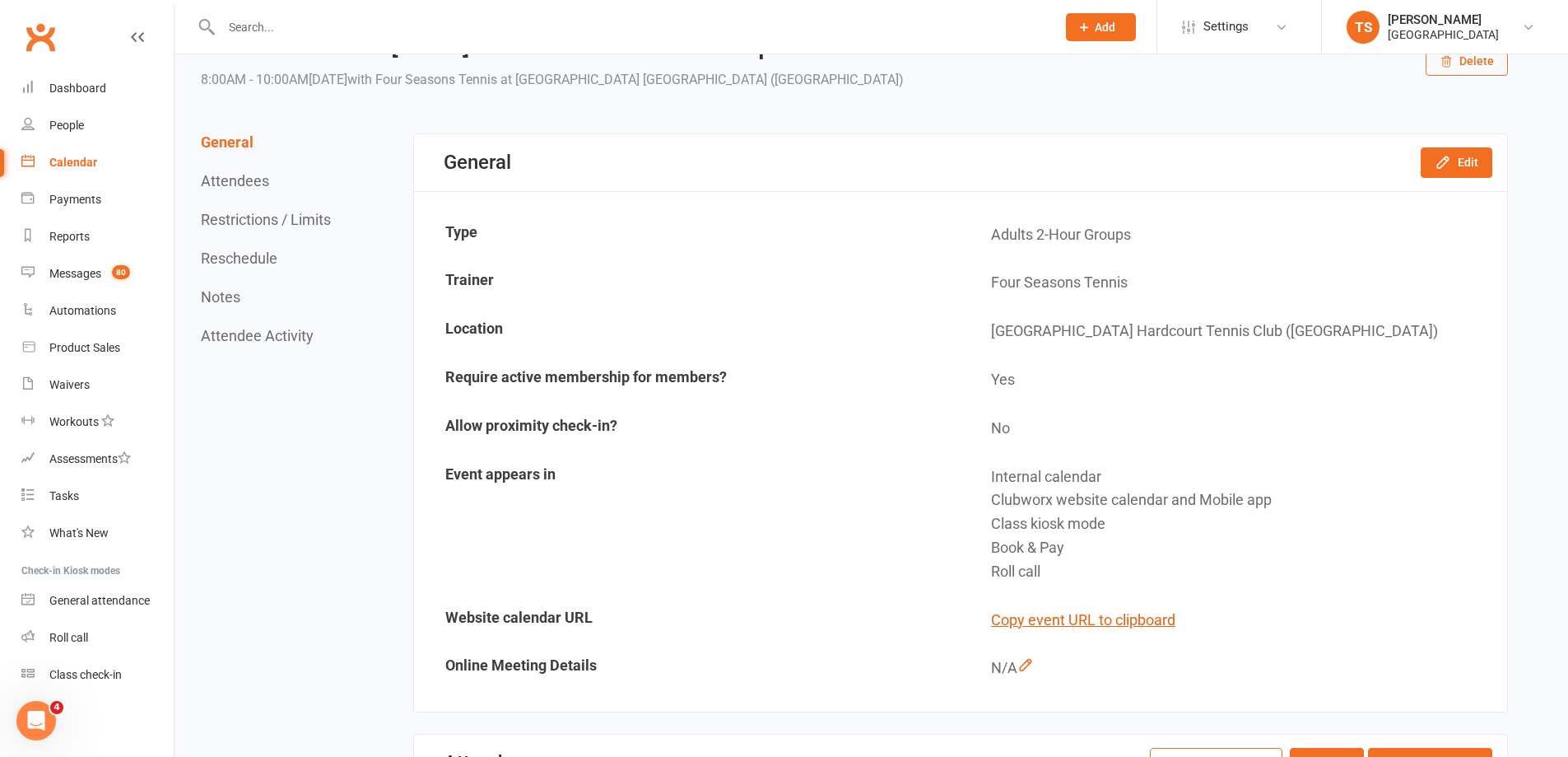
click at [62, 161] on div "Calendar" at bounding box center [72, 162] width 47 height 13
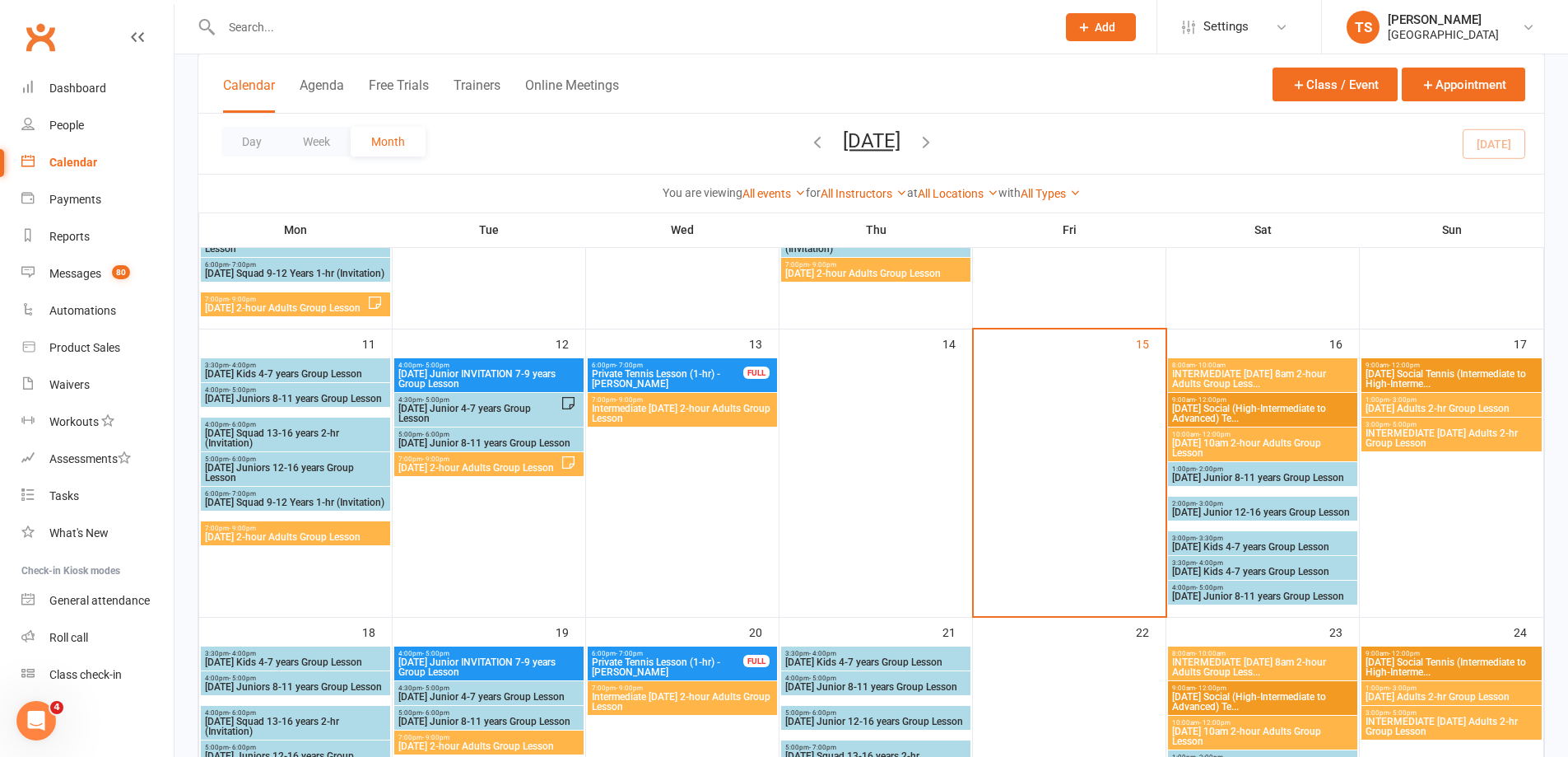
scroll to position [494, 0]
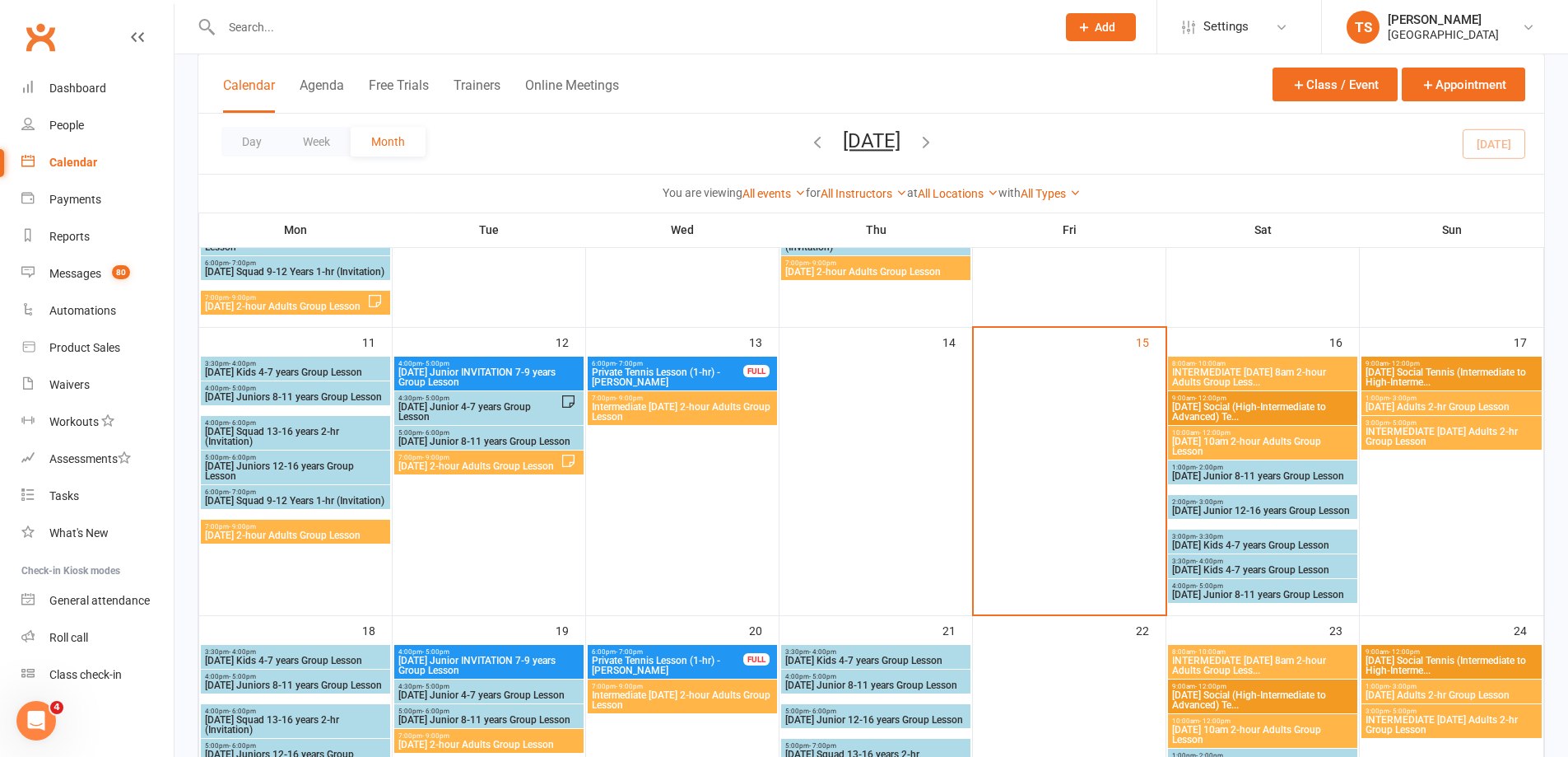
click at [1231, 447] on span "[DATE] 10am 2-hour Adults Group Lesson" at bounding box center [1263, 447] width 182 height 20
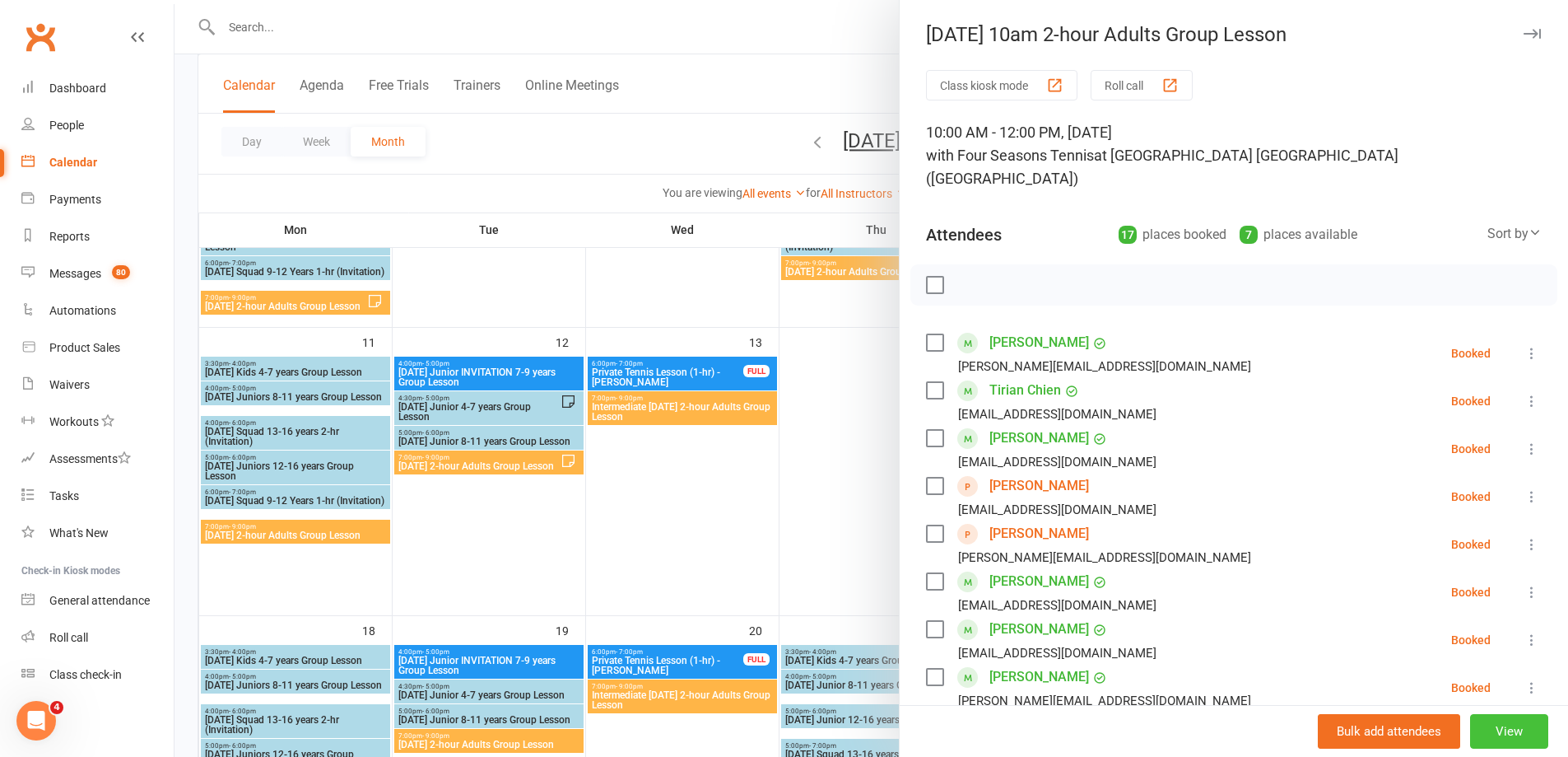
click at [1487, 719] on button "View" at bounding box center [1509, 731] width 78 height 35
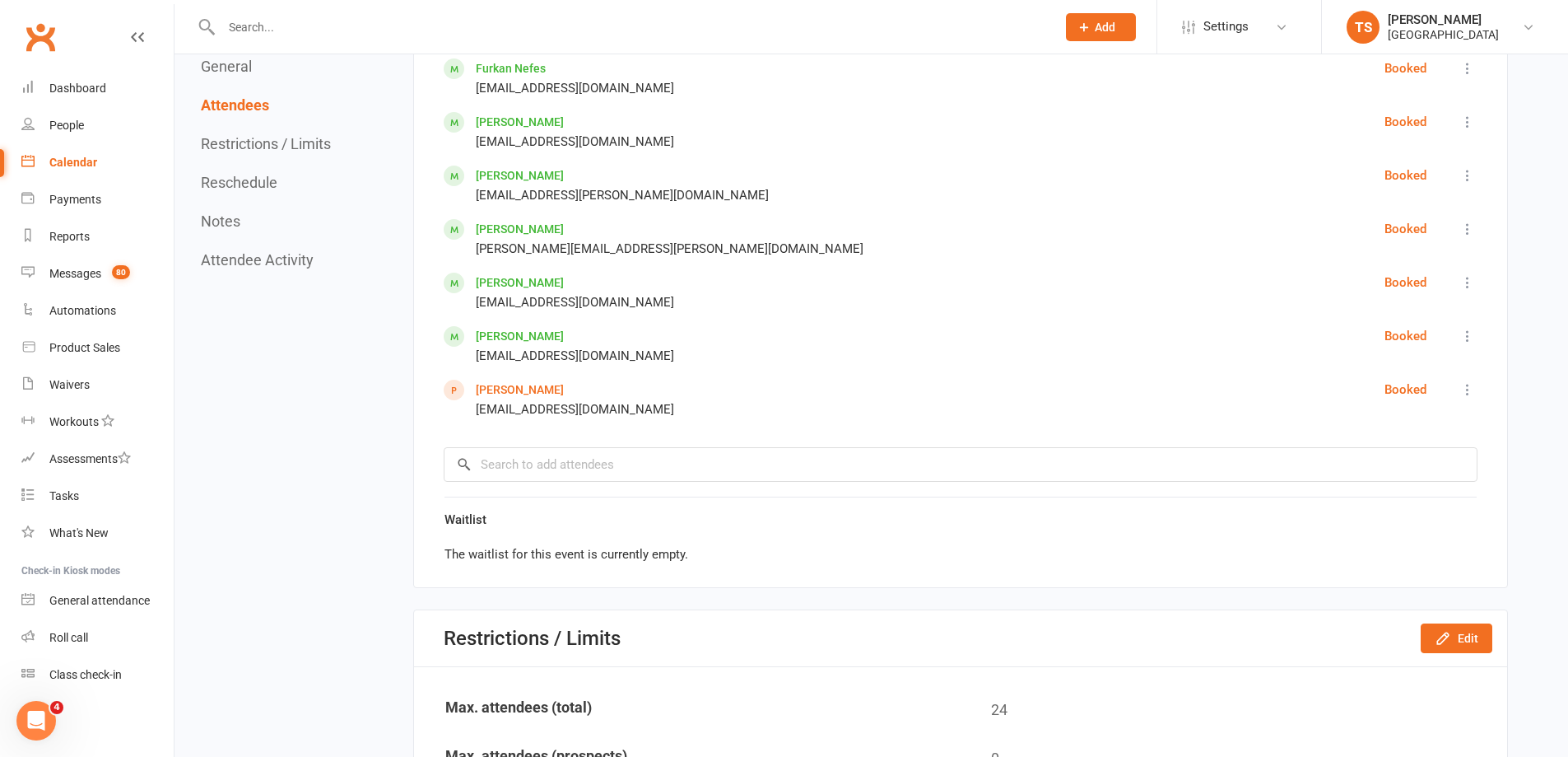
scroll to position [1565, 0]
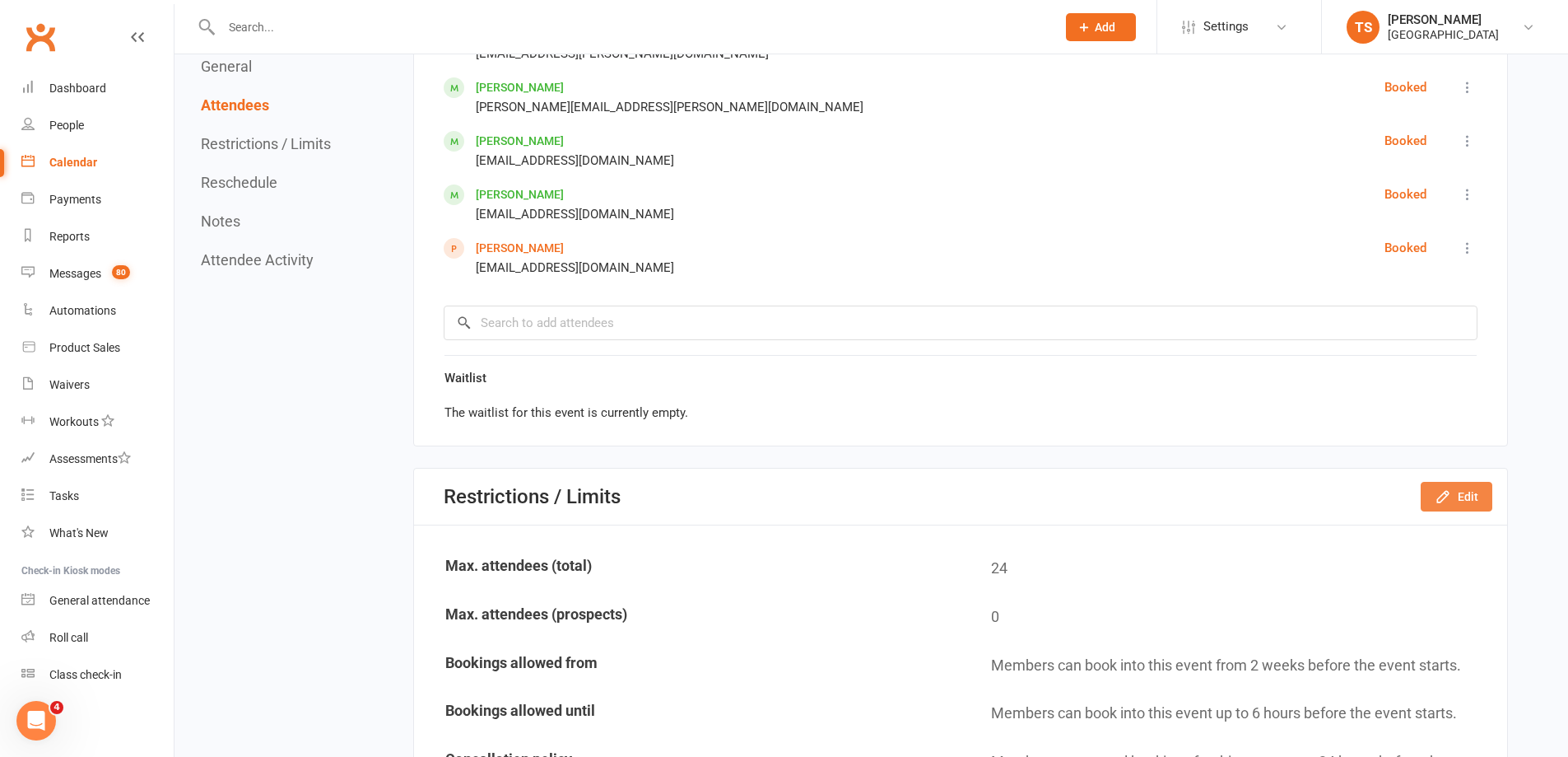
click at [1467, 498] on button "Edit" at bounding box center [1456, 496] width 72 height 30
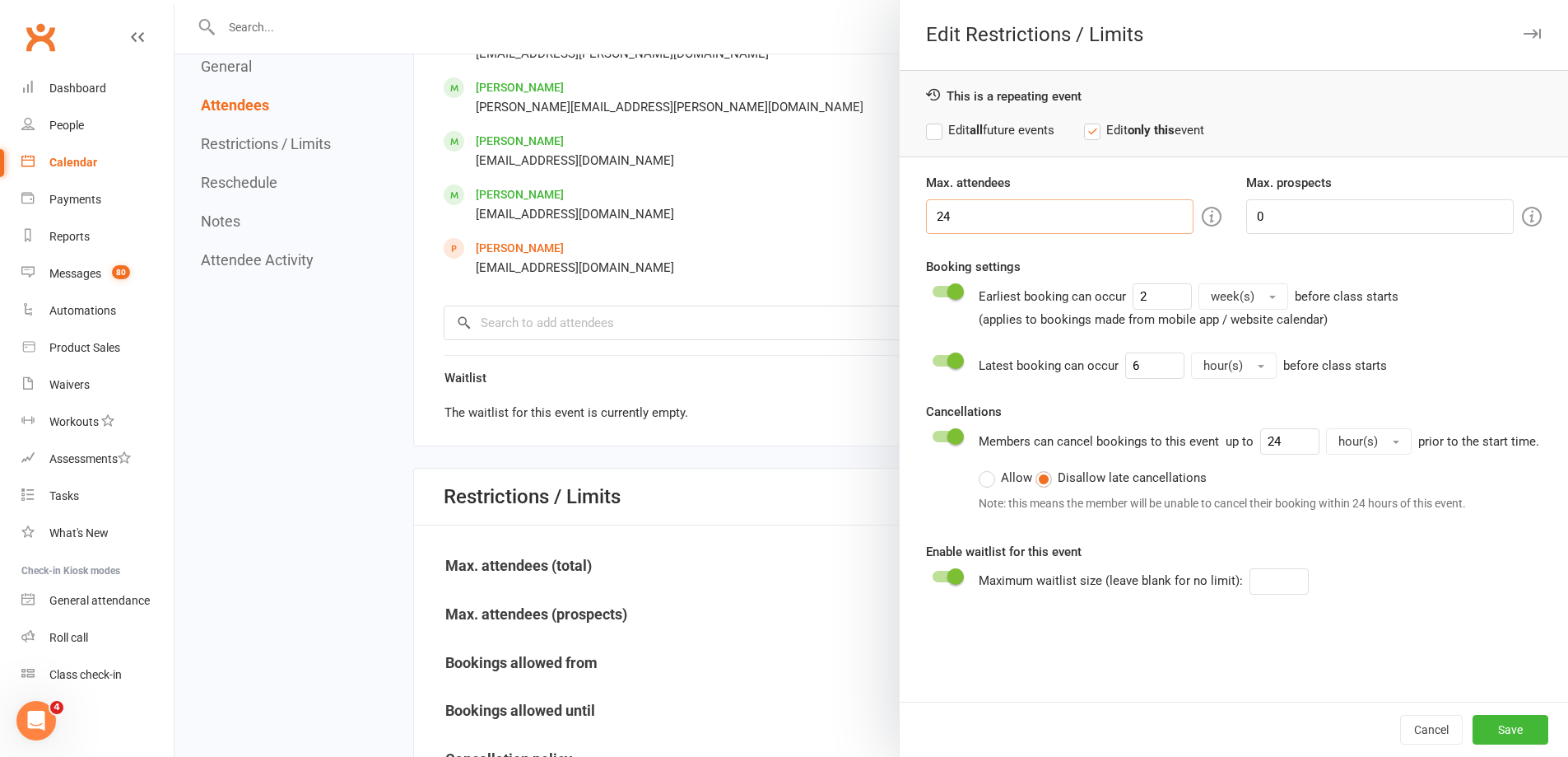
drag, startPoint x: 955, startPoint y: 219, endPoint x: 908, endPoint y: 210, distance: 47.9
click at [914, 210] on div "Max. attendees 24" at bounding box center [1074, 203] width 320 height 61
type input "18"
drag, startPoint x: 1481, startPoint y: 730, endPoint x: 1482, endPoint y: 715, distance: 15.0
click at [1481, 727] on button "Save" at bounding box center [1510, 729] width 76 height 30
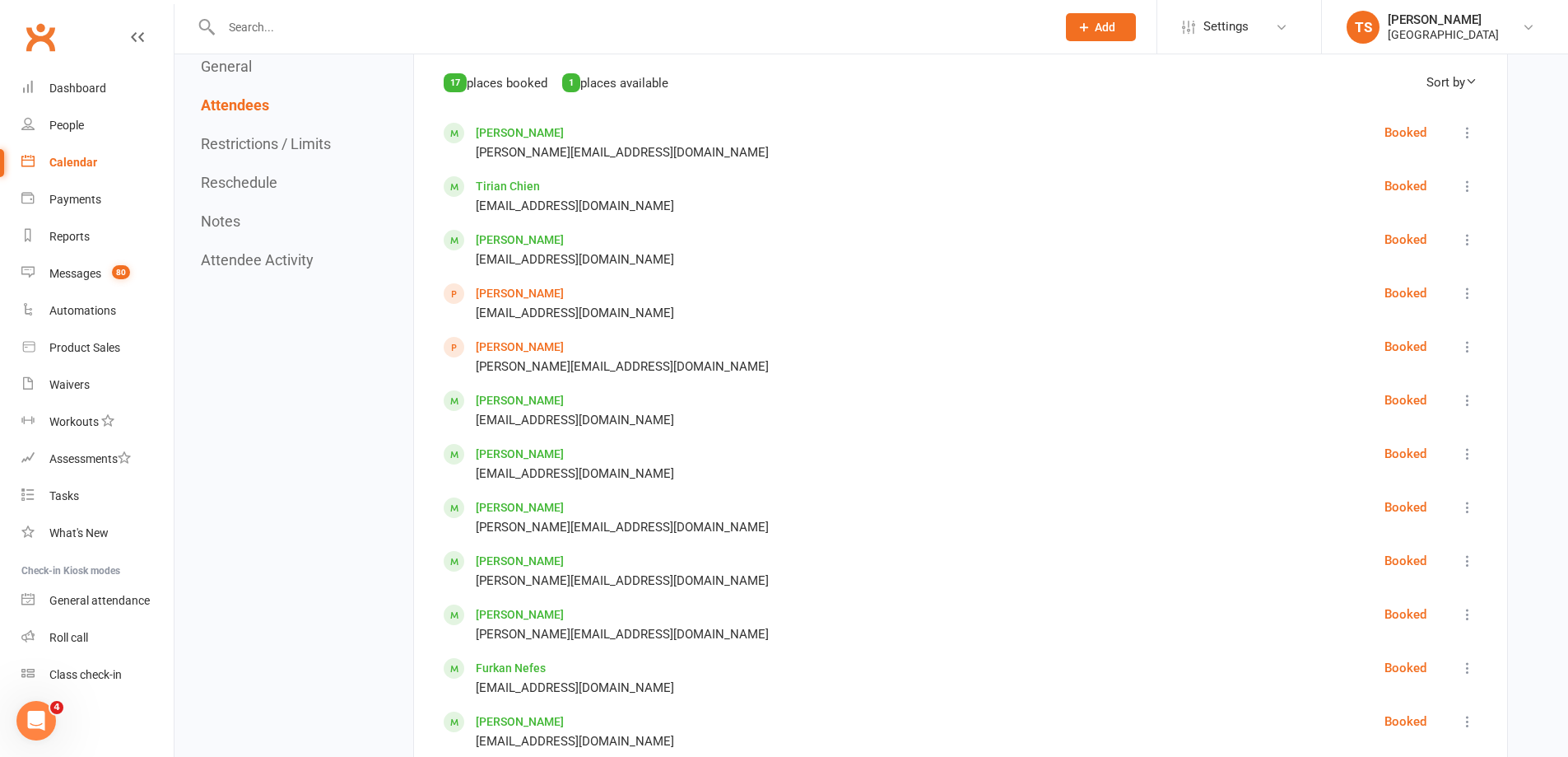
scroll to position [576, 0]
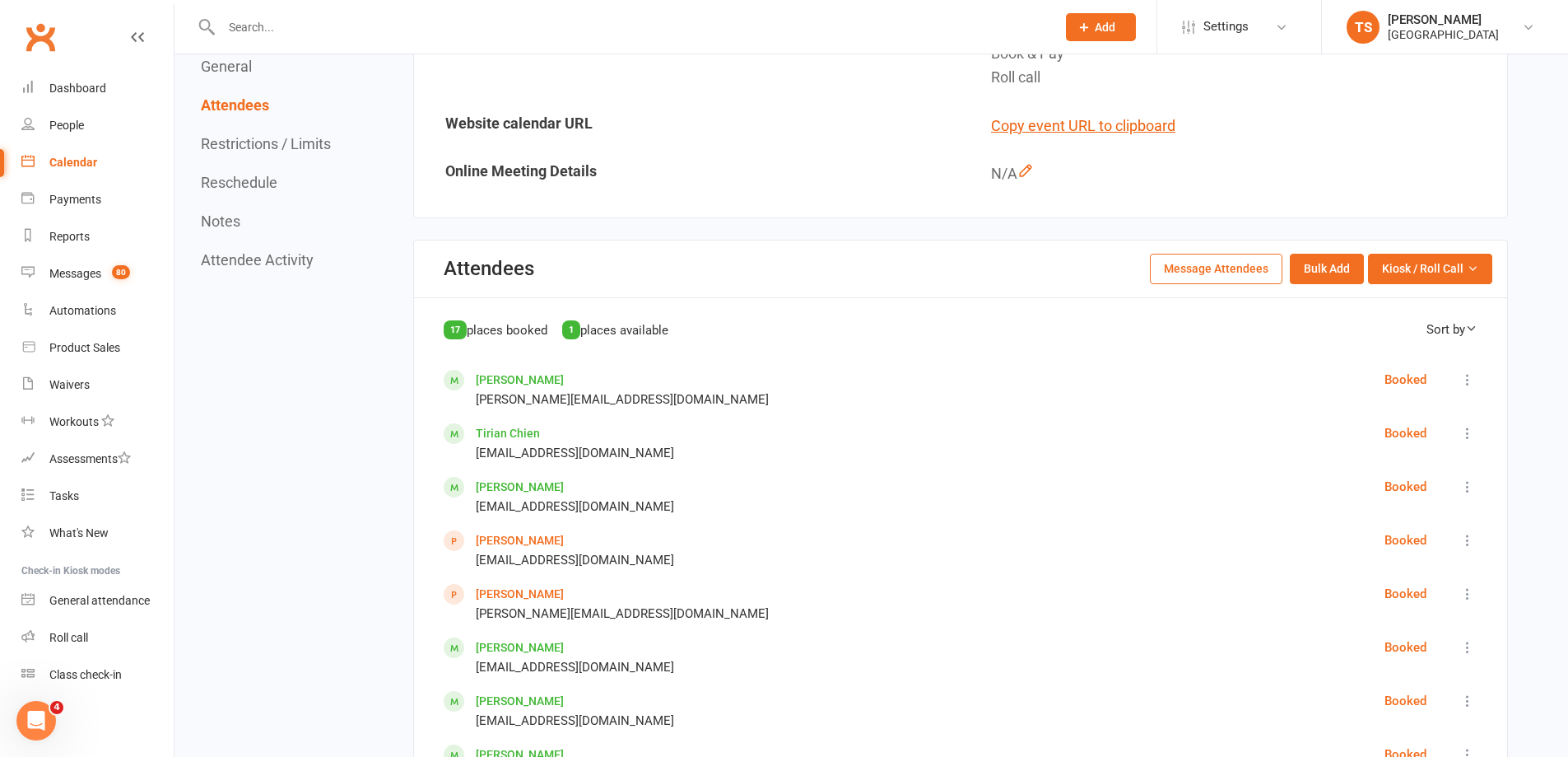
click at [261, 32] on input "text" at bounding box center [631, 27] width 828 height 23
type input "<"
type input "M"
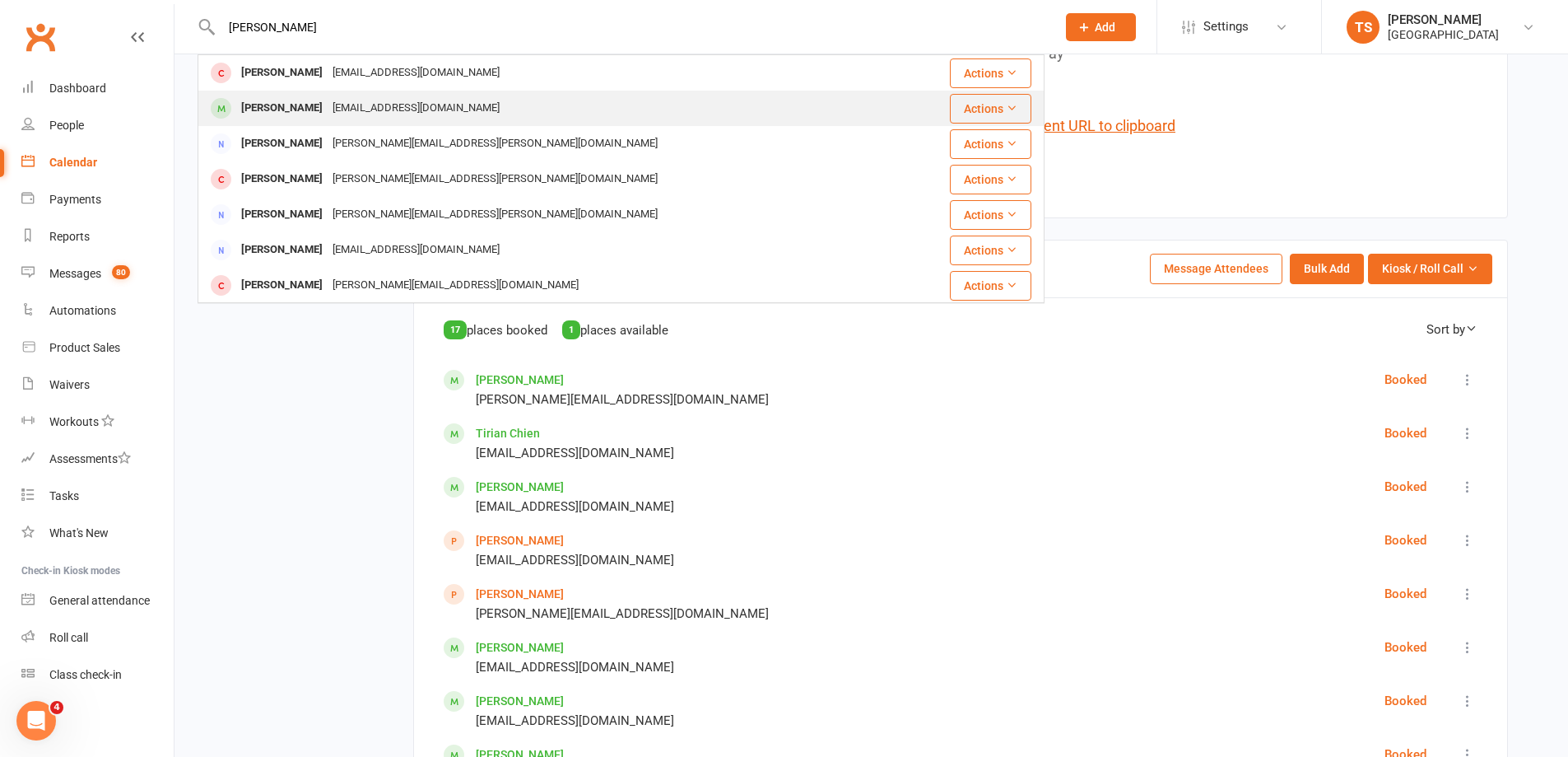
type input "[PERSON_NAME]"
click at [321, 108] on div "[PERSON_NAME]" at bounding box center [282, 108] width 91 height 24
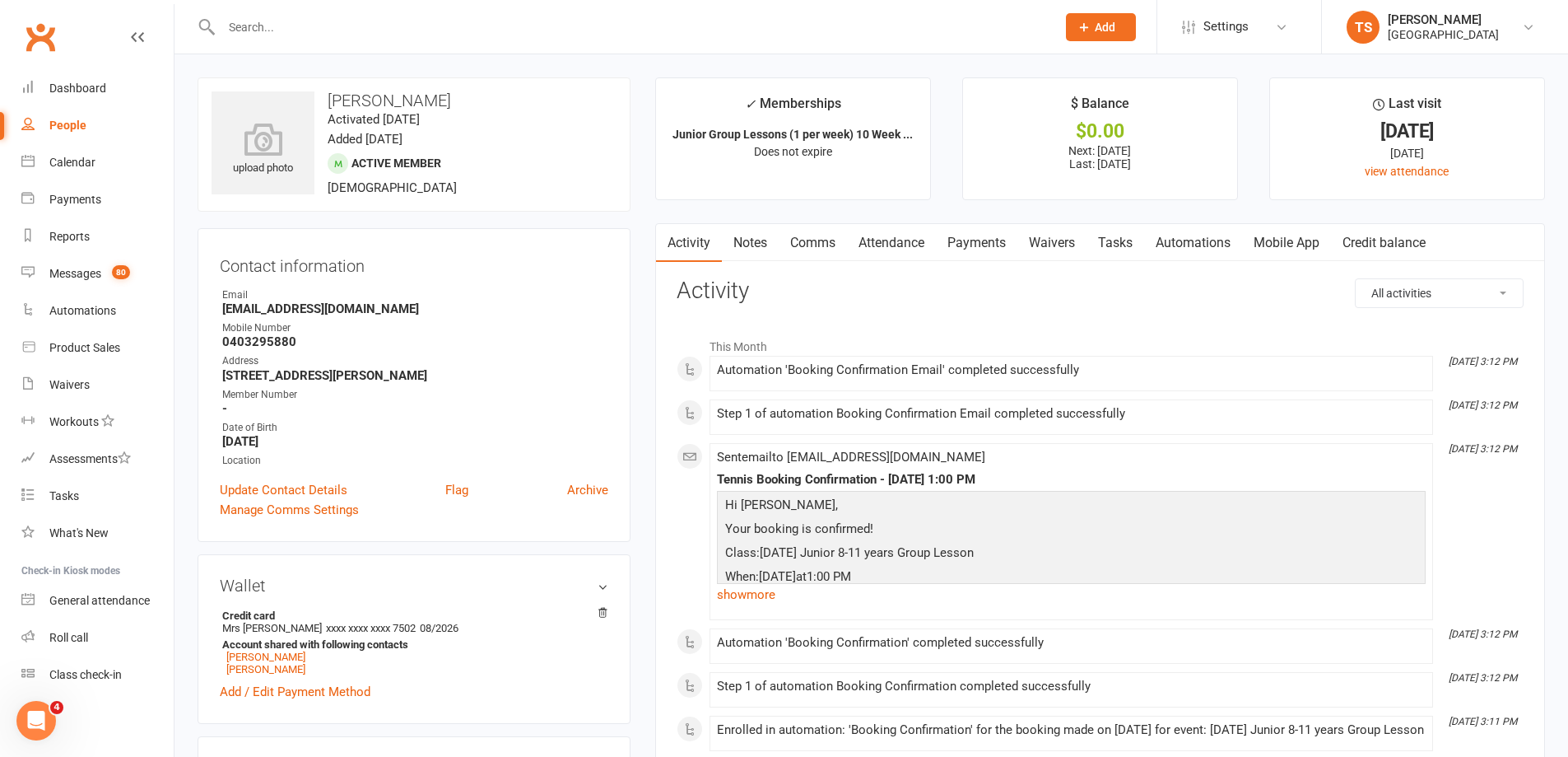
click at [820, 239] on link "Comms" at bounding box center [813, 242] width 68 height 38
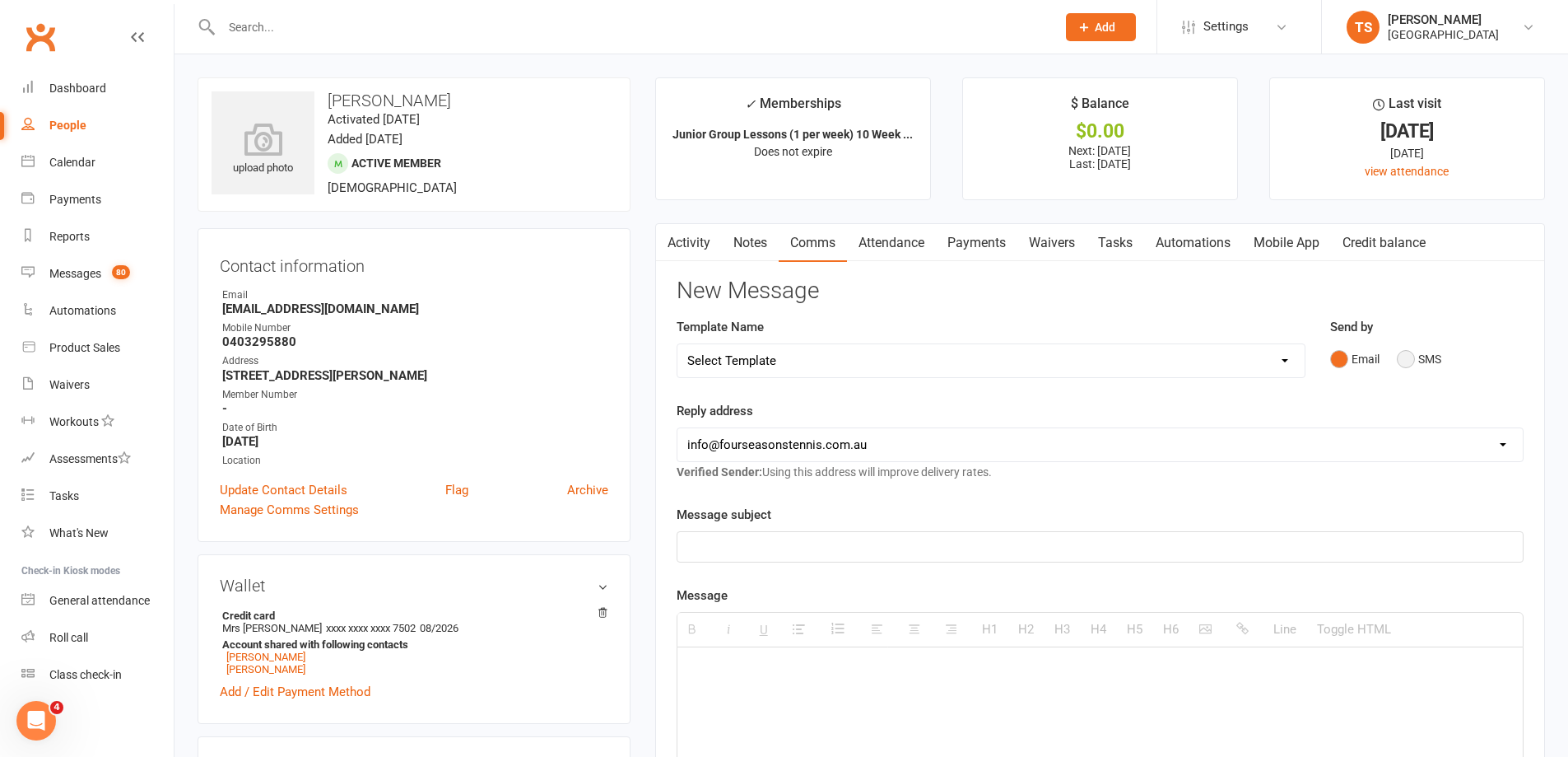
click at [1410, 356] on button "SMS" at bounding box center [1420, 359] width 45 height 31
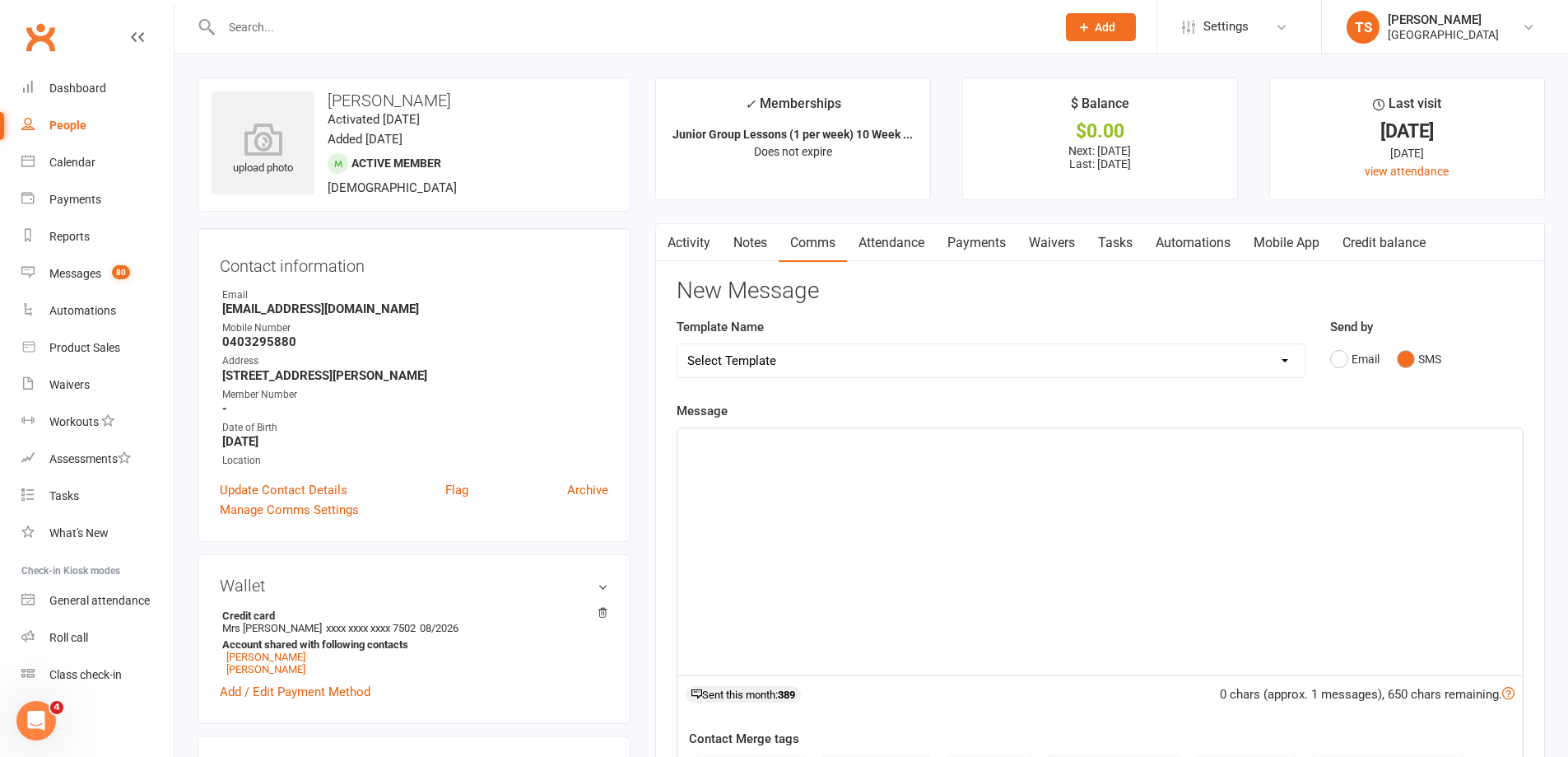
drag, startPoint x: 724, startPoint y: 445, endPoint x: 717, endPoint y: 427, distance: 19.3
click at [722, 444] on p at bounding box center [1099, 447] width 826 height 20
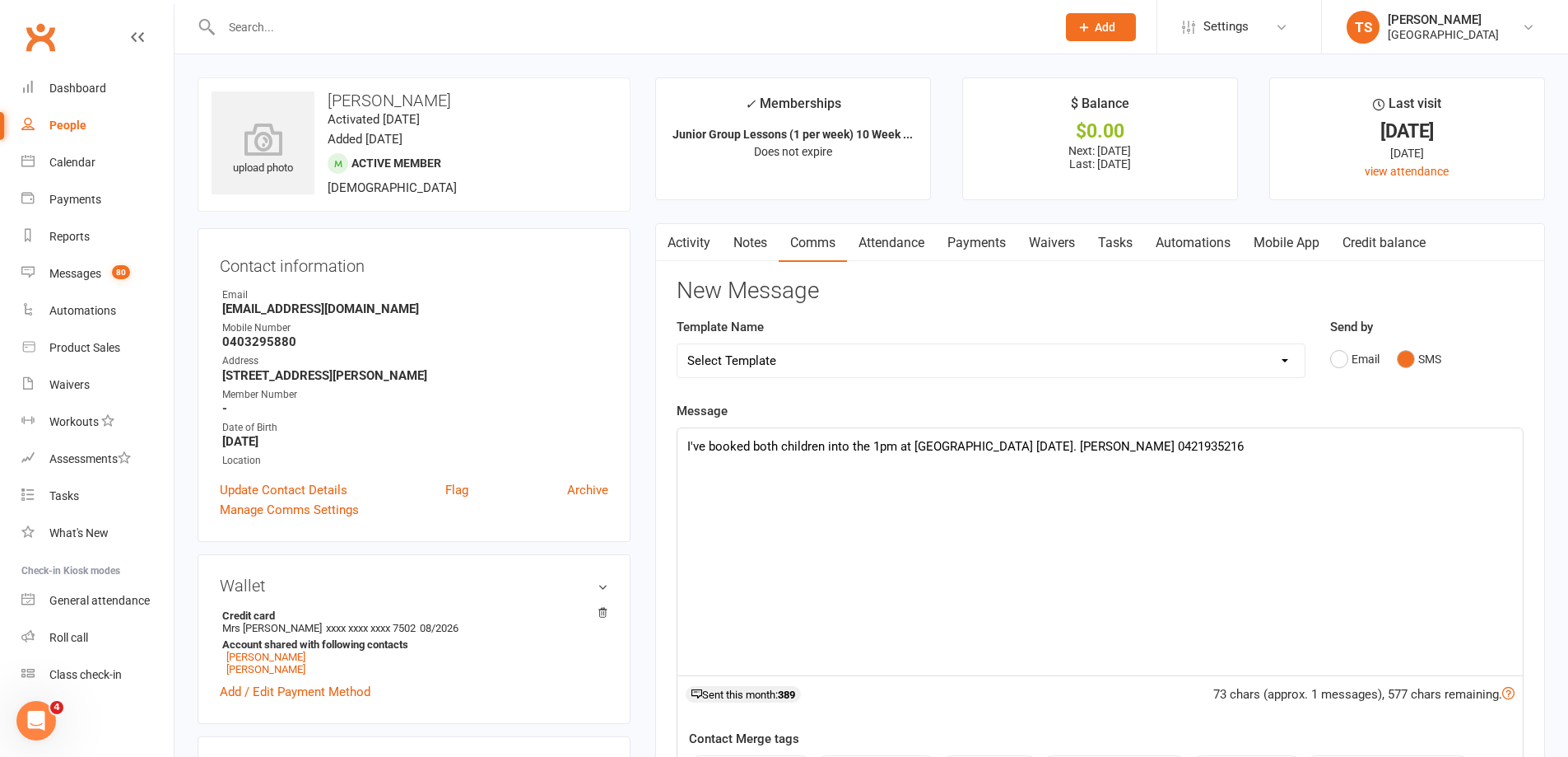
click at [847, 447] on p "I've booked both children into the 1pm at [GEOGRAPHIC_DATA] [DATE]. [PERSON_NAM…" at bounding box center [1099, 447] width 826 height 20
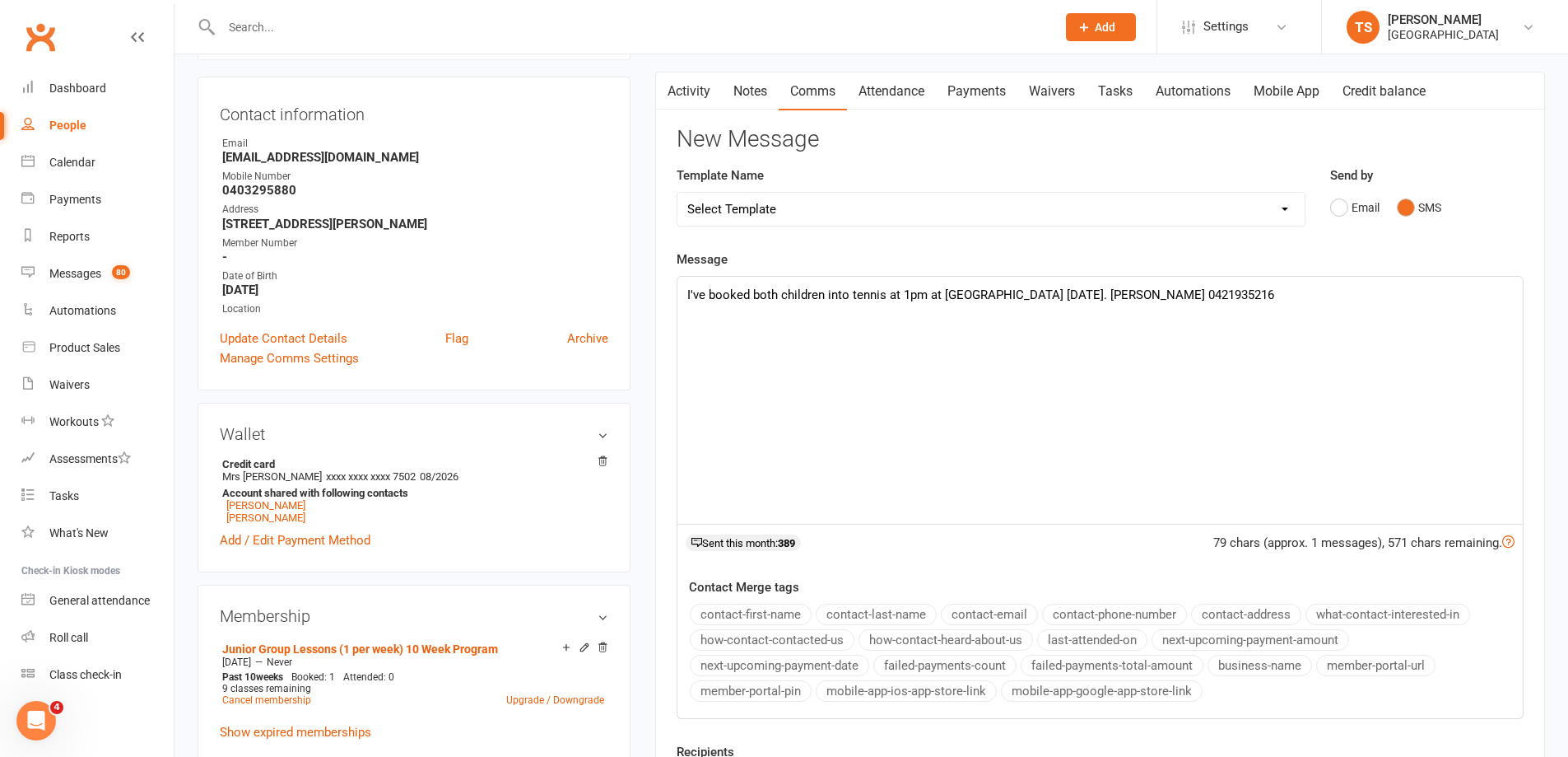
scroll to position [329, 0]
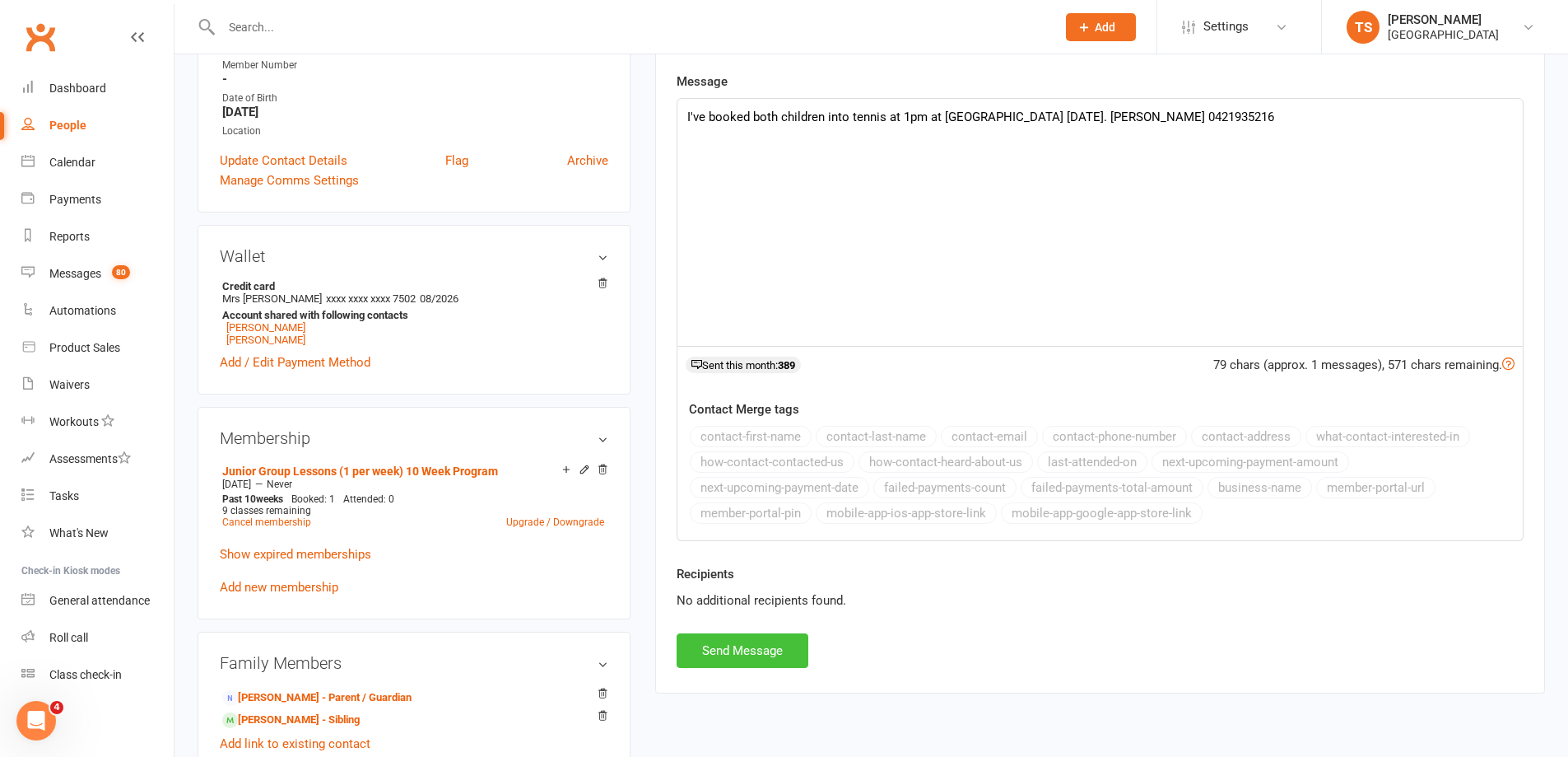
click at [763, 656] on button "Send Message" at bounding box center [742, 651] width 131 height 35
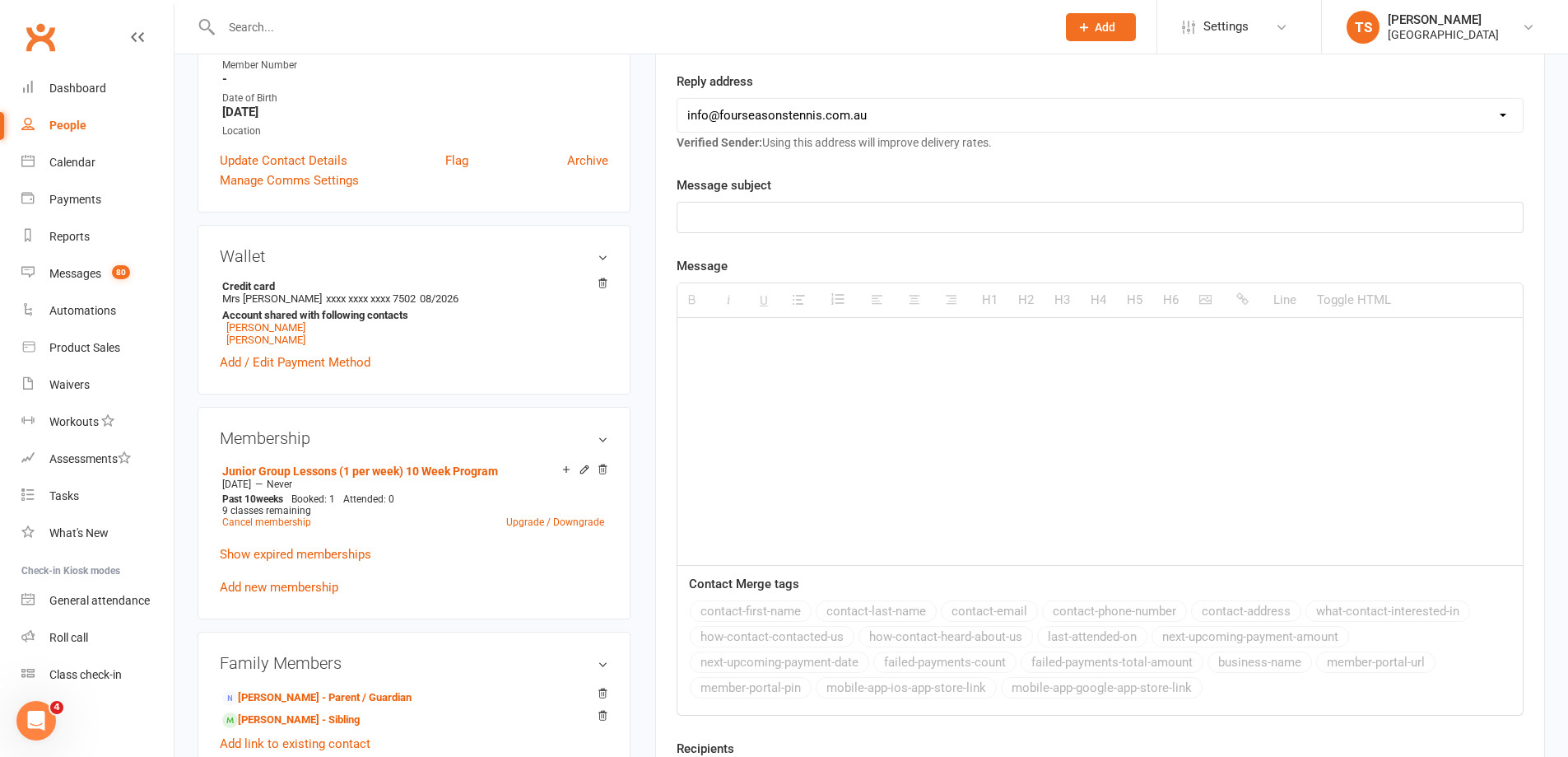
click at [232, 5] on div at bounding box center [621, 27] width 847 height 54
click at [233, 23] on input "text" at bounding box center [631, 27] width 828 height 23
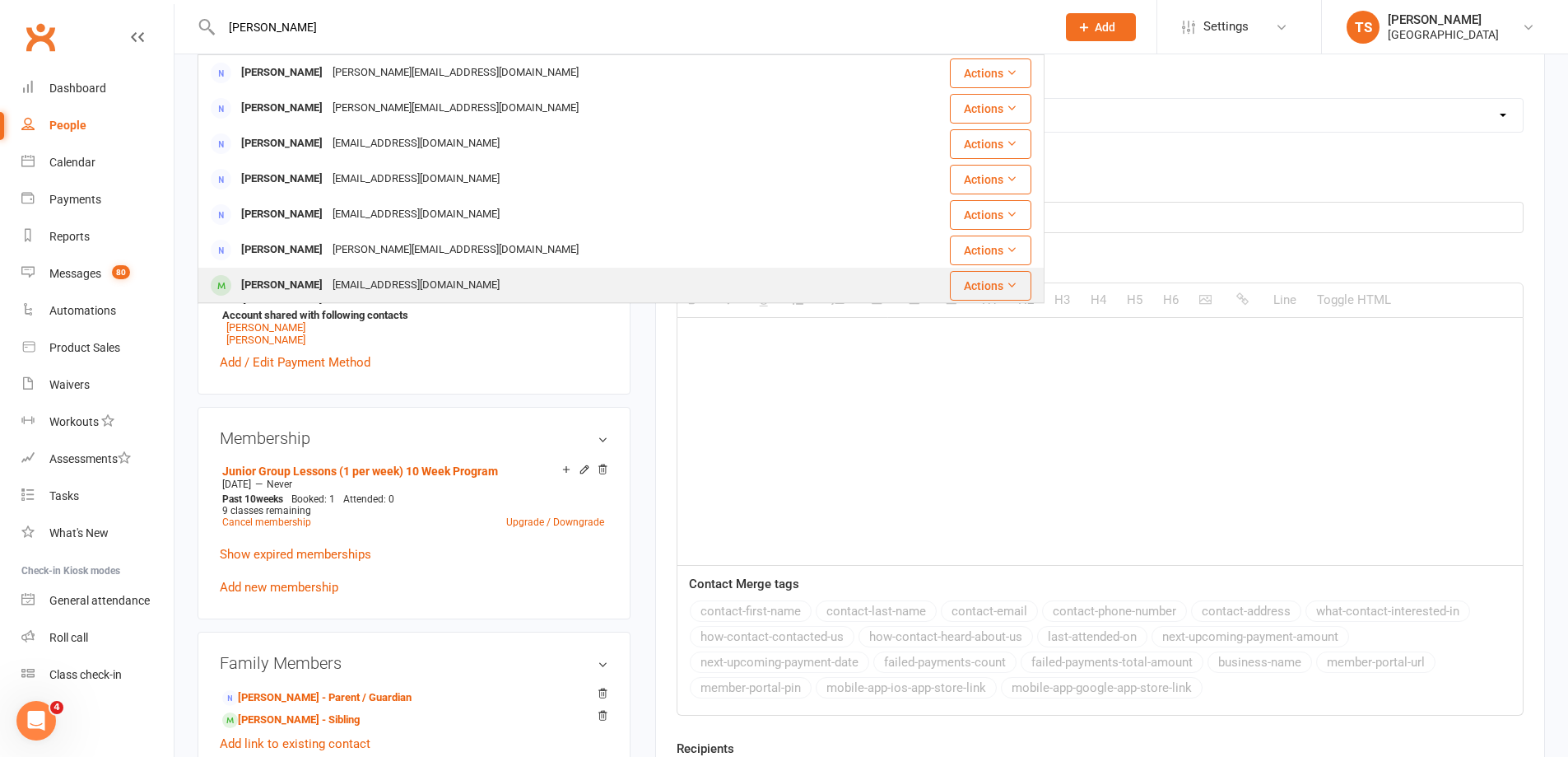
type input "[PERSON_NAME]"
click at [329, 285] on div "[EMAIL_ADDRESS][DOMAIN_NAME]" at bounding box center [416, 285] width 177 height 24
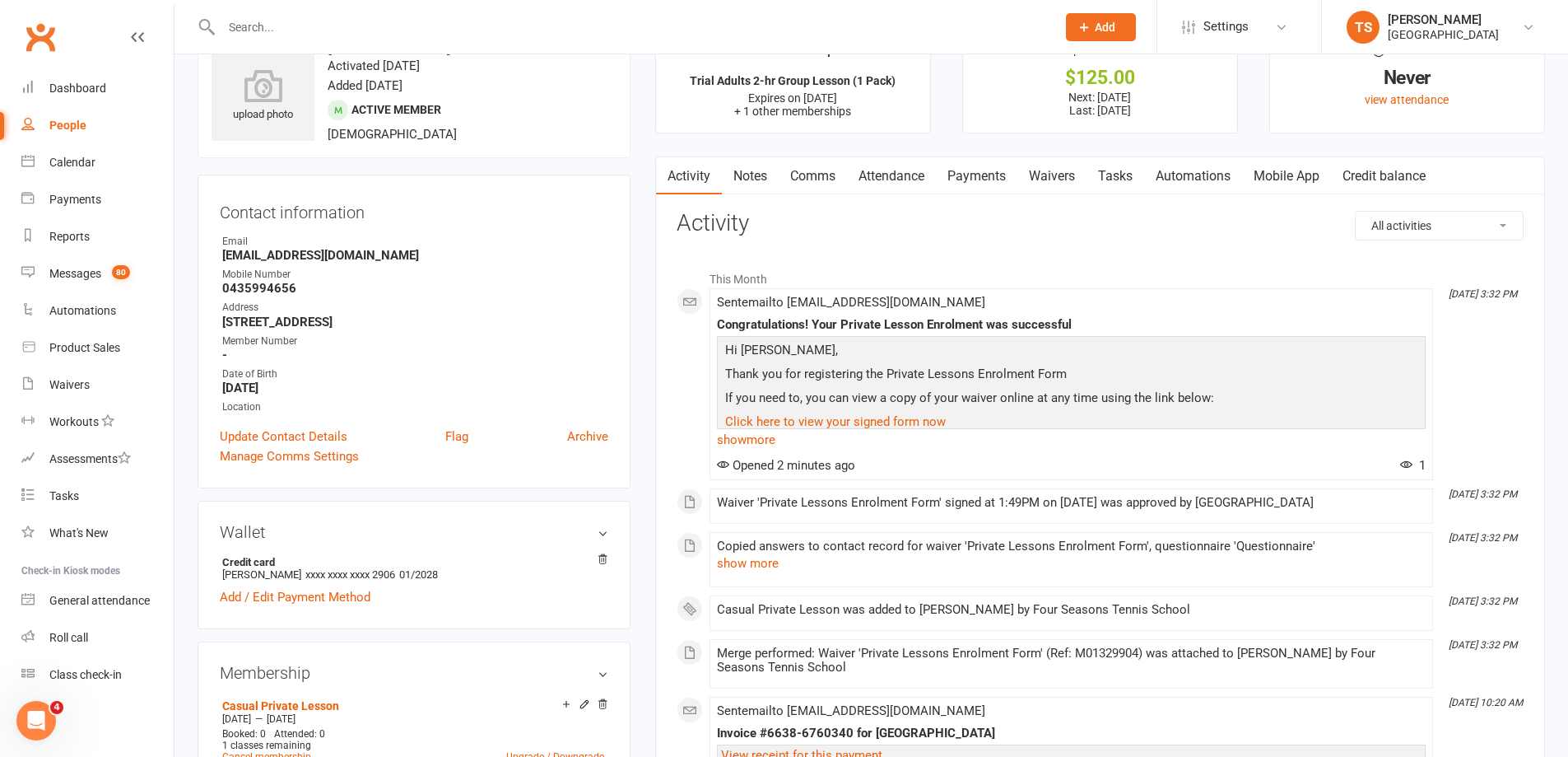
scroll to position [82, 0]
